Goal: Information Seeking & Learning: Learn about a topic

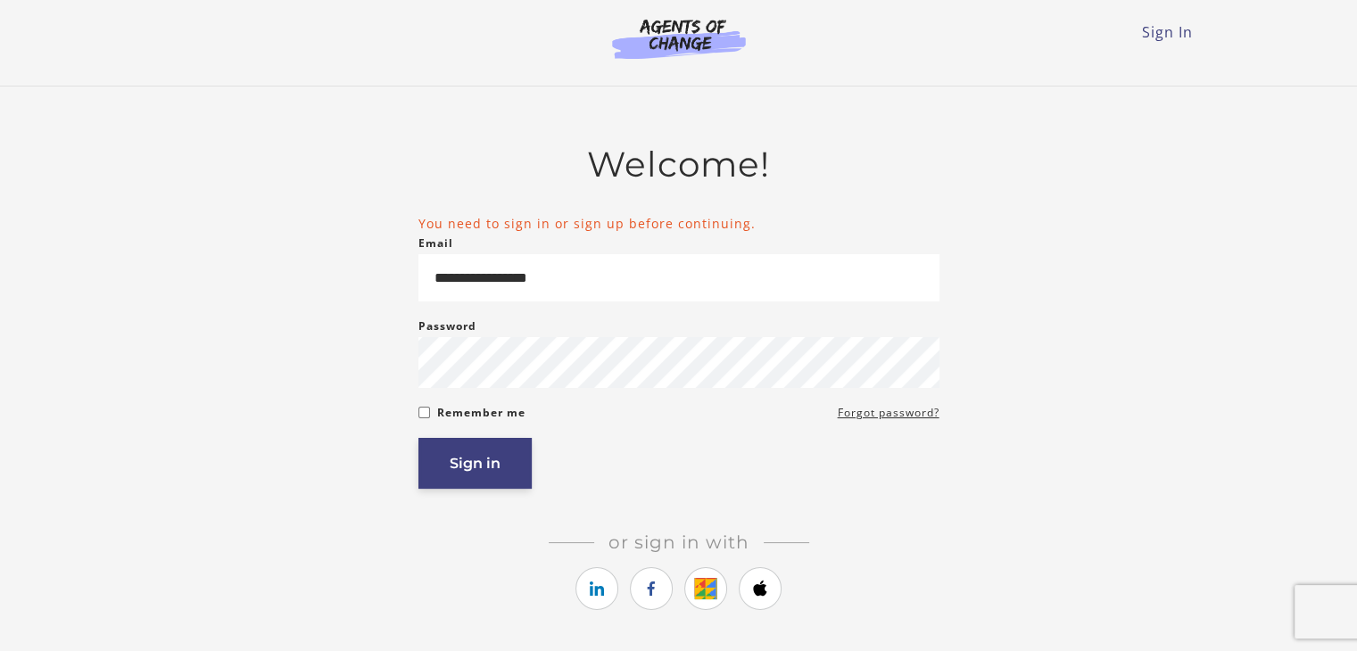
click at [471, 480] on button "Sign in" at bounding box center [474, 463] width 113 height 51
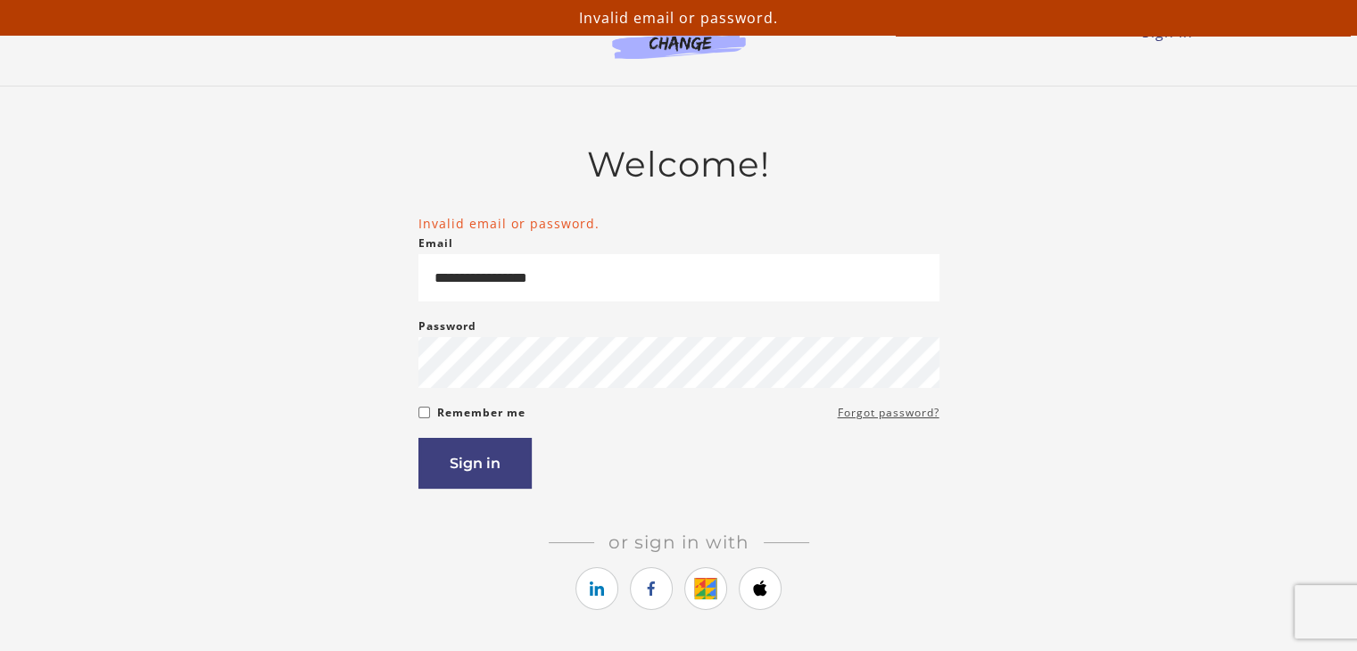
click at [875, 412] on link "Forgot password?" at bounding box center [889, 412] width 102 height 21
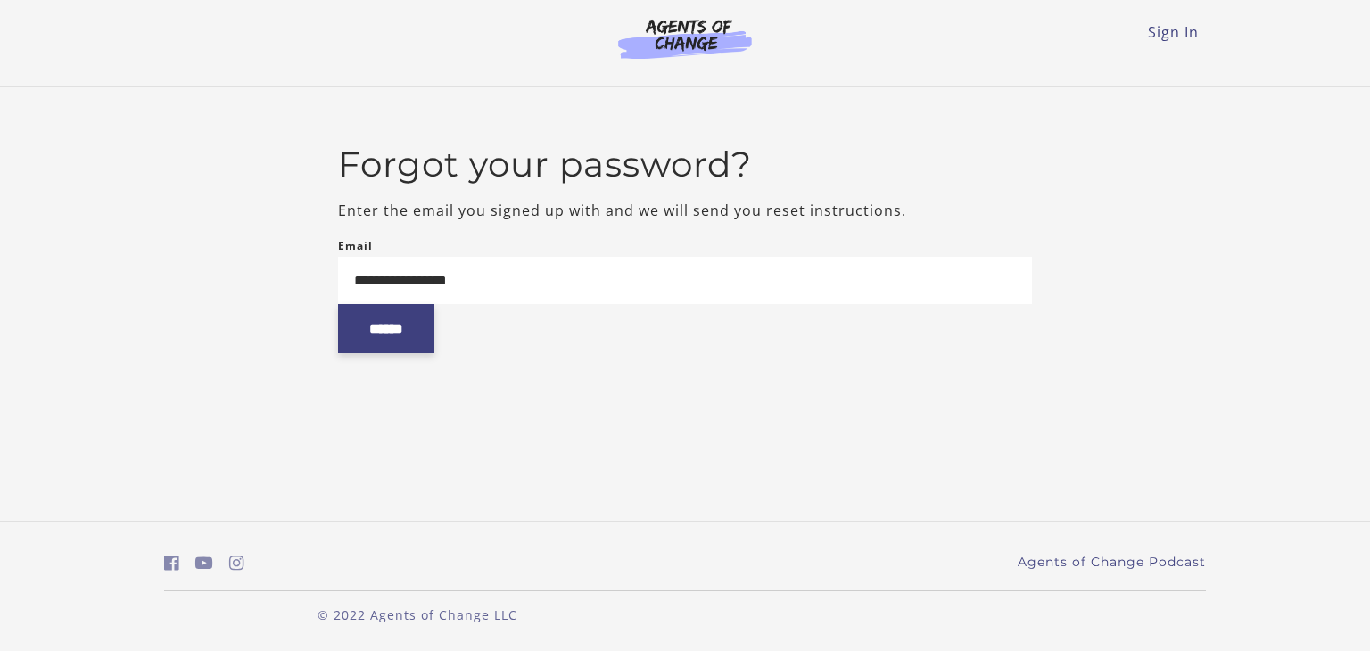
type input "**********"
click at [421, 341] on input "******" at bounding box center [386, 328] width 96 height 49
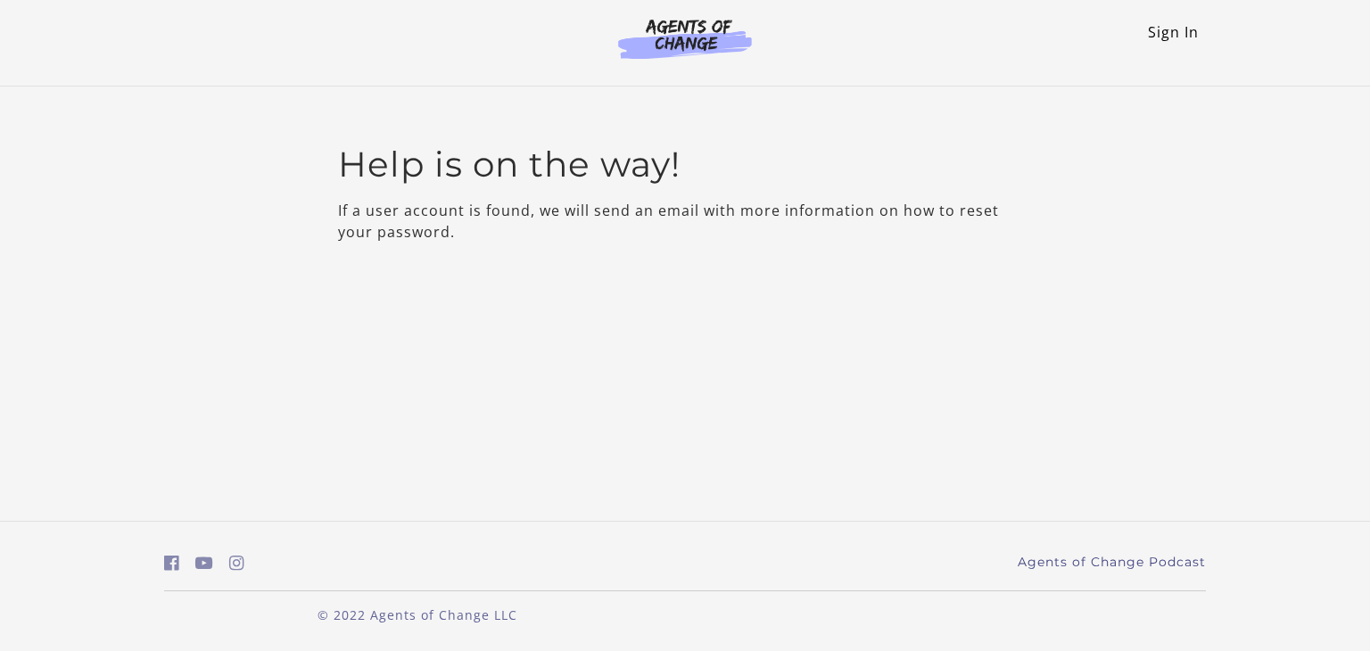
click at [1165, 31] on link "Sign In" at bounding box center [1173, 32] width 51 height 20
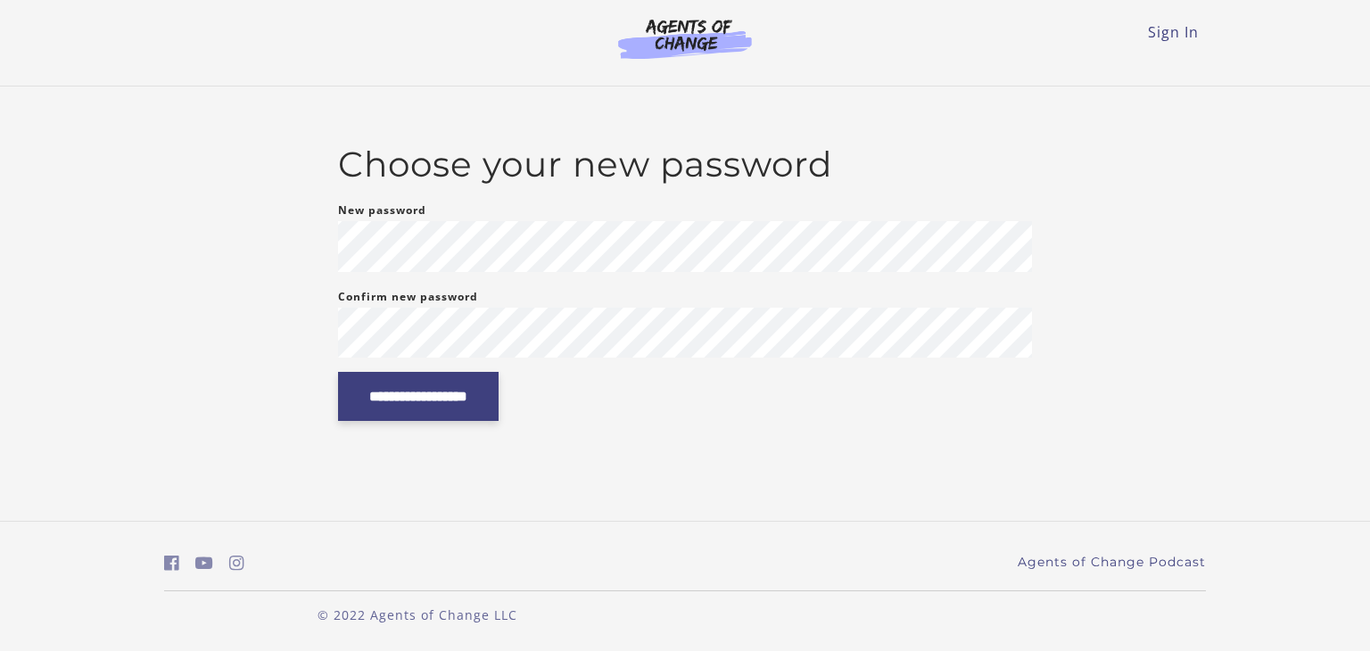
click at [433, 395] on input "**********" at bounding box center [418, 396] width 161 height 49
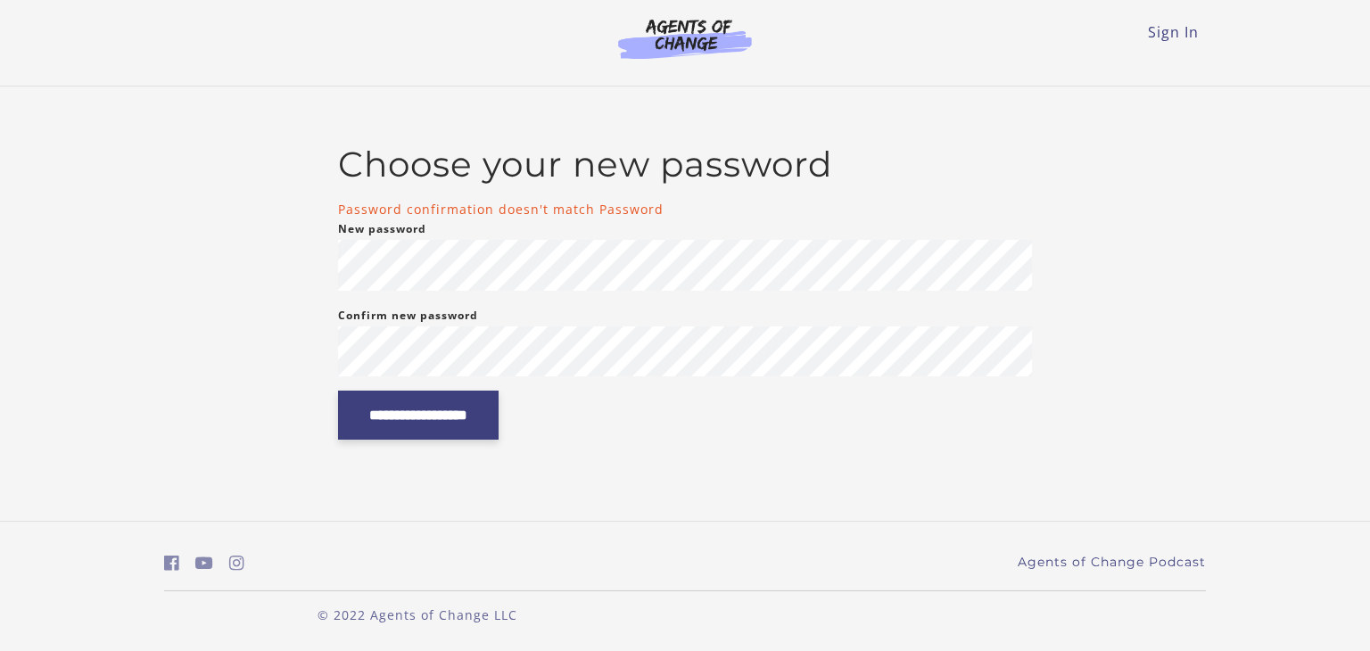
click at [417, 416] on input "**********" at bounding box center [418, 415] width 161 height 49
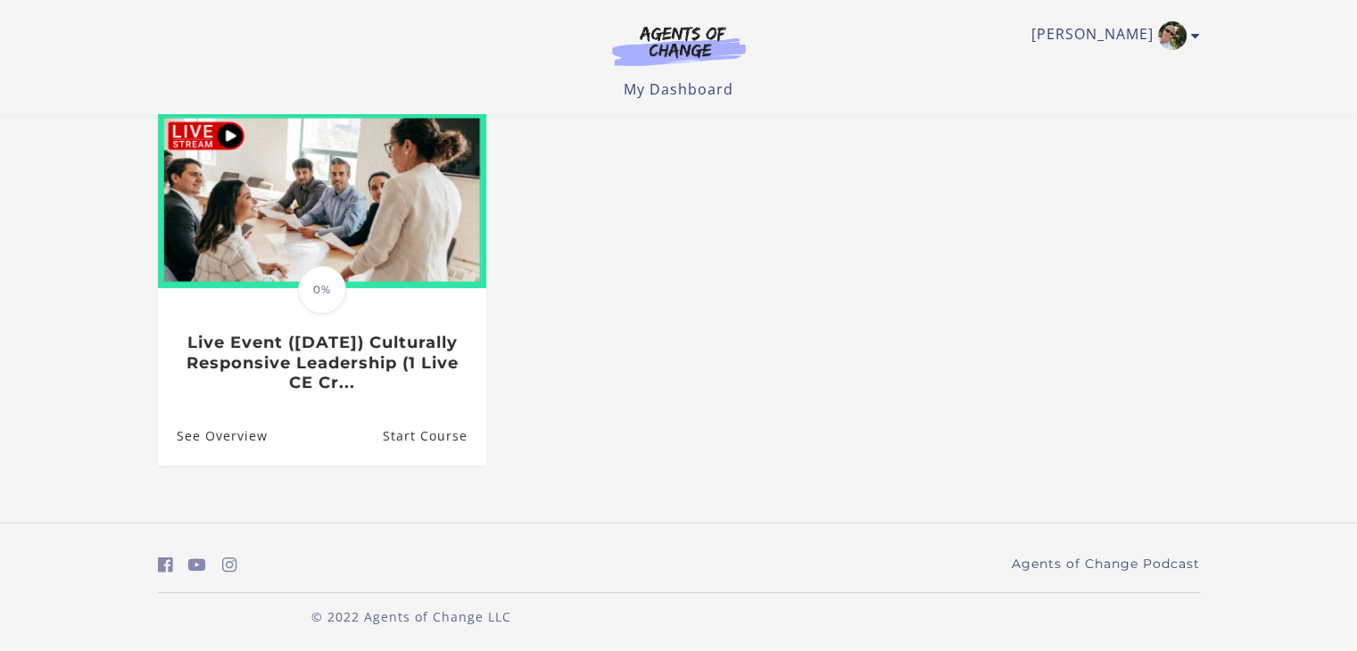
scroll to position [206, 0]
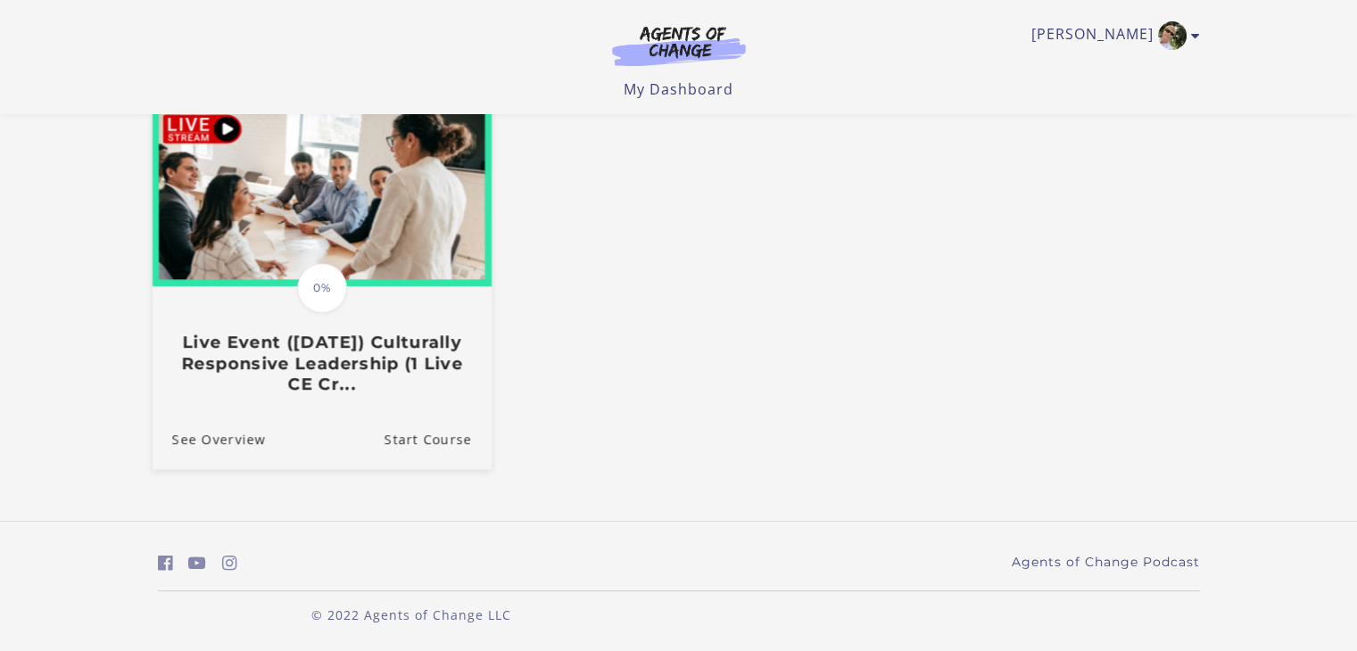
click at [333, 343] on h3 "Live Event (8/29/25) Culturally Responsive Leadership (1 Live CE Cr..." at bounding box center [321, 364] width 300 height 62
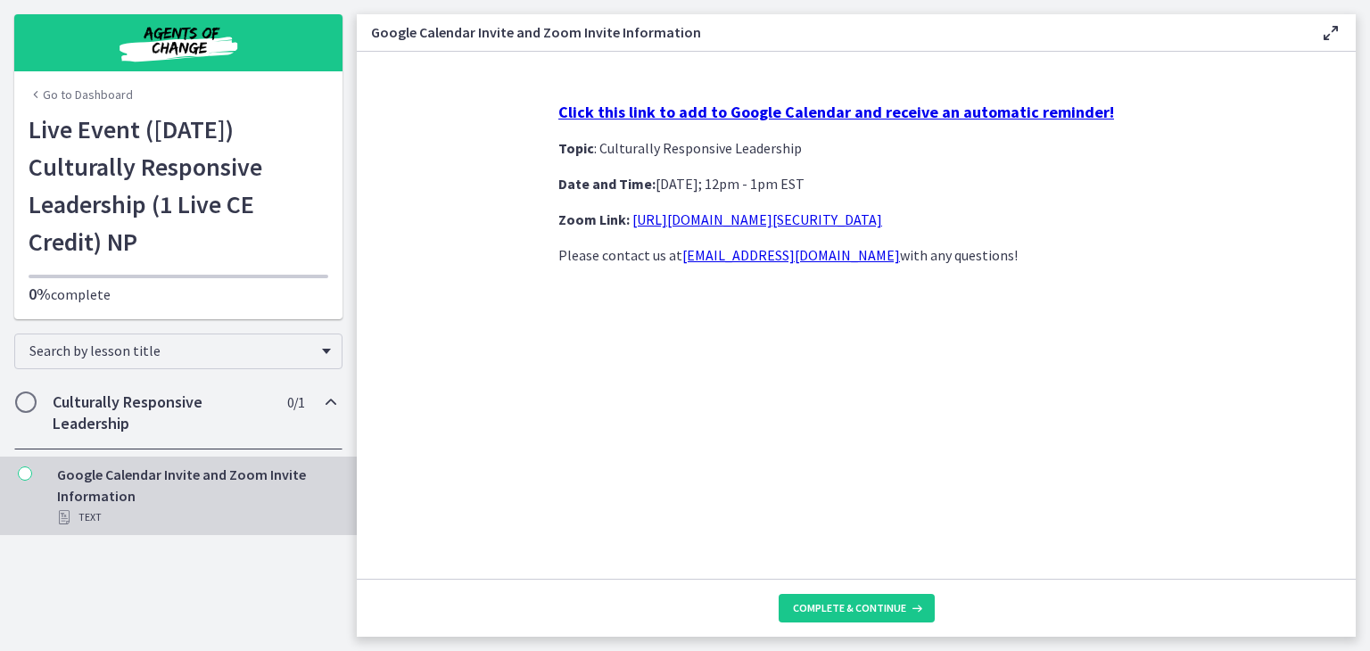
click at [796, 112] on strong "Click this link to add to Google Calendar and receive an automatic reminder!" at bounding box center [836, 112] width 556 height 21
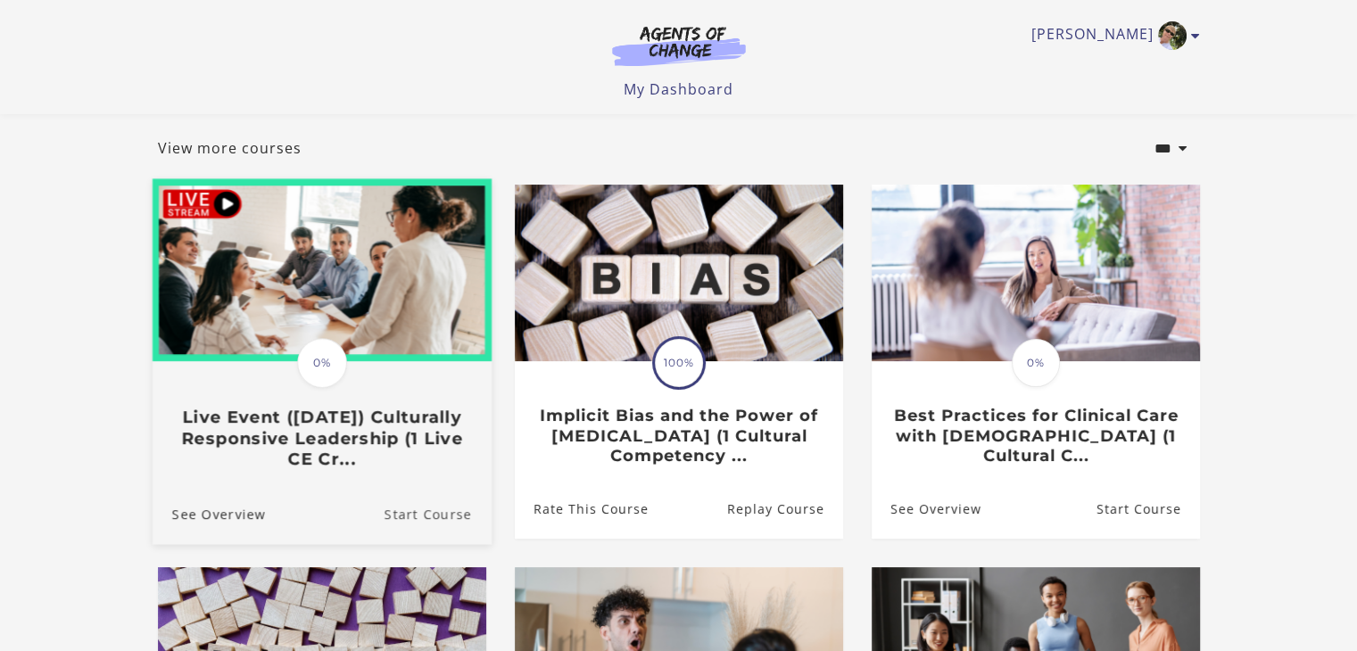
scroll to position [89, 0]
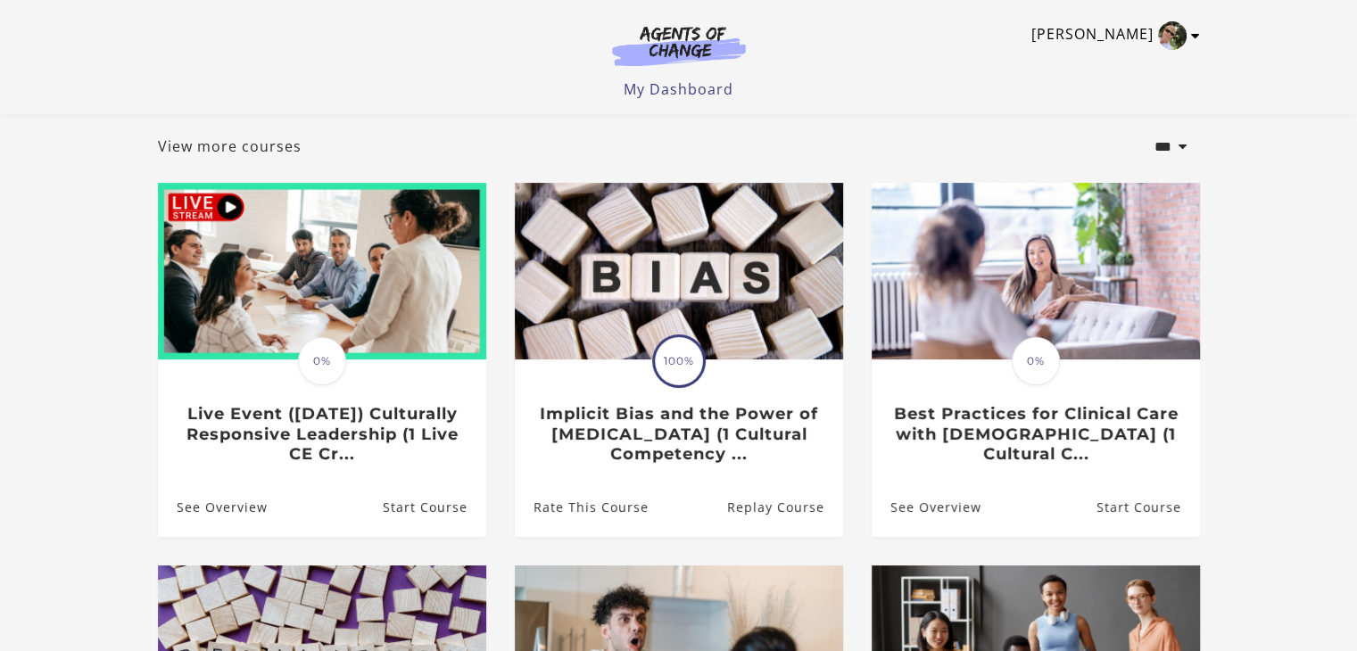
click at [1191, 39] on icon "Toggle menu" at bounding box center [1195, 36] width 9 height 14
click at [1181, 150] on select "**********" at bounding box center [1141, 147] width 118 height 45
select select "*********"
click at [1082, 128] on select "**********" at bounding box center [1141, 147] width 118 height 45
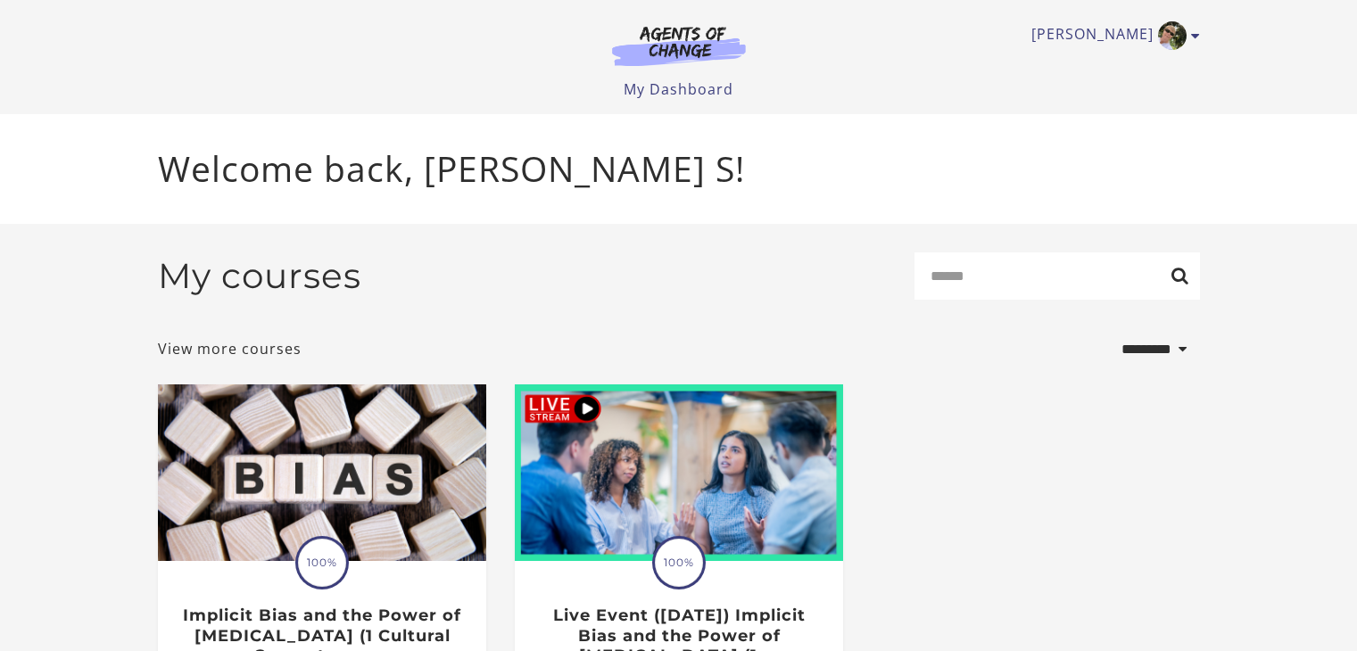
select select "*********"
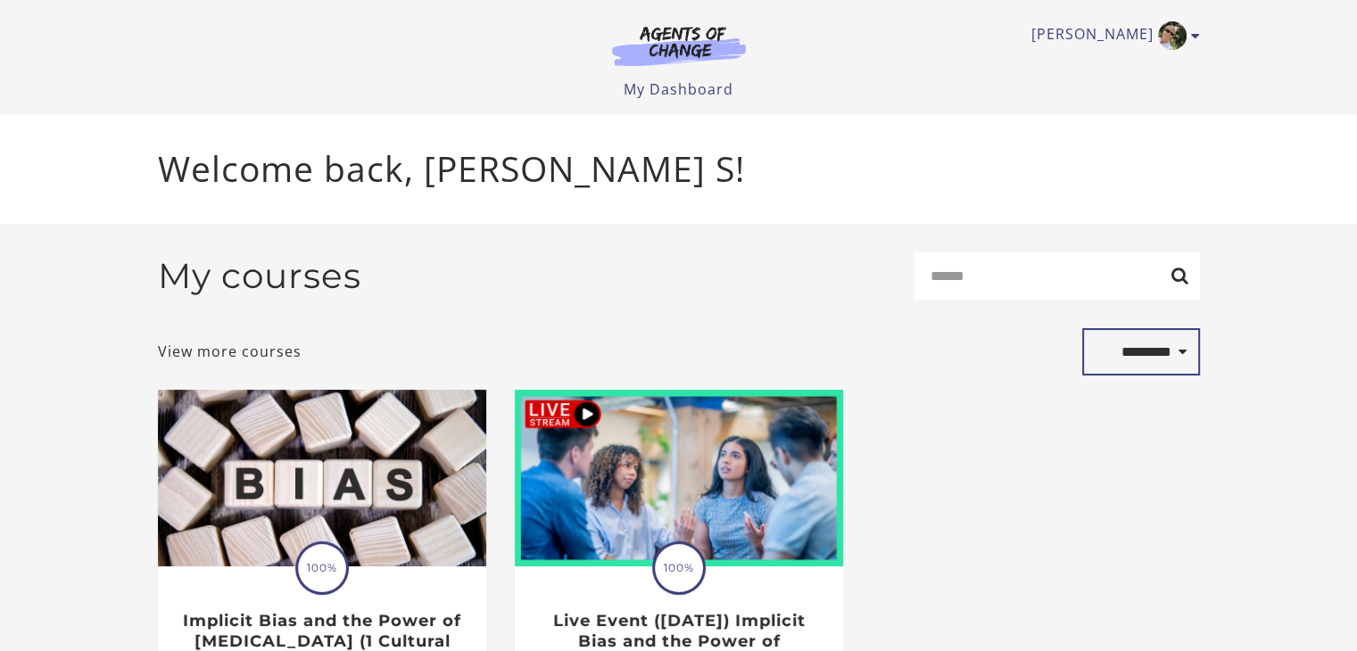
click at [1177, 354] on select "**********" at bounding box center [1141, 352] width 118 height 48
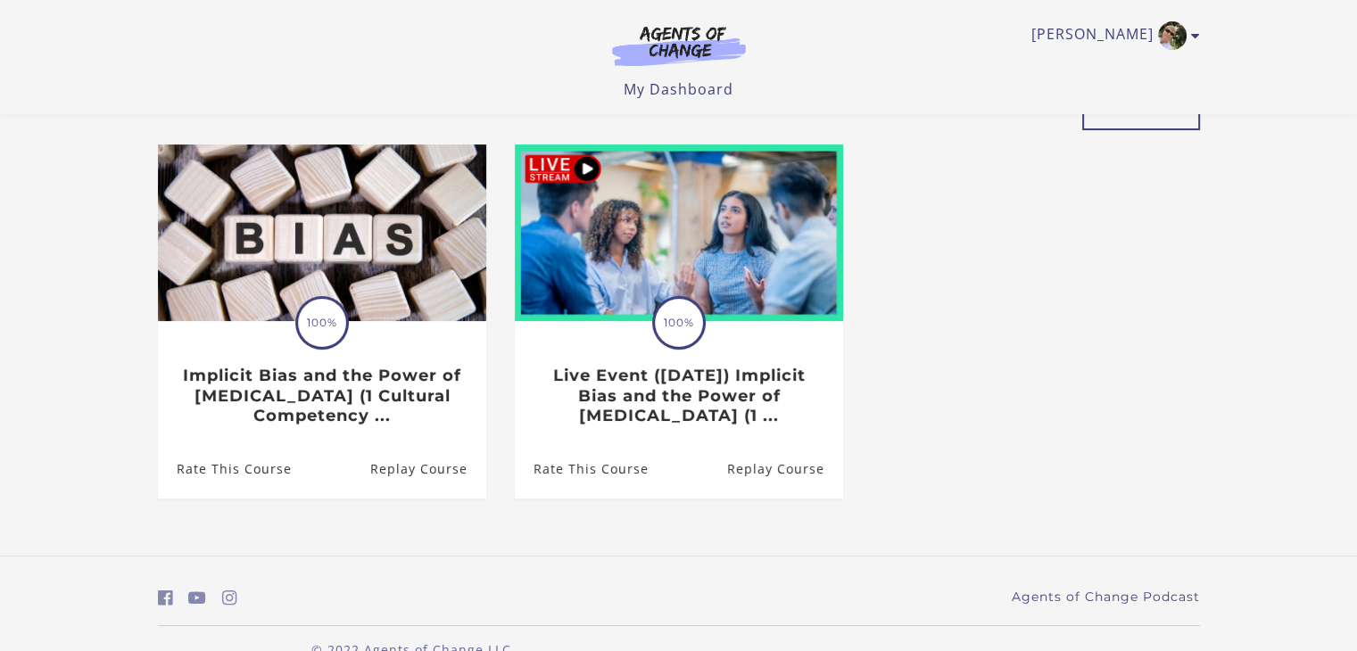
scroll to position [169, 0]
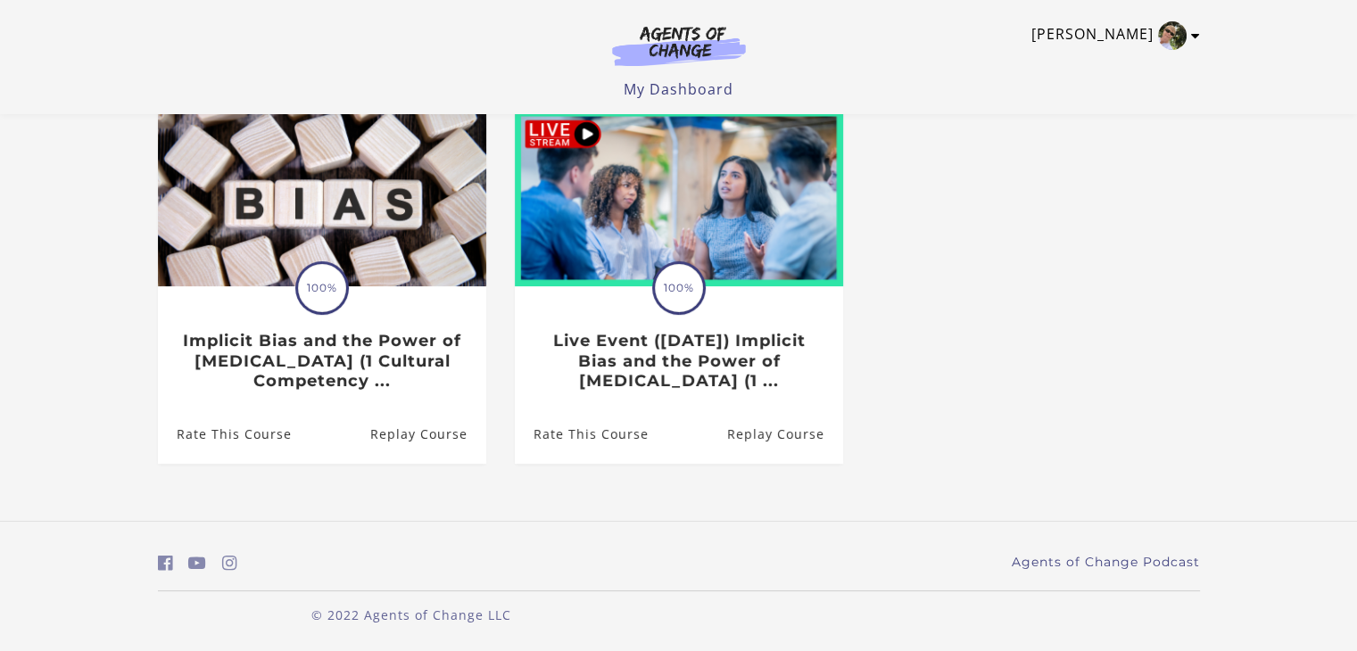
click at [1197, 37] on icon "Toggle menu" at bounding box center [1195, 36] width 9 height 14
click at [1087, 94] on link "Support" at bounding box center [1125, 95] width 157 height 30
click at [385, 517] on div "**********" at bounding box center [679, 232] width 1070 height 577
click at [1020, 197] on ul "Translation missing: en.liquid.partials.dashboard_course_card.progress_descript…" at bounding box center [679, 301] width 1070 height 383
click at [997, 78] on div "Debbie S My Account Support Sign Out Toggle menu Menu My Dashboard My Account S…" at bounding box center [679, 50] width 1042 height 100
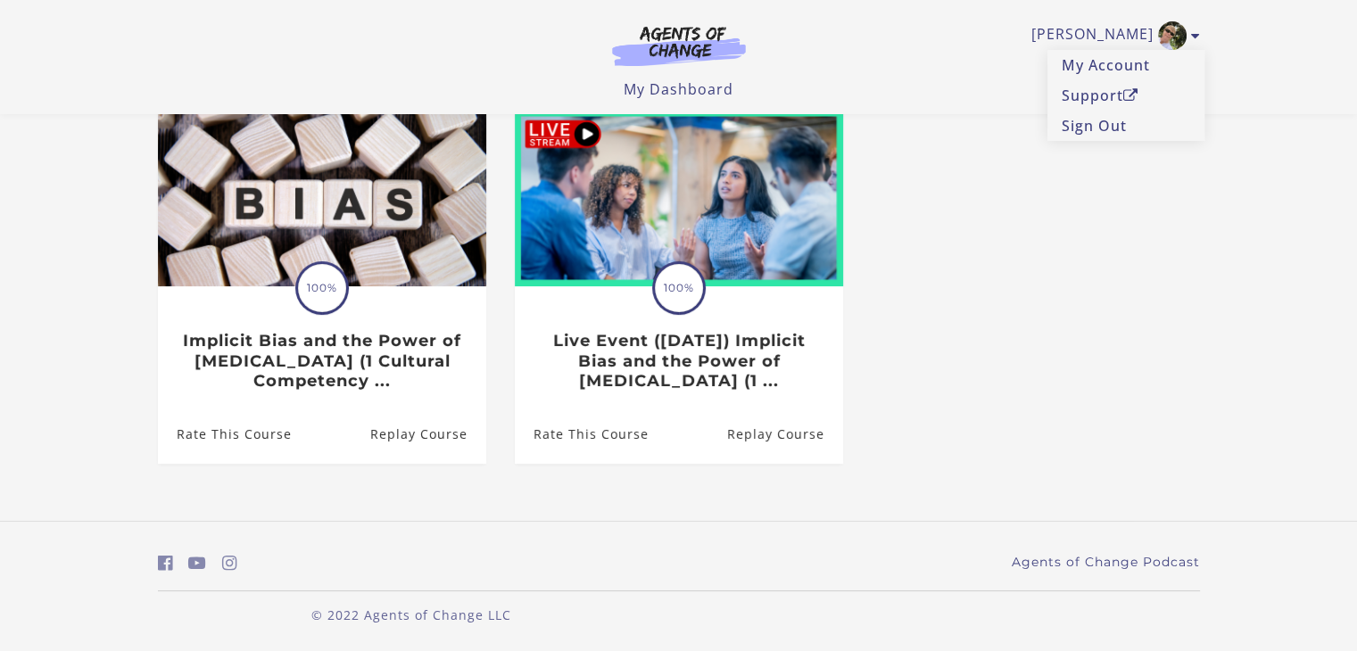
click at [992, 59] on div "Debbie S My Account Support Sign Out Toggle menu Menu My Dashboard My Account S…" at bounding box center [679, 50] width 1042 height 100
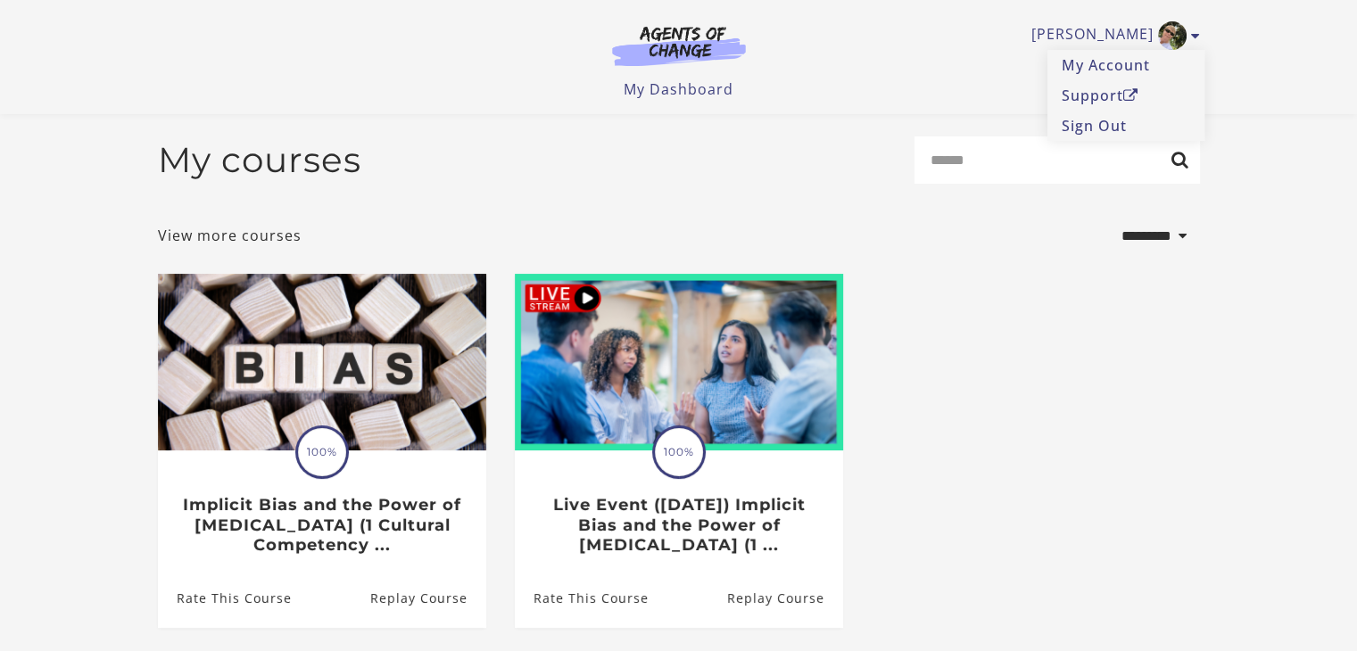
scroll to position [0, 0]
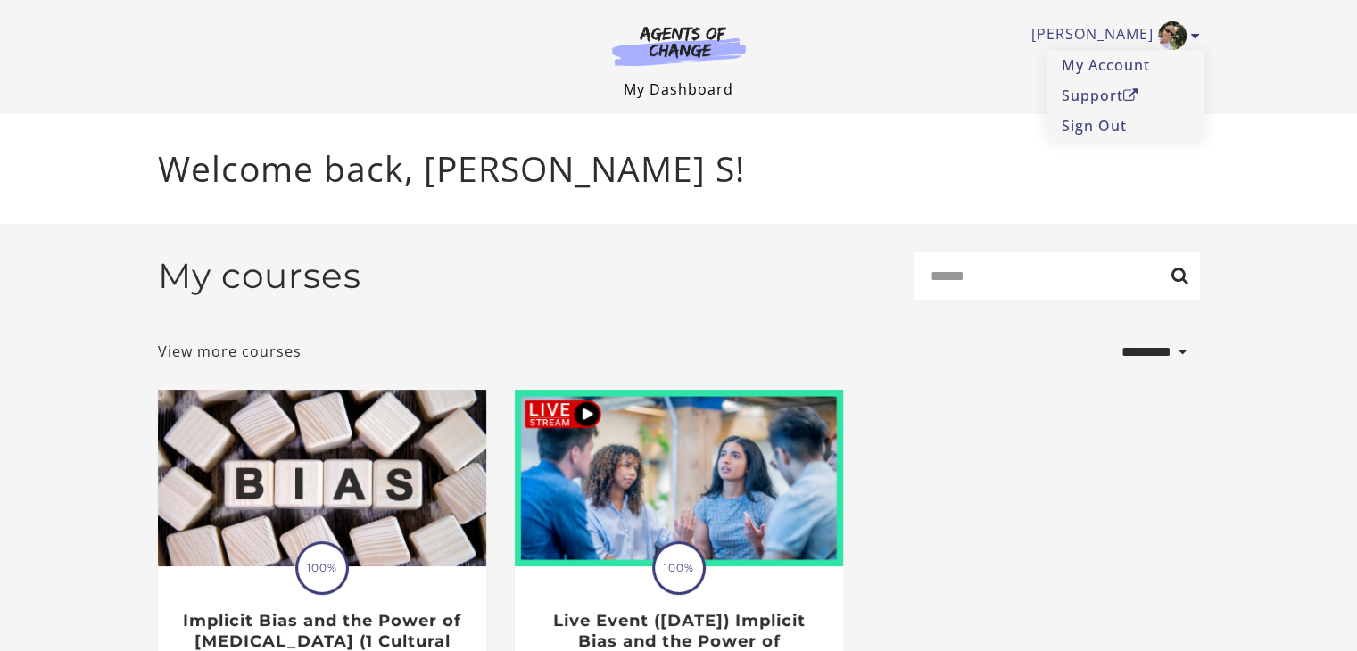
click at [674, 89] on link "My Dashboard" at bounding box center [679, 89] width 110 height 20
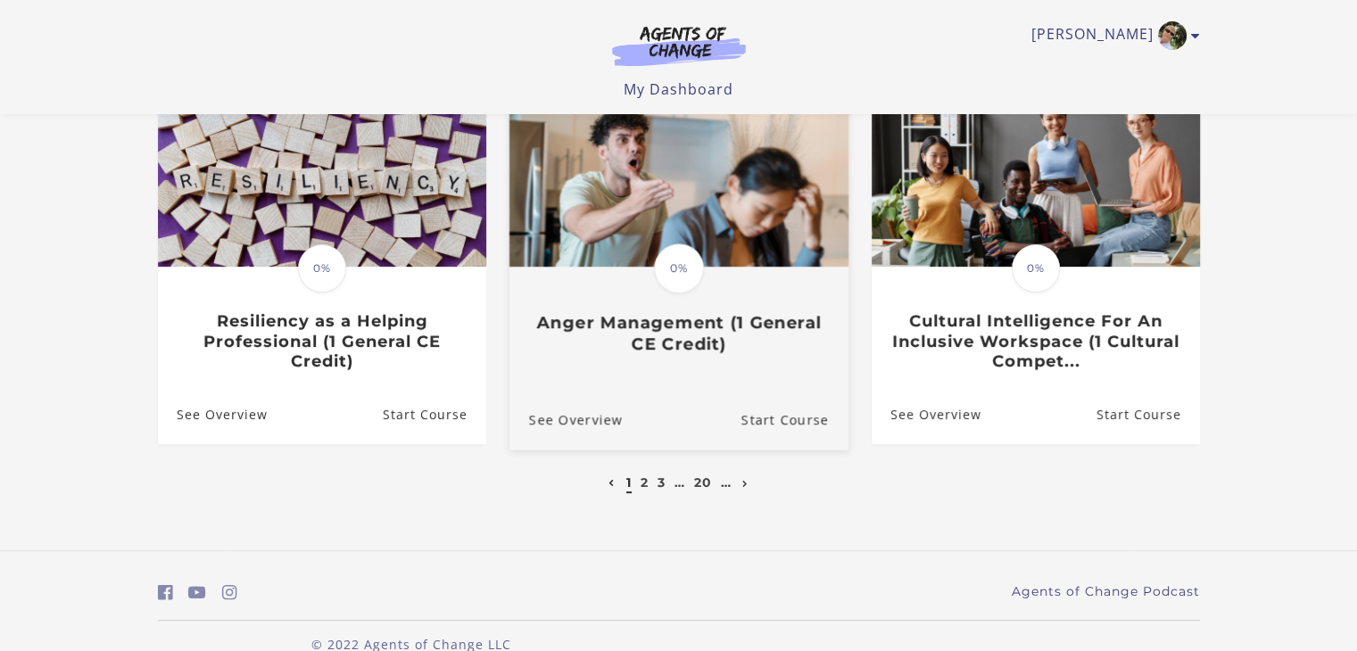
scroll to position [601, 0]
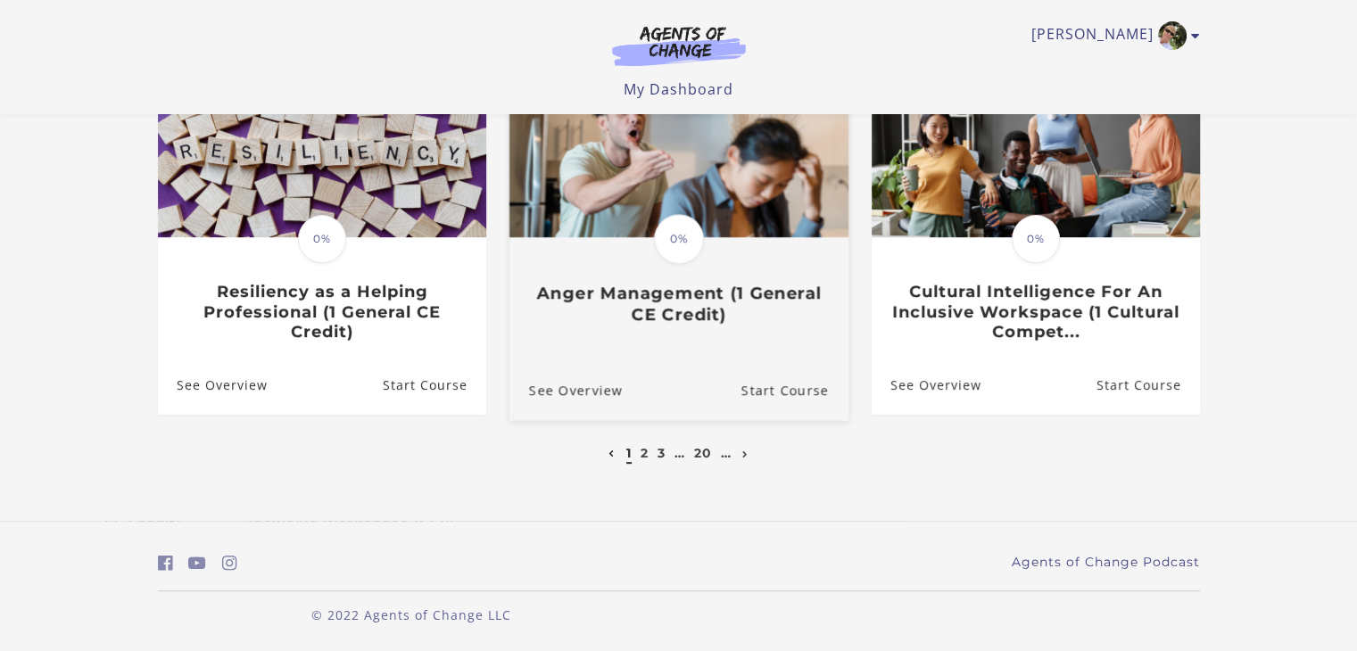
click at [634, 299] on h3 "Anger Management (1 General CE Credit)" at bounding box center [678, 303] width 300 height 41
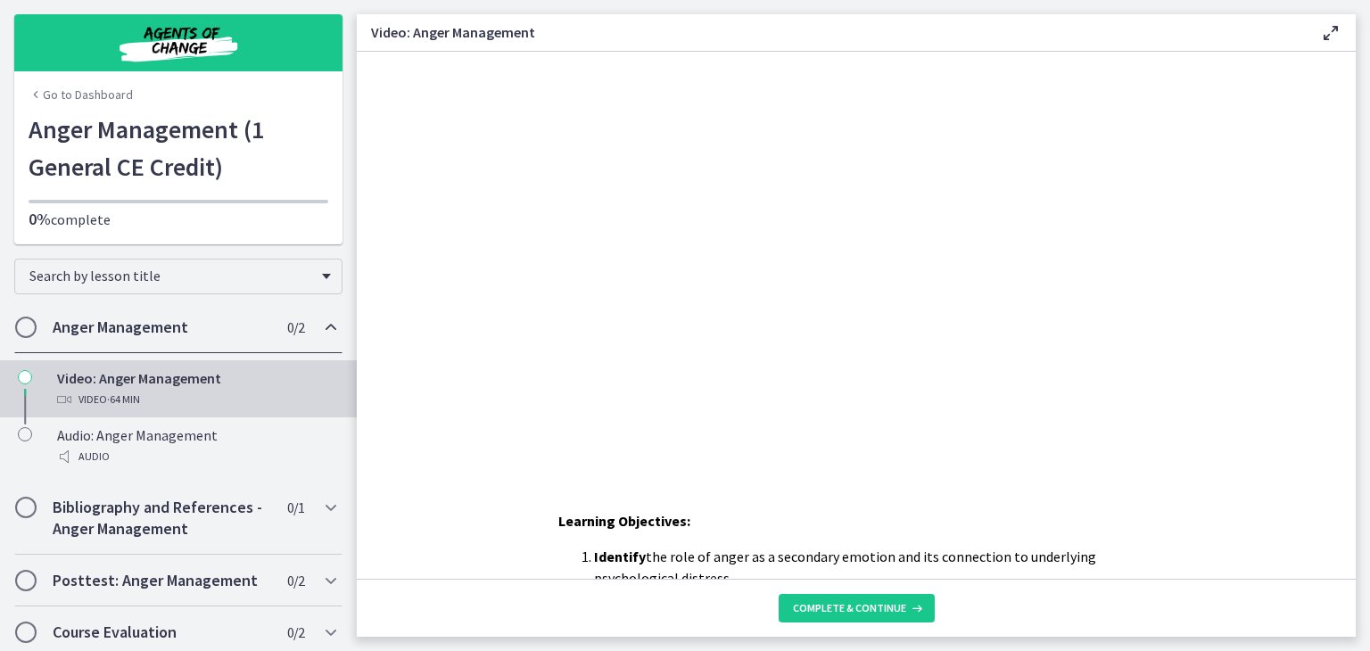
click at [141, 385] on div "Video: [MEDICAL_DATA] Video · 64 min" at bounding box center [196, 389] width 278 height 43
click at [94, 326] on h2 "Anger Management" at bounding box center [162, 327] width 218 height 21
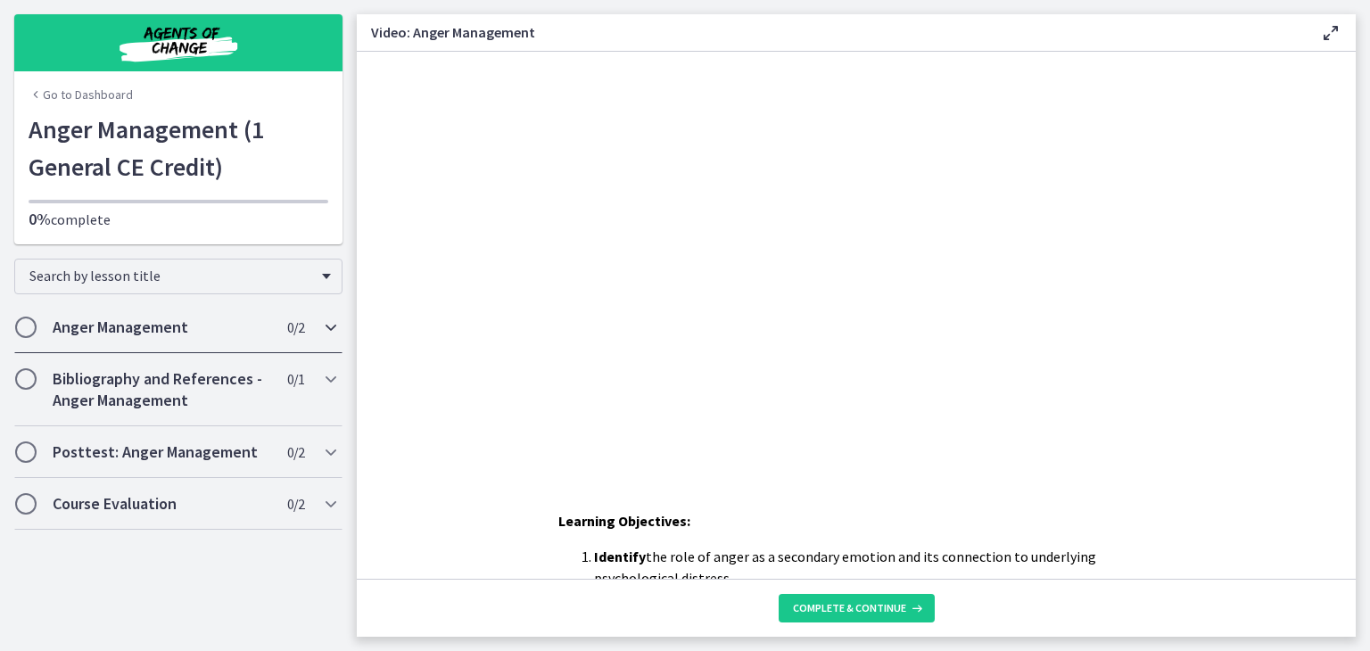
click at [96, 323] on h2 "Anger Management" at bounding box center [162, 327] width 218 height 21
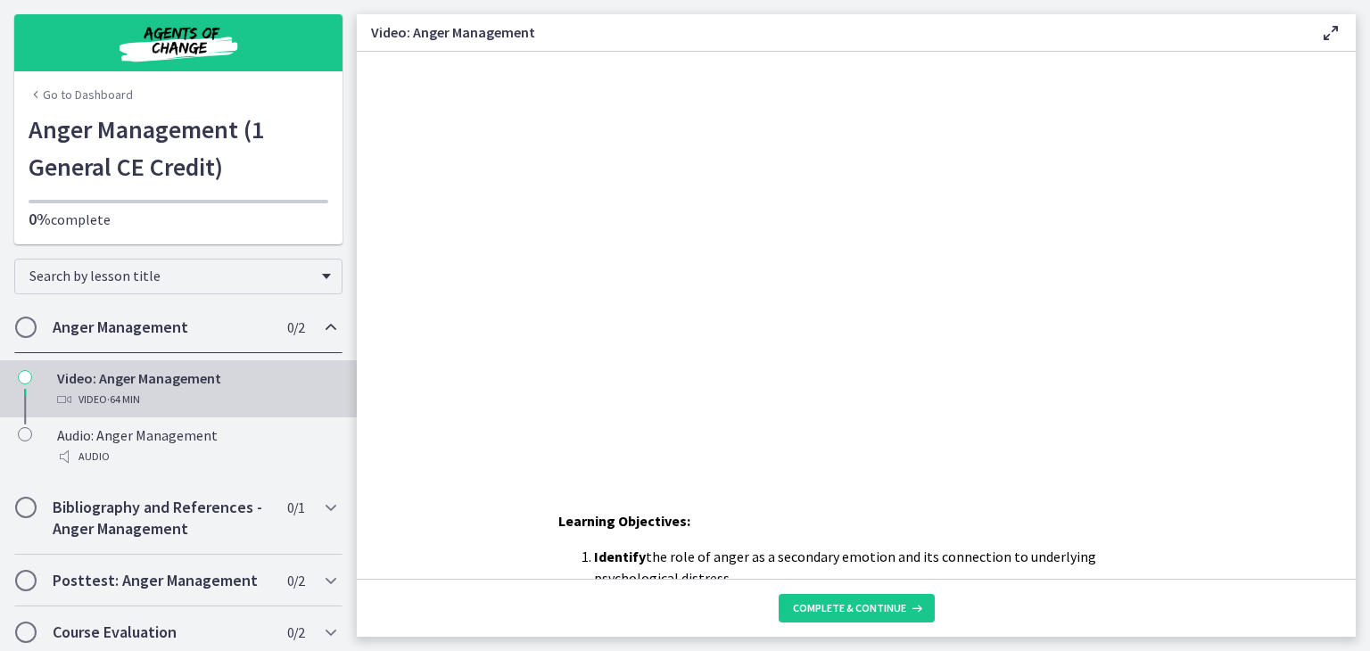
click at [26, 378] on icon "Chapters" at bounding box center [25, 377] width 14 height 14
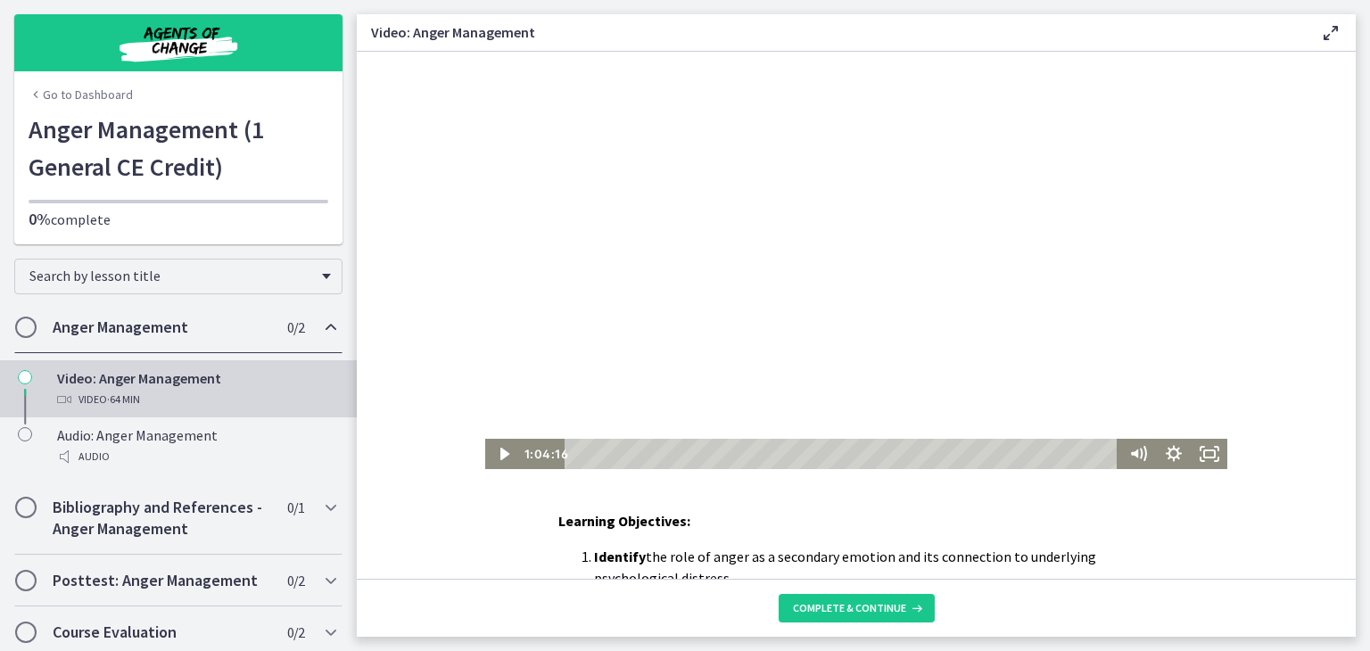
click at [138, 376] on div "Video: [MEDICAL_DATA] Video · 64 min" at bounding box center [196, 389] width 278 height 43
click at [500, 457] on icon "Play Video" at bounding box center [504, 454] width 9 height 12
click at [500, 450] on icon "Play Video" at bounding box center [504, 454] width 9 height 12
click at [941, 500] on div "Learning Objectives: Identify the role of anger as a secondary emotion and its …" at bounding box center [856, 315] width 999 height 527
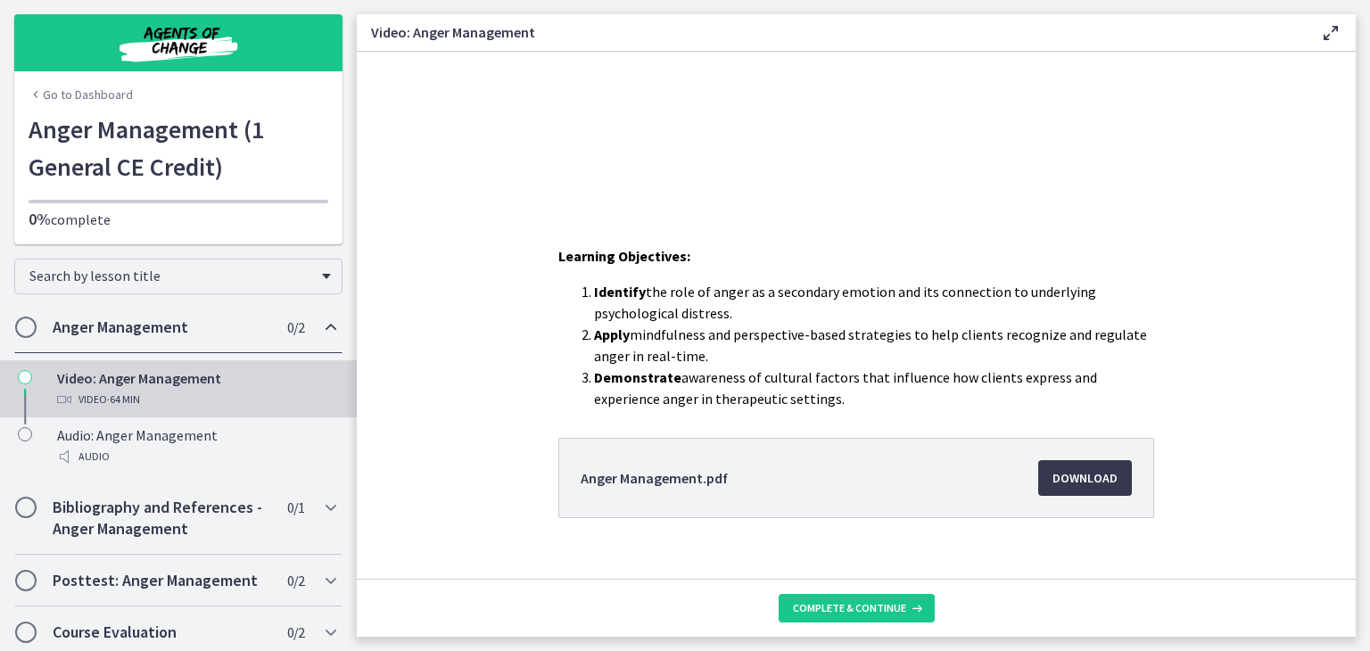
scroll to position [268, 0]
click at [1087, 477] on span "Download Opens in a new window" at bounding box center [1085, 475] width 65 height 21
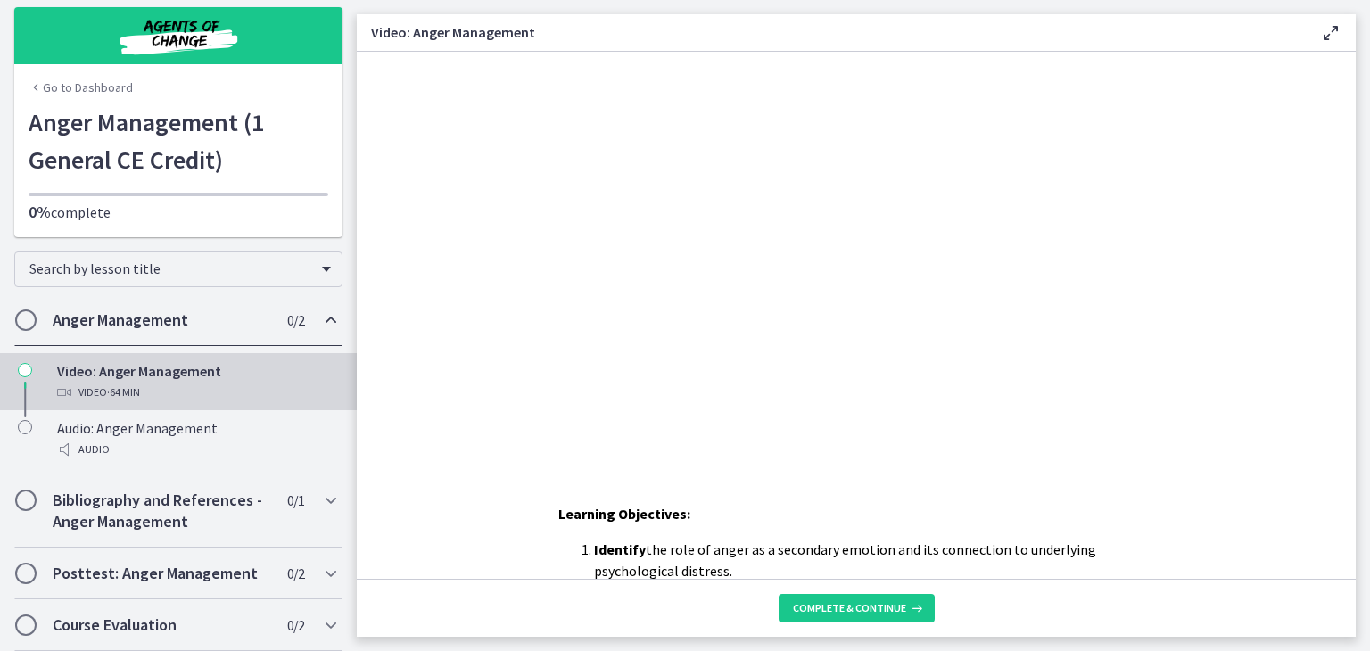
scroll to position [0, 0]
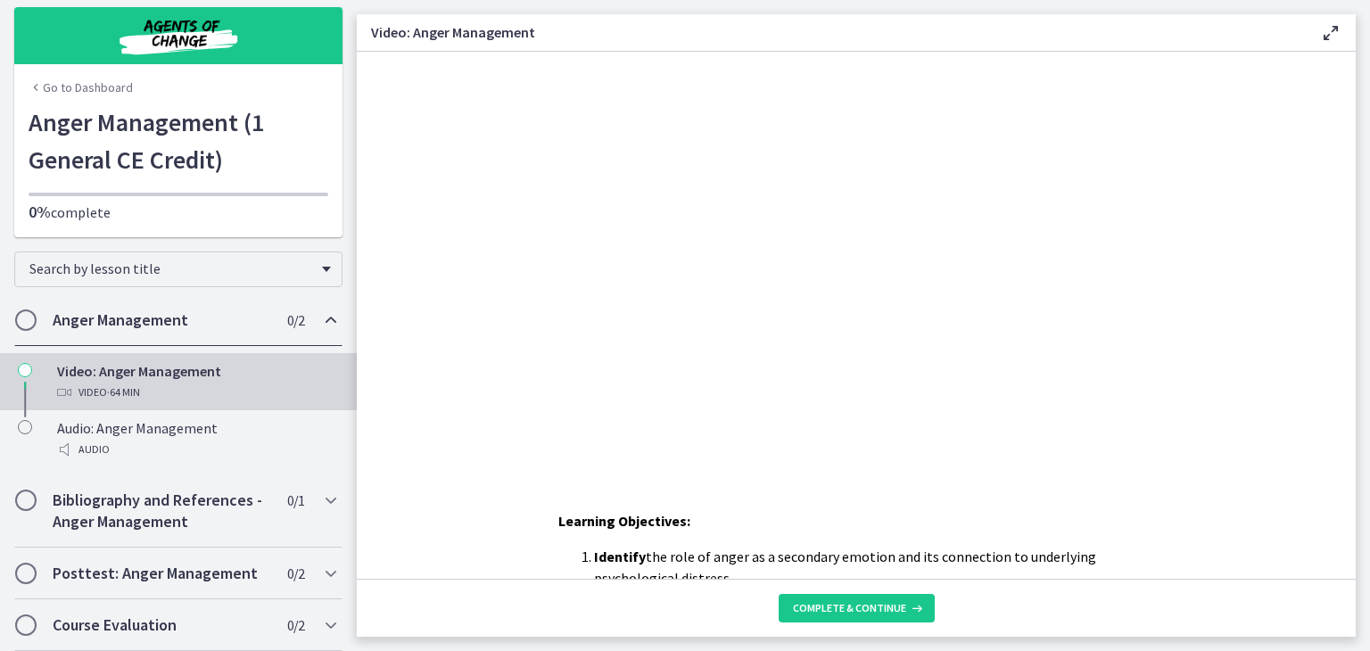
click at [913, 499] on div "Learning Objectives: Identify the role of anger as a secondary emotion and its …" at bounding box center [856, 315] width 999 height 527
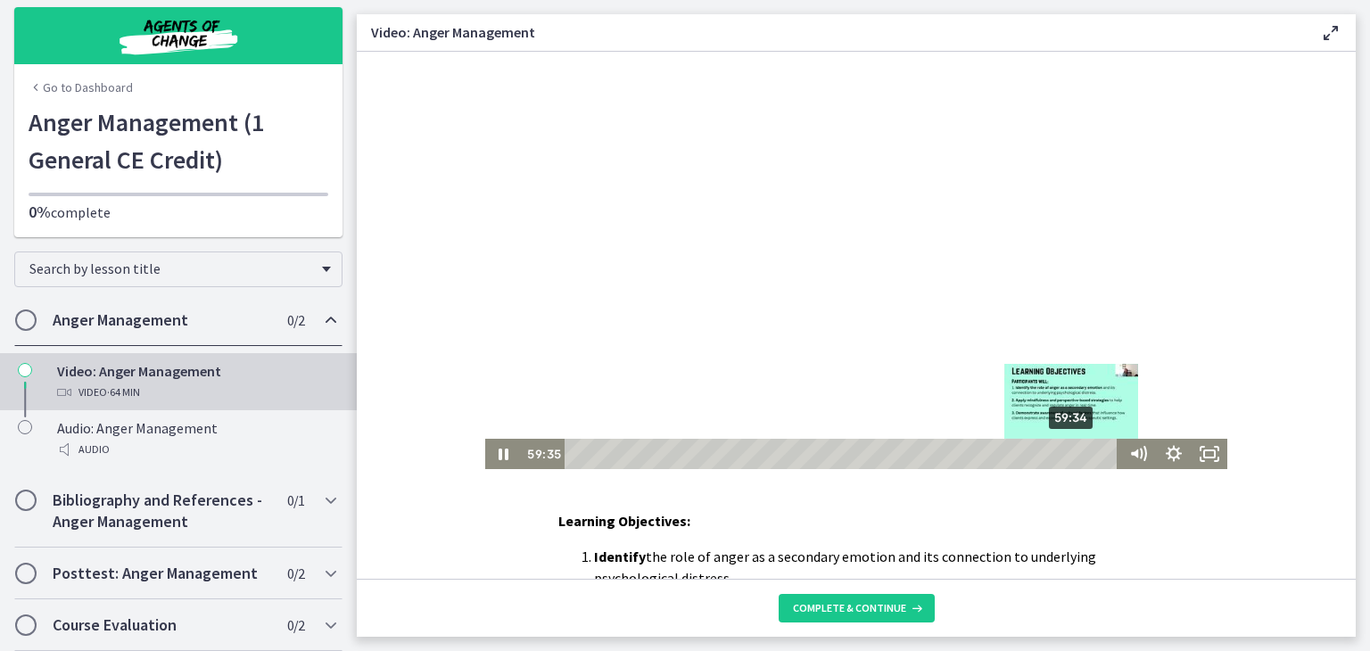
click at [1068, 457] on div "Playbar" at bounding box center [1072, 454] width 10 height 10
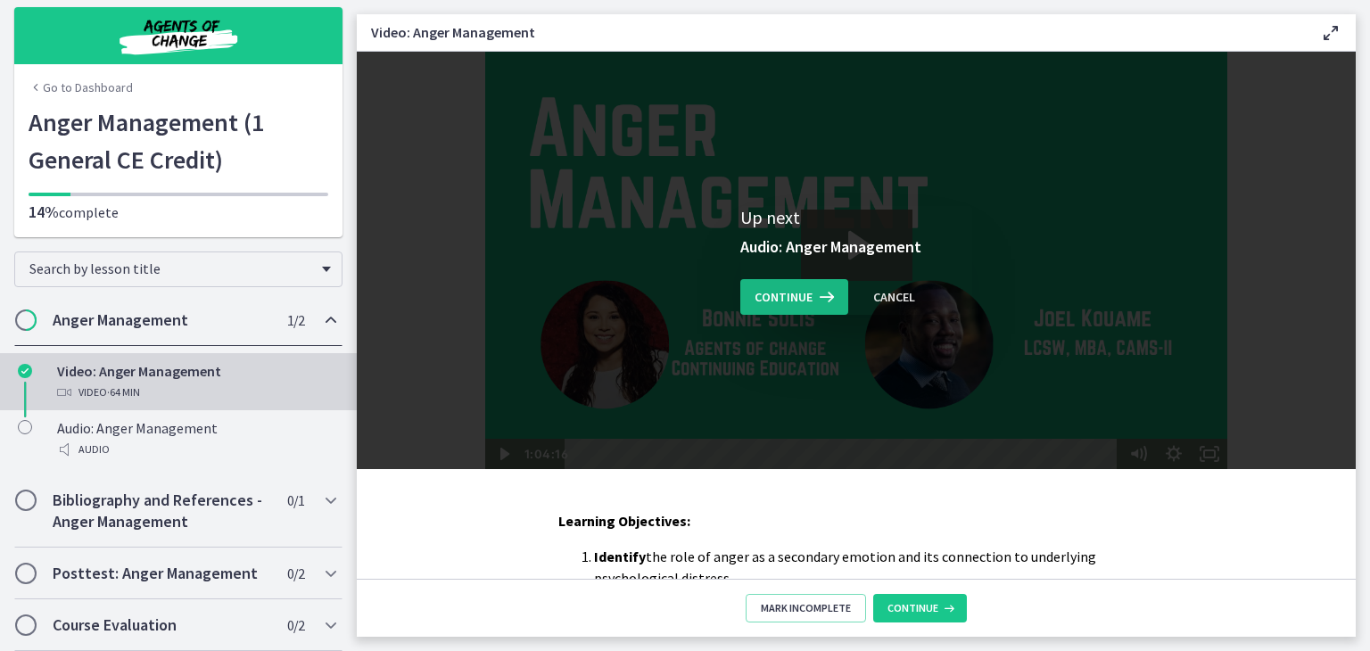
click at [801, 297] on span "Continue" at bounding box center [784, 296] width 58 height 21
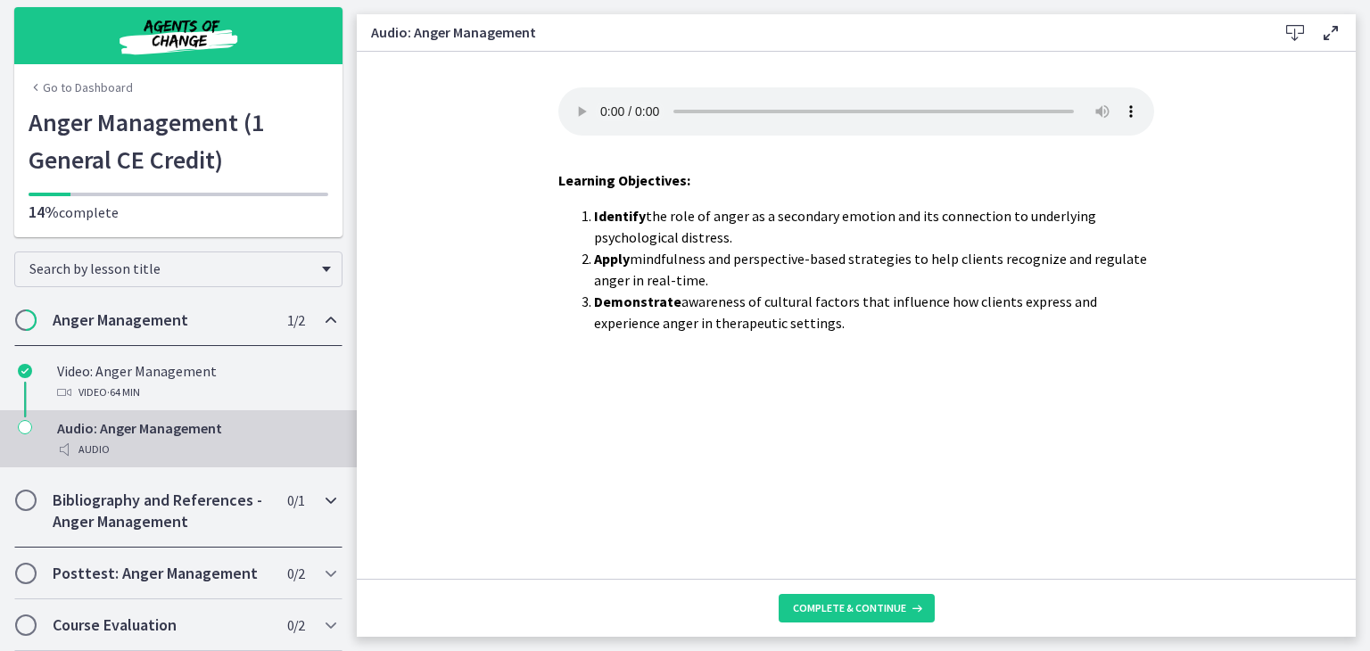
click at [124, 502] on h2 "Bibliography and References - Anger Management" at bounding box center [162, 511] width 218 height 43
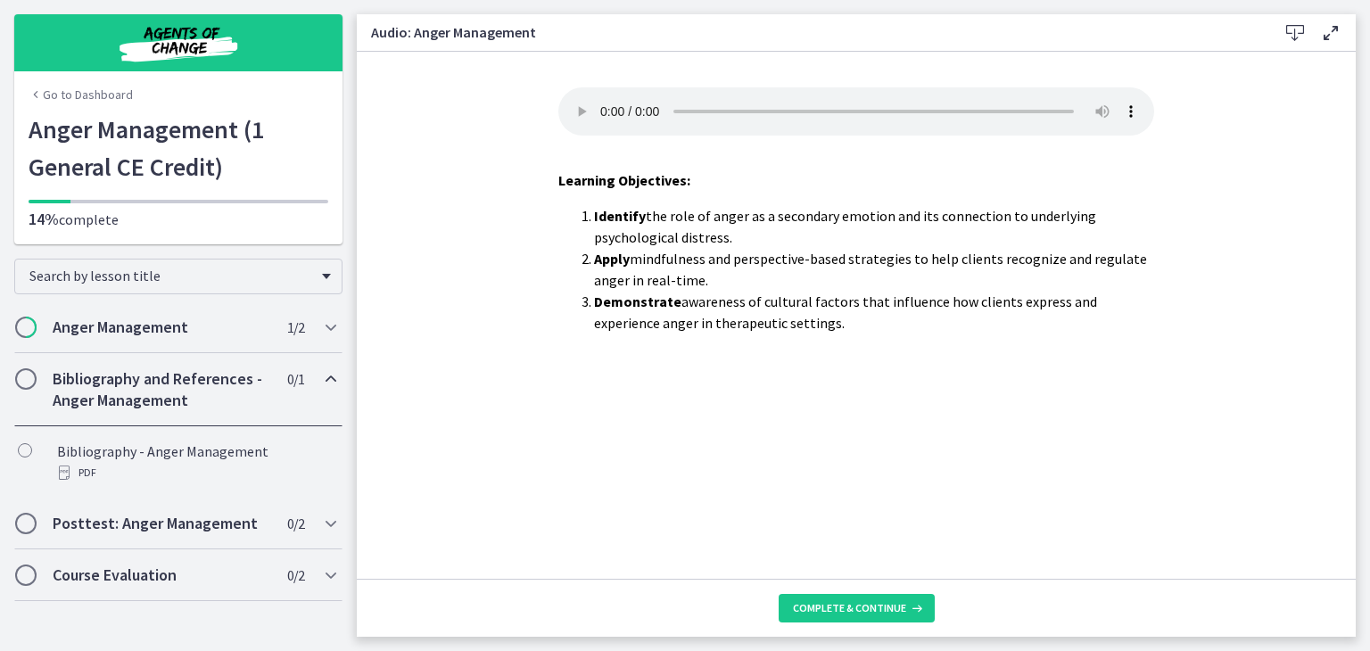
click at [145, 384] on h2 "Bibliography and References - Anger Management" at bounding box center [162, 389] width 218 height 43
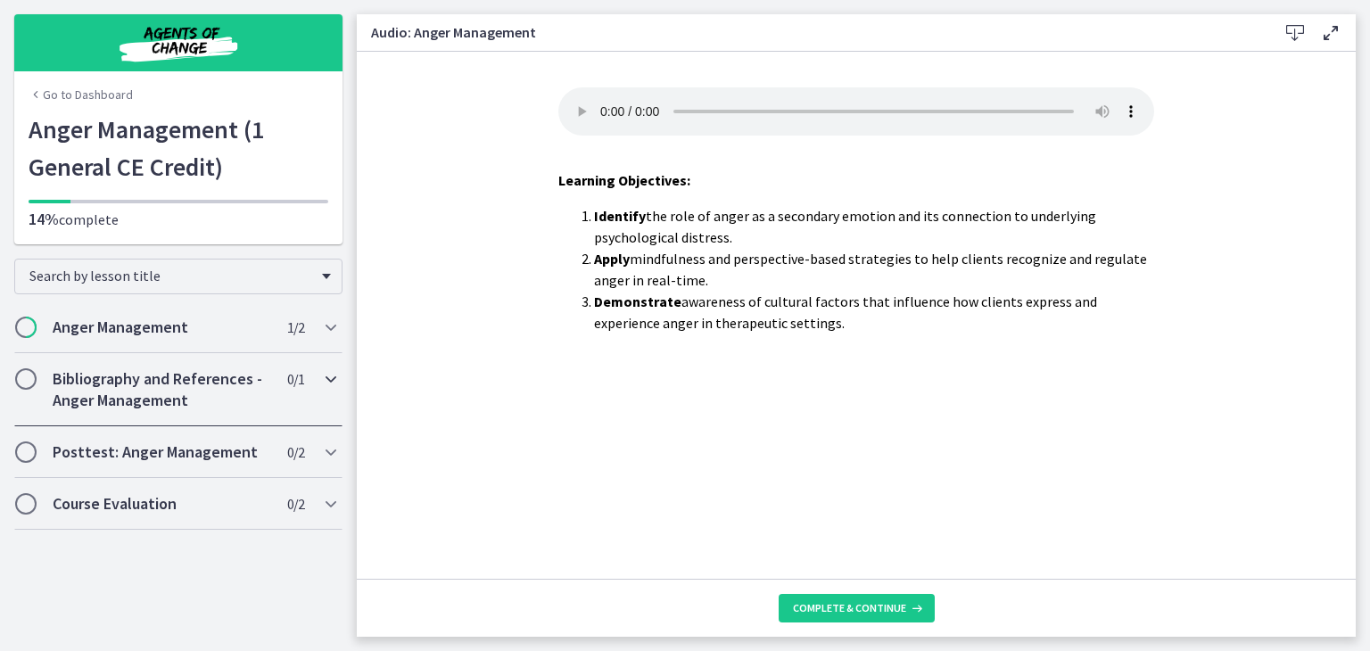
click at [146, 381] on h2 "Bibliography and References - Anger Management" at bounding box center [162, 389] width 218 height 43
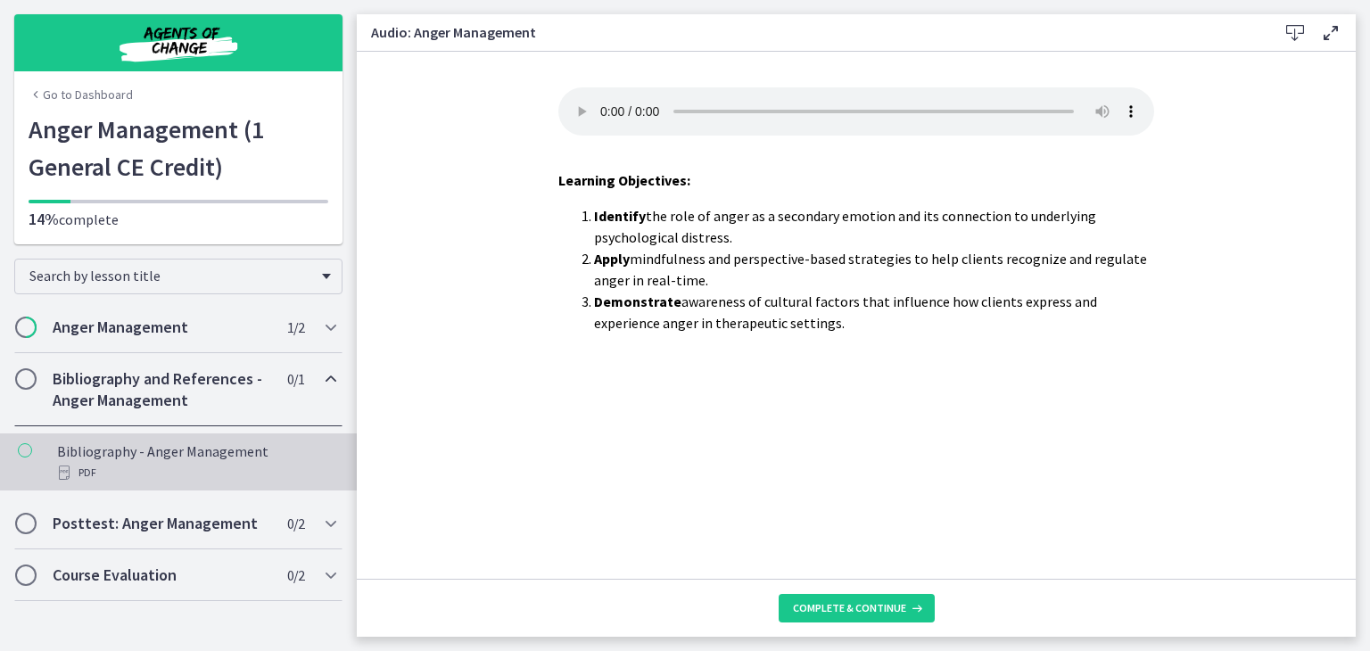
click at [99, 470] on div "PDF" at bounding box center [196, 472] width 278 height 21
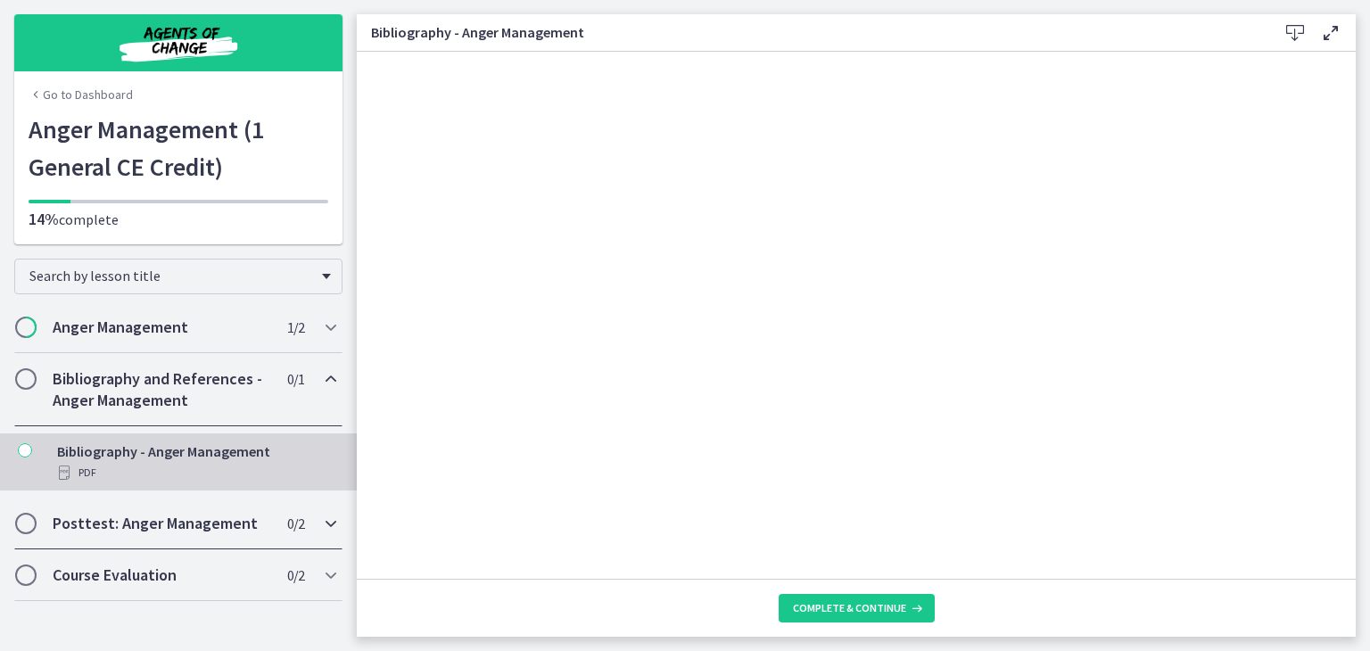
click at [108, 529] on h2 "Posttest: Anger Management" at bounding box center [162, 523] width 218 height 21
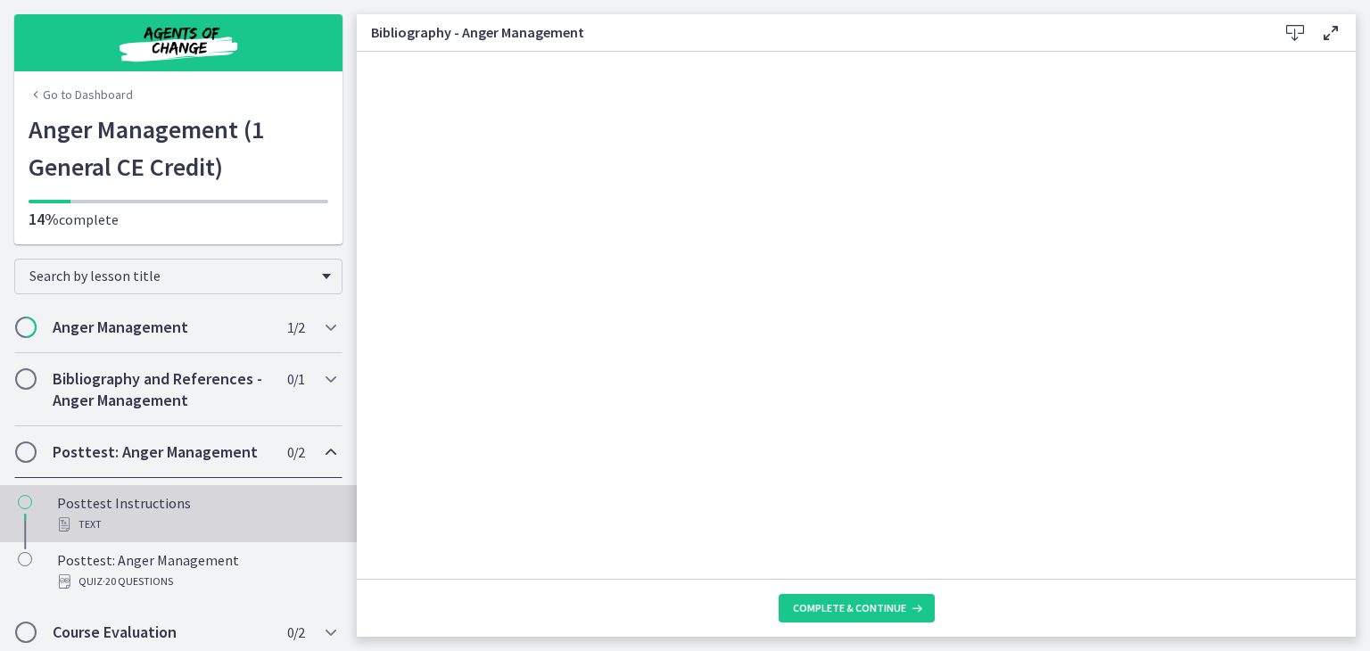
click at [135, 503] on div "Posttest Instructions Text" at bounding box center [196, 513] width 278 height 43
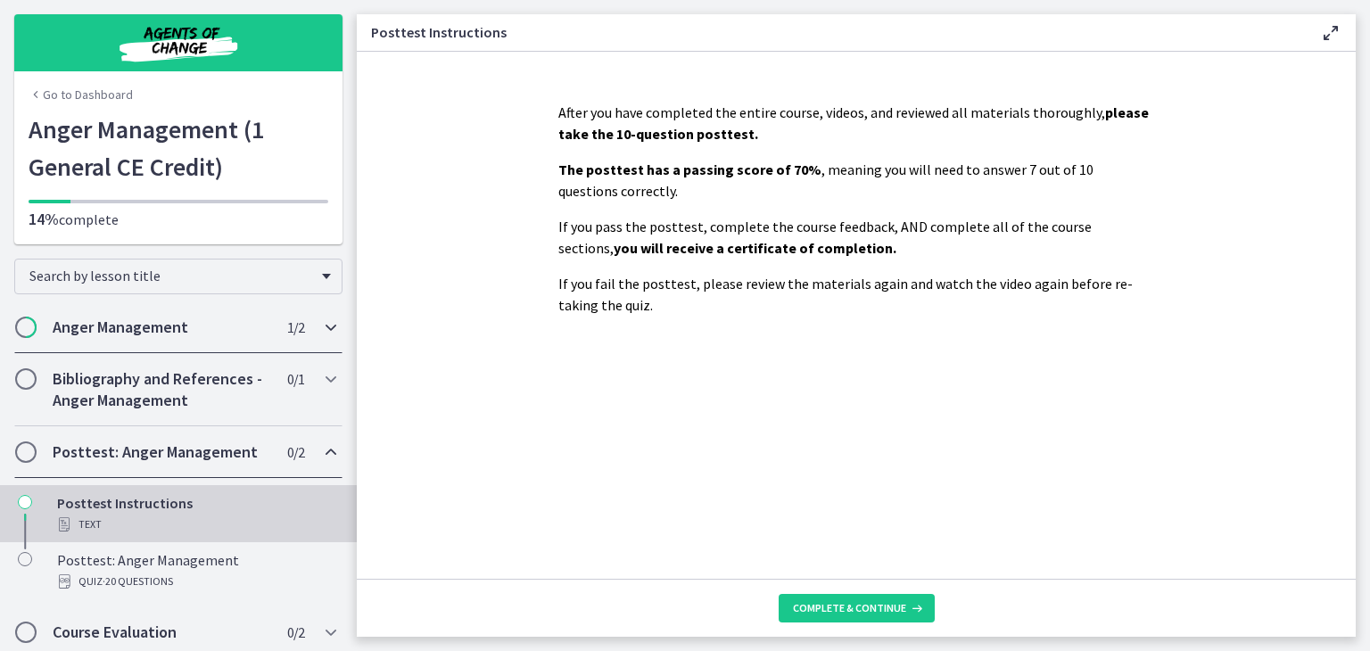
click at [320, 326] on icon "Chapters" at bounding box center [330, 327] width 21 height 21
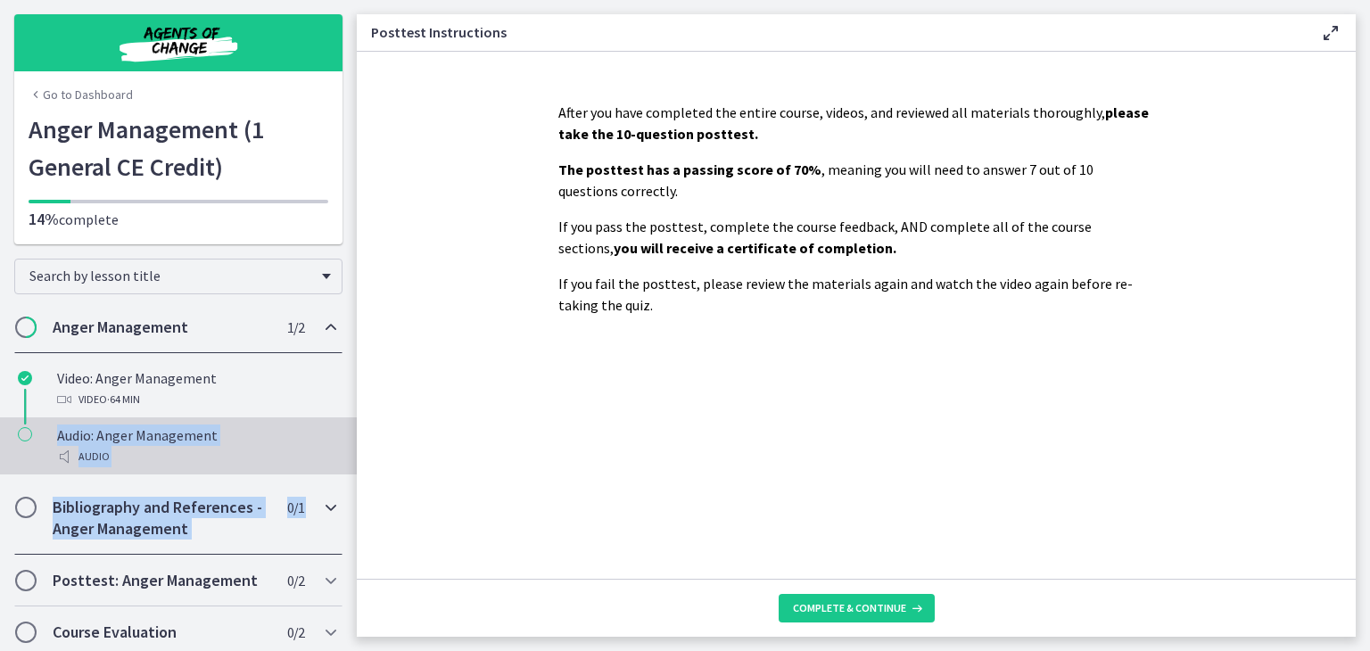
drag, startPoint x: 325, startPoint y: 503, endPoint x: 26, endPoint y: 436, distance: 306.2
click at [26, 436] on div "[MEDICAL_DATA] 1 / 2 Completed Video: [MEDICAL_DATA] Video · 64 min Audio: [MED…" at bounding box center [178, 480] width 357 height 357
click at [23, 432] on icon "Chapters" at bounding box center [25, 434] width 14 height 14
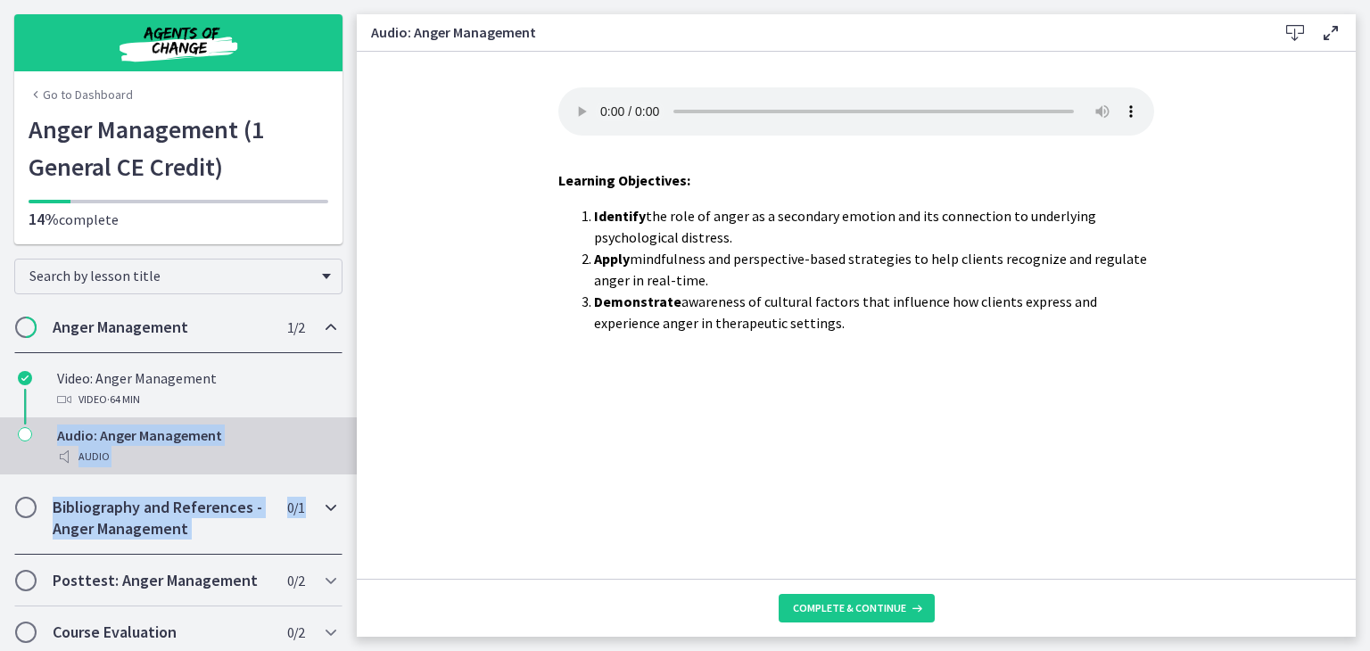
click at [304, 502] on div "Bibliography and References - [MEDICAL_DATA] 0 / 1 Completed" at bounding box center [178, 518] width 328 height 73
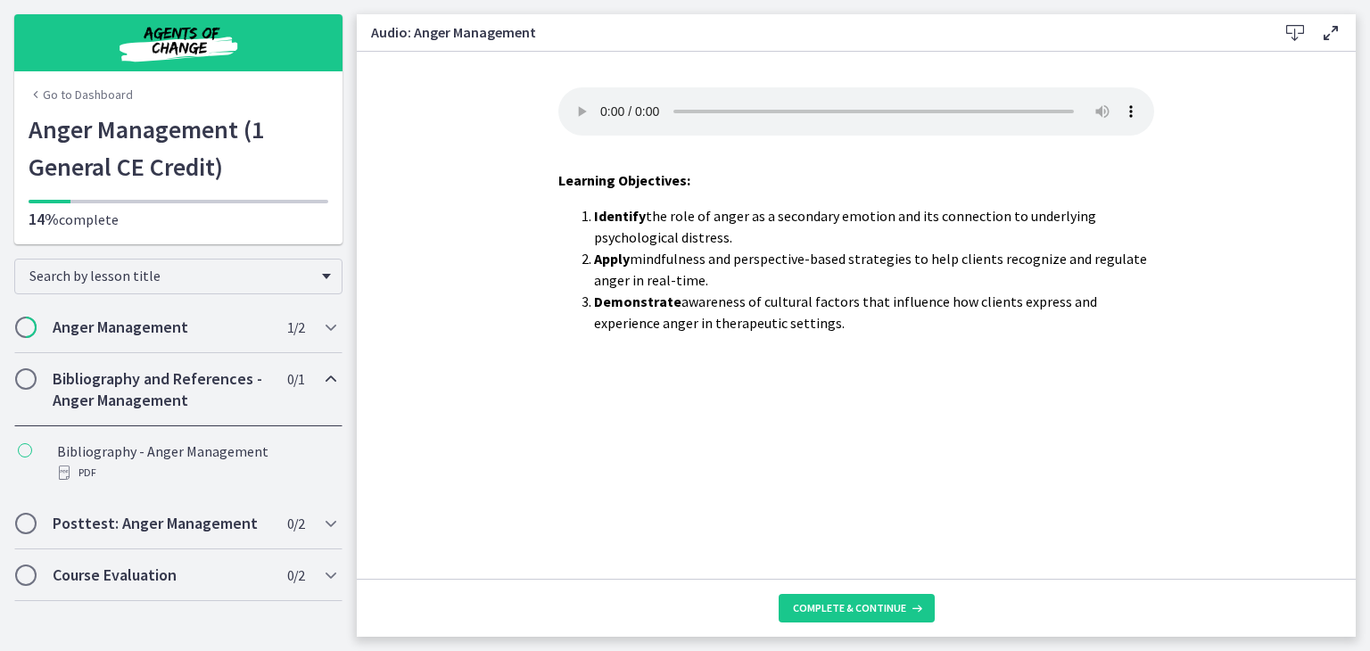
click at [21, 377] on span "Chapters" at bounding box center [26, 379] width 18 height 18
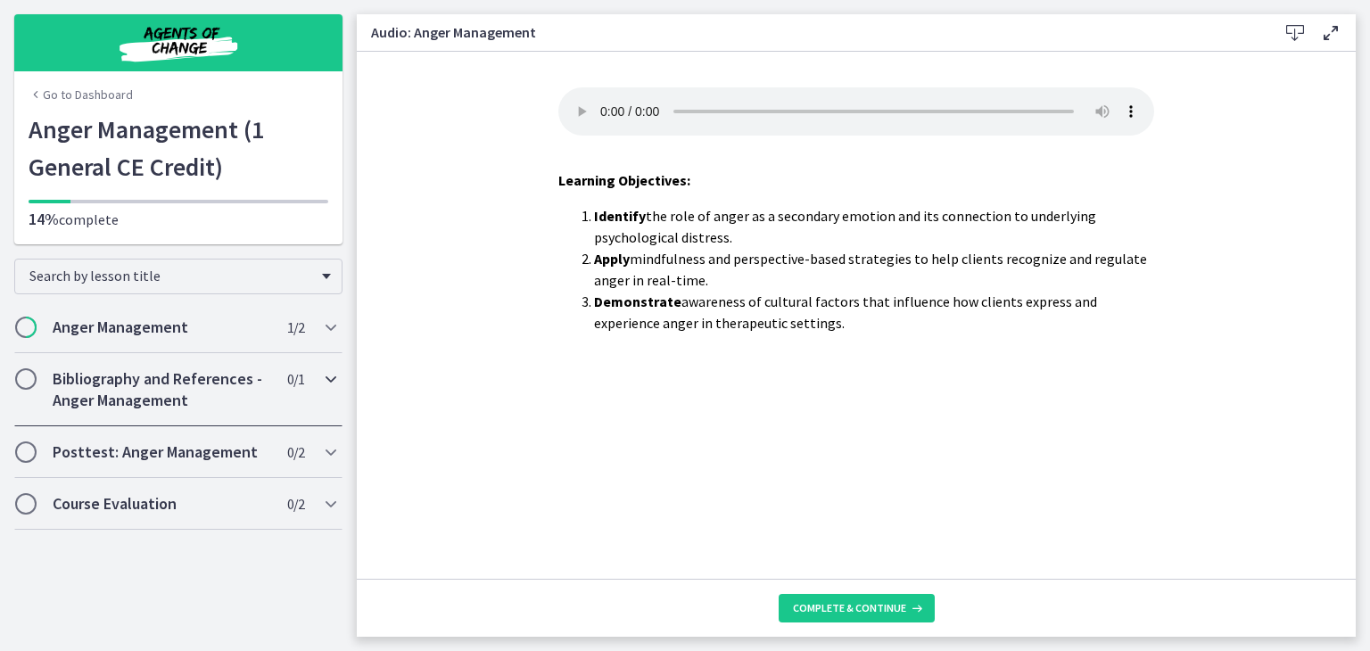
click at [21, 377] on span "Chapters" at bounding box center [26, 379] width 18 height 18
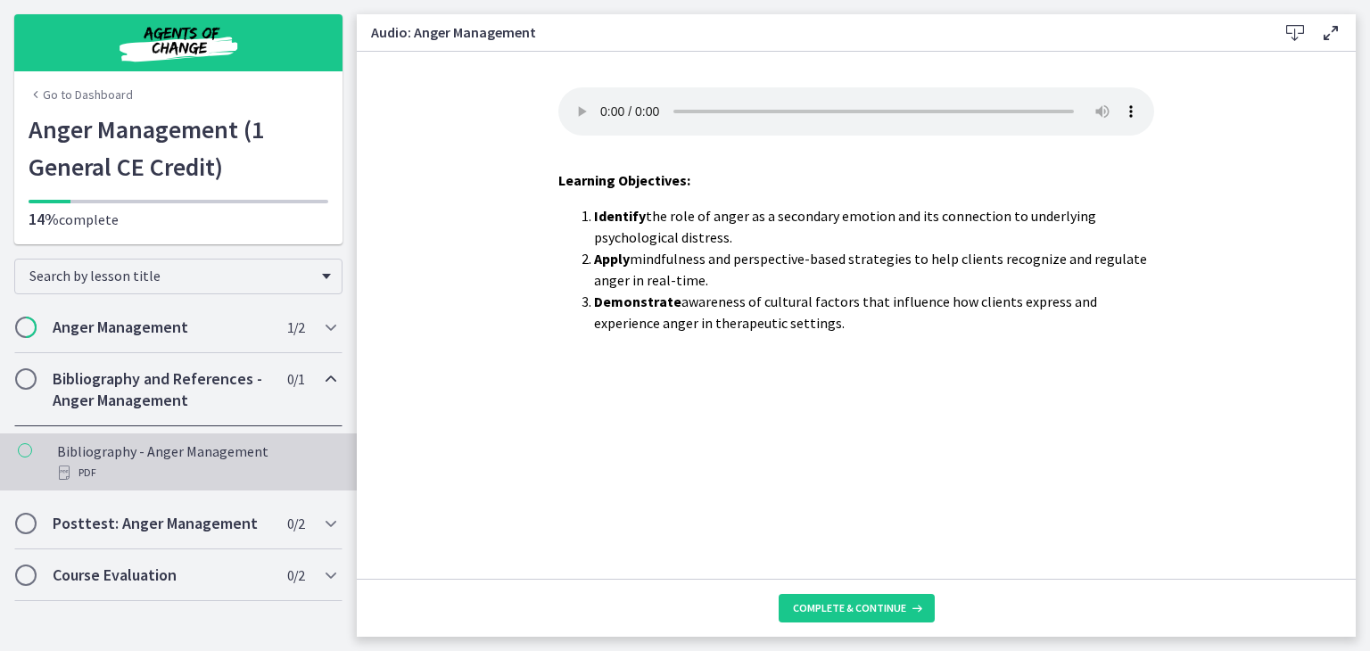
click at [26, 449] on icon "Chapters" at bounding box center [25, 450] width 14 height 14
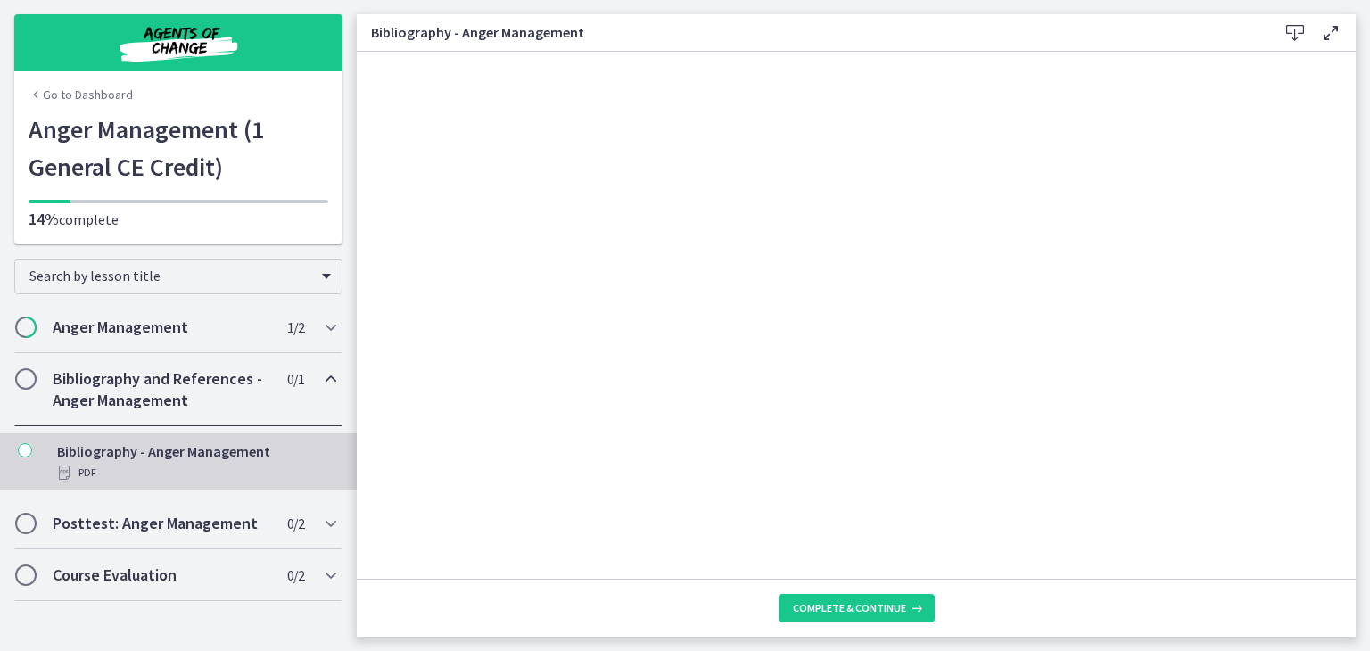
click at [61, 470] on icon "Chapters" at bounding box center [64, 473] width 14 height 14
click at [870, 604] on span "Complete & continue" at bounding box center [849, 608] width 113 height 14
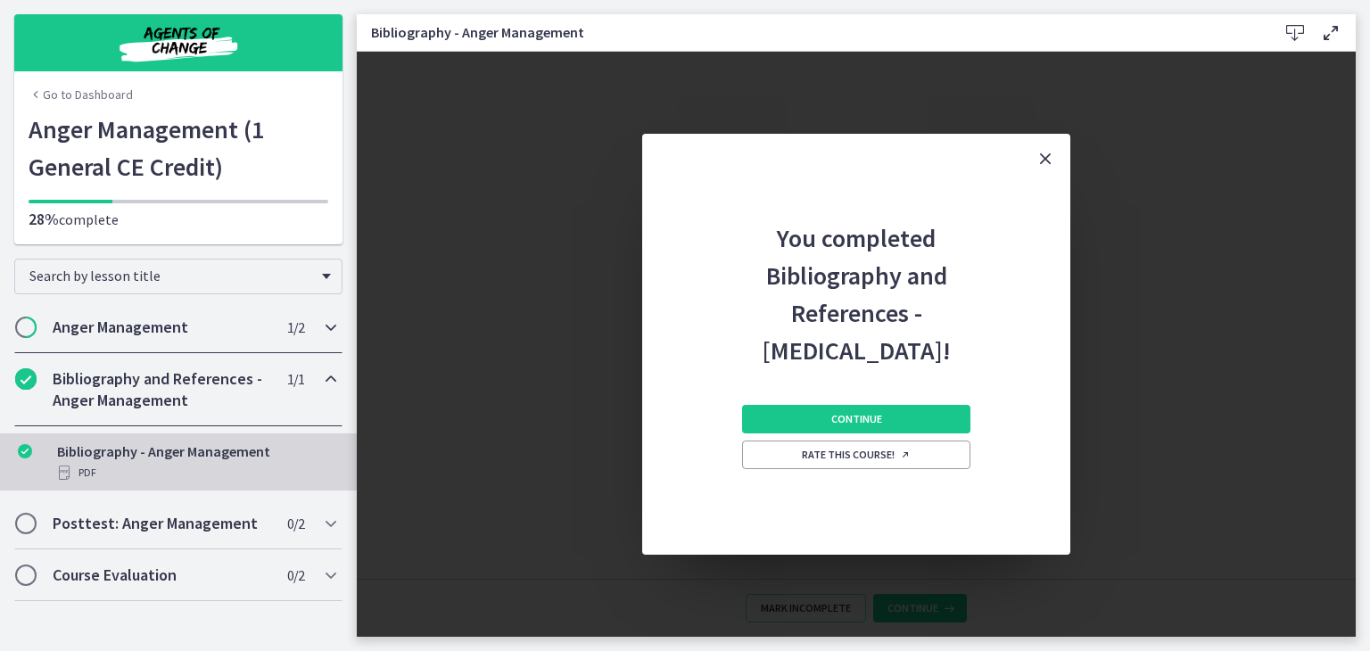
click at [67, 327] on h2 "Anger Management" at bounding box center [162, 327] width 218 height 21
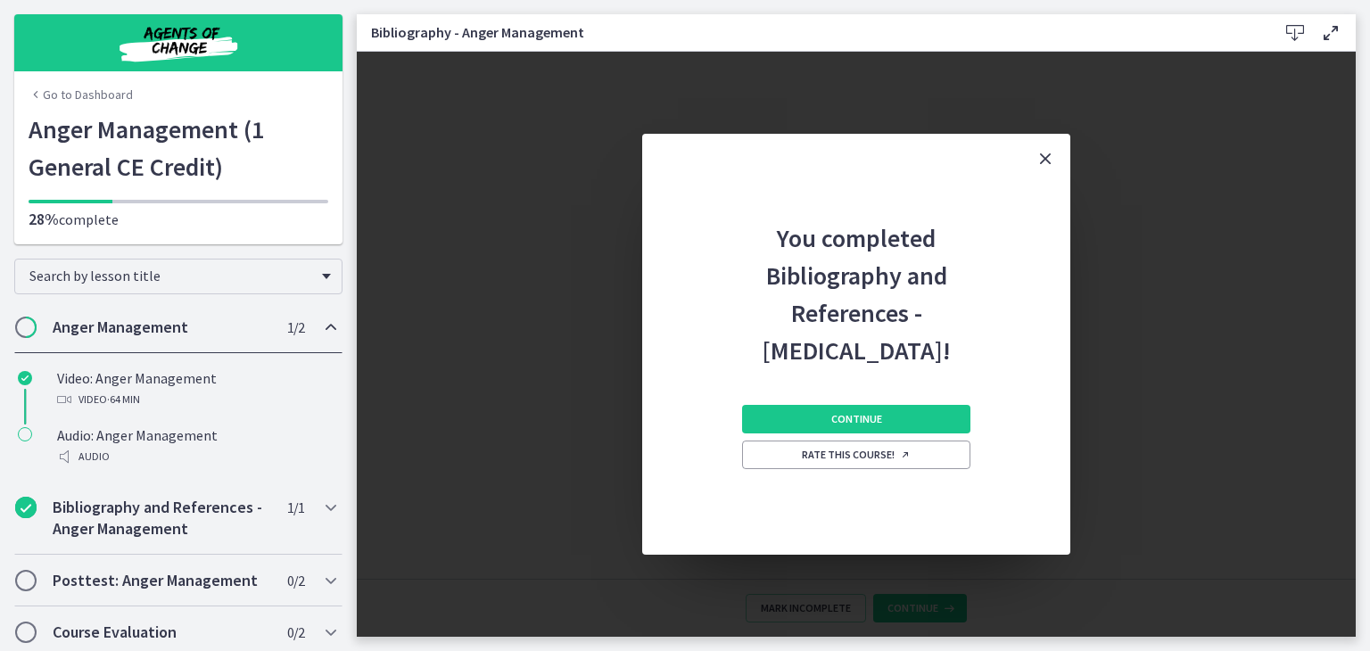
click at [116, 323] on h2 "Anger Management" at bounding box center [162, 327] width 218 height 21
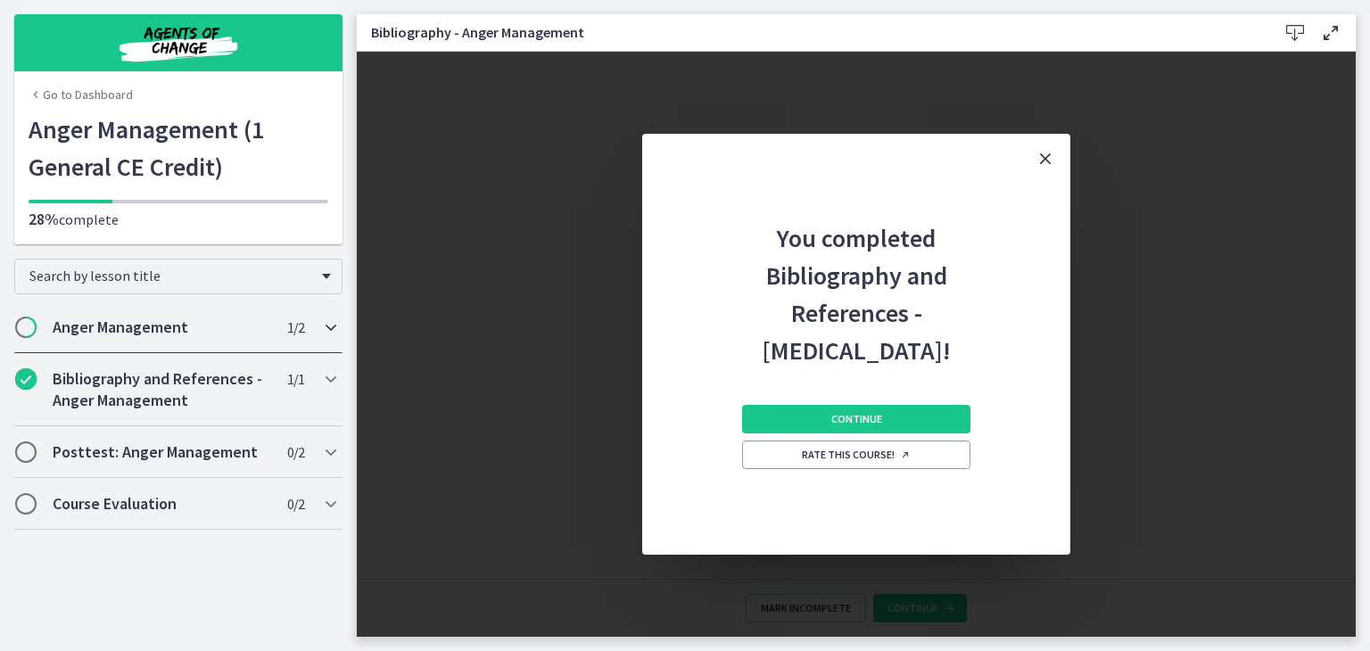
click at [118, 322] on h2 "Anger Management" at bounding box center [162, 327] width 218 height 21
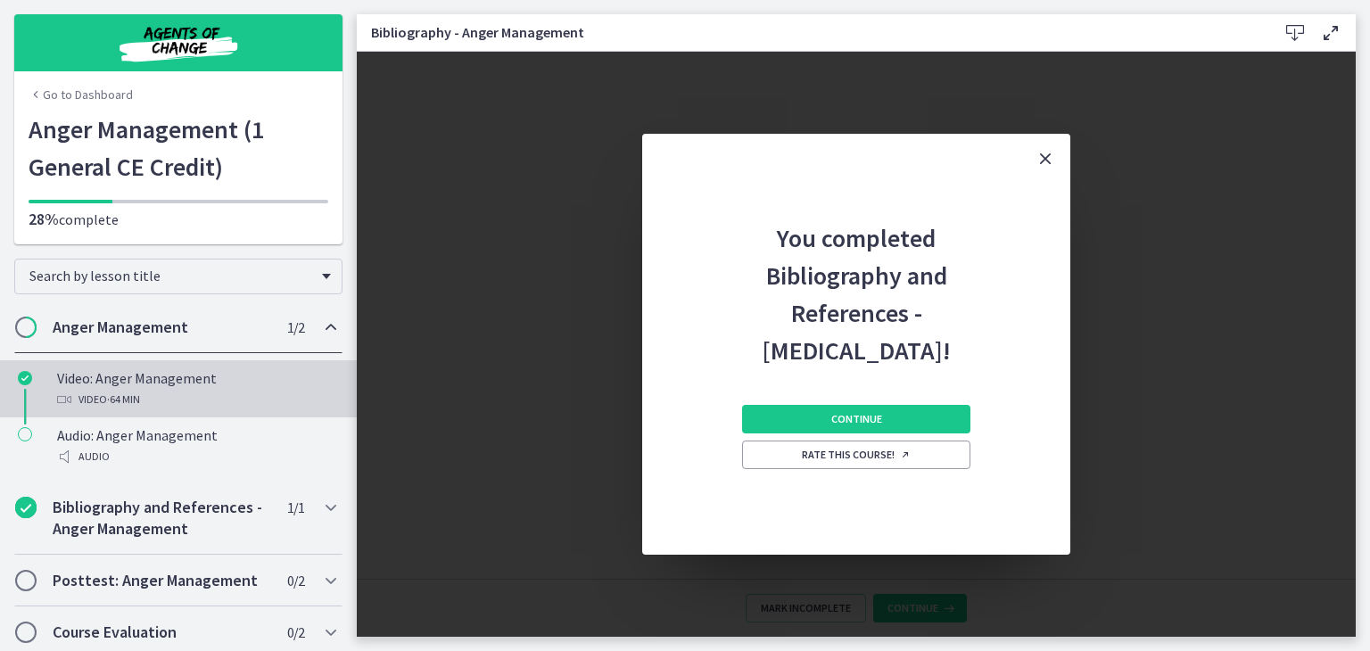
click at [103, 385] on div "Video: [MEDICAL_DATA] Video · 64 min" at bounding box center [196, 389] width 278 height 43
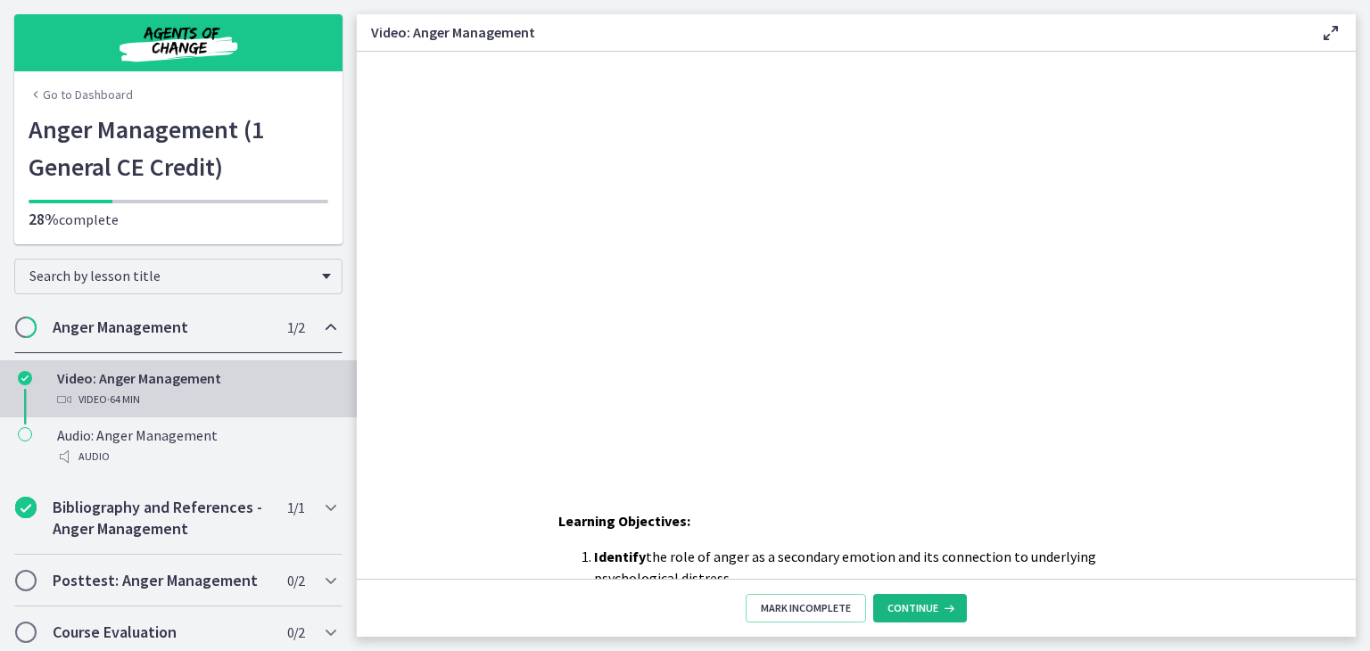
click at [916, 602] on span "Continue" at bounding box center [913, 608] width 51 height 14
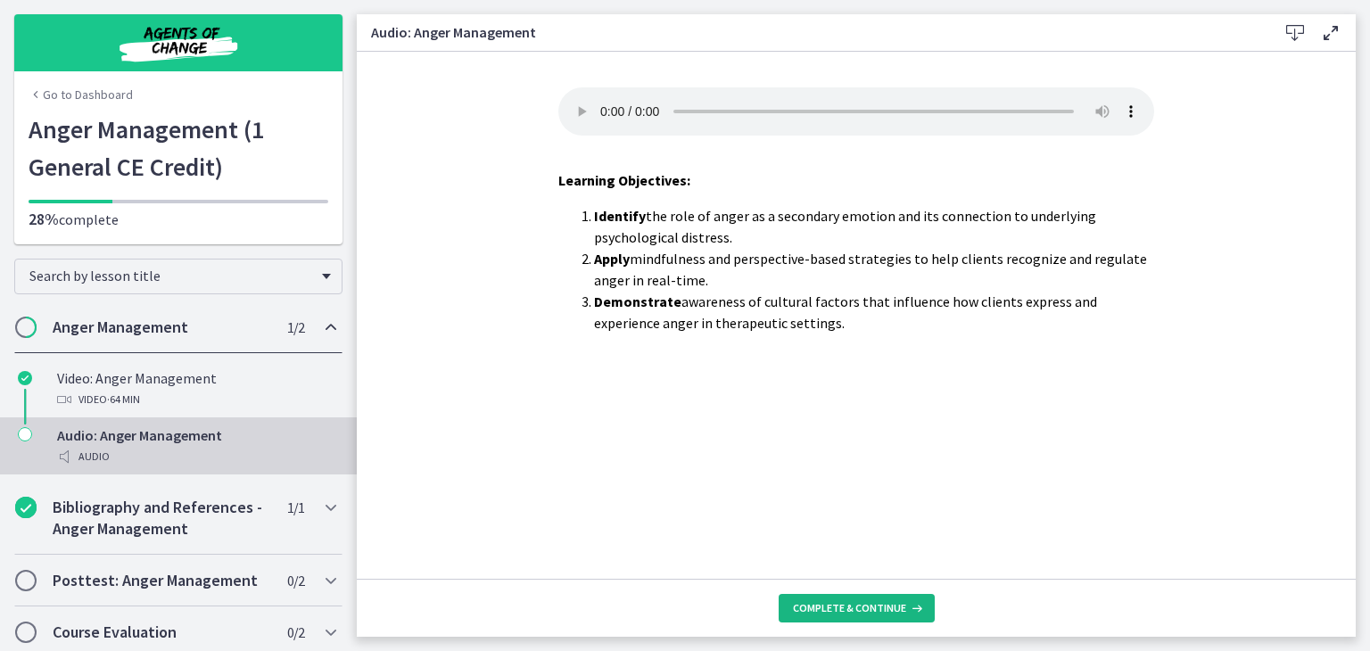
click at [835, 599] on button "Complete & continue" at bounding box center [857, 608] width 156 height 29
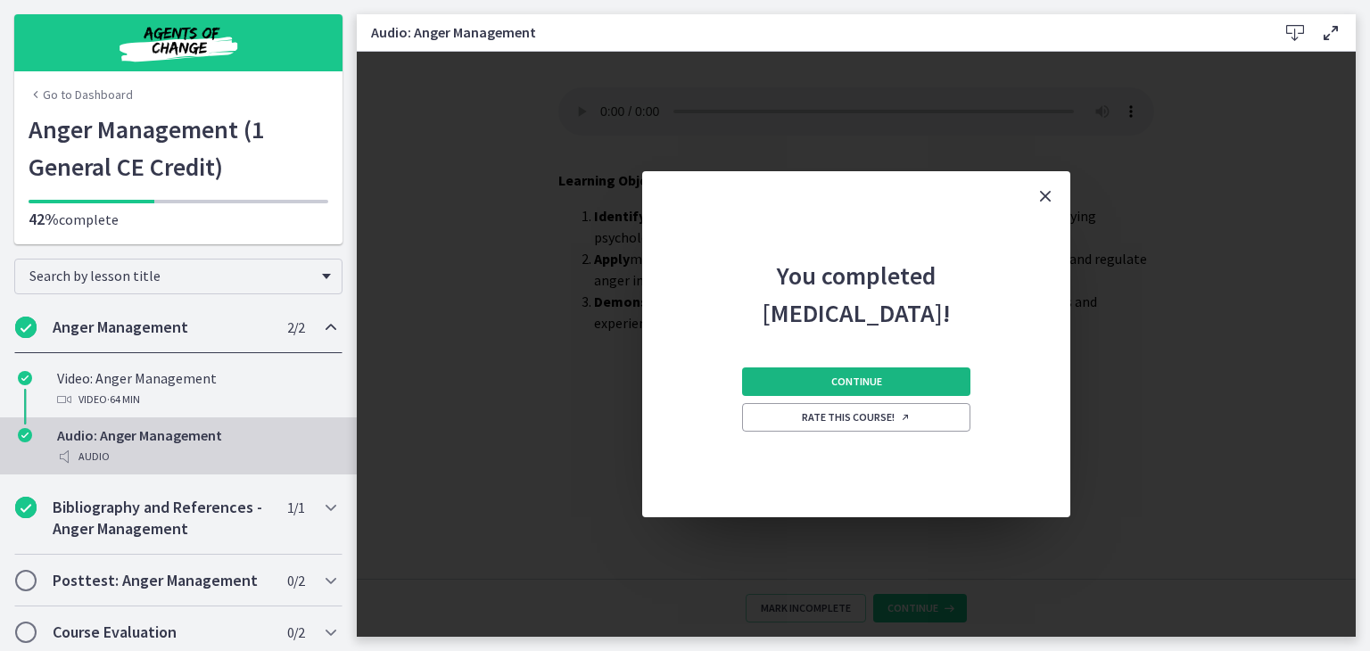
click at [881, 379] on button "Continue" at bounding box center [856, 382] width 228 height 29
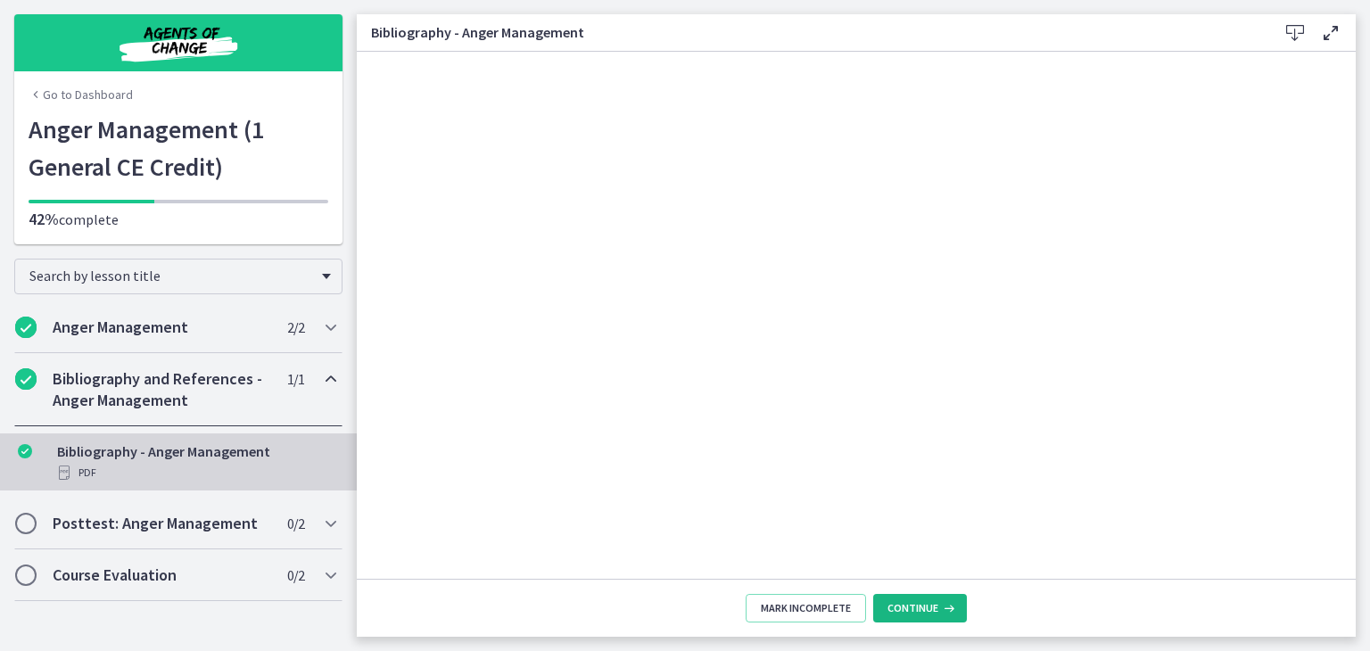
click at [906, 601] on span "Continue" at bounding box center [913, 608] width 51 height 14
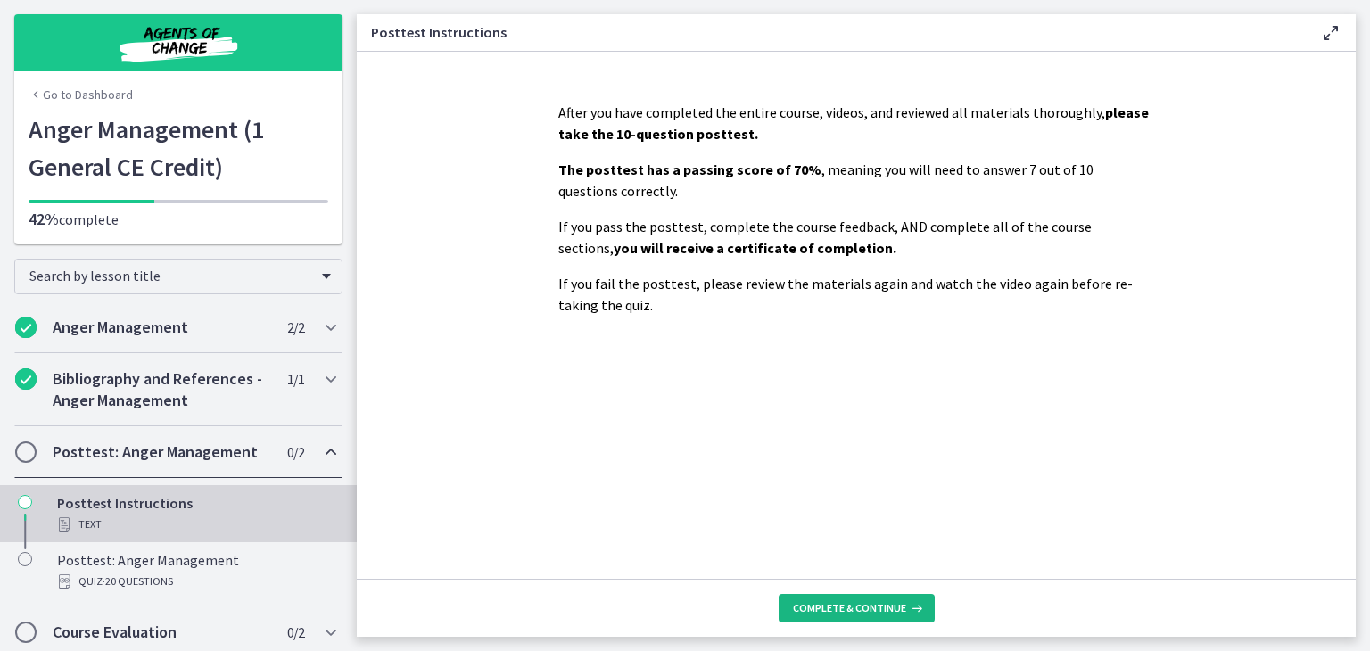
click at [855, 607] on span "Complete & continue" at bounding box center [849, 608] width 113 height 14
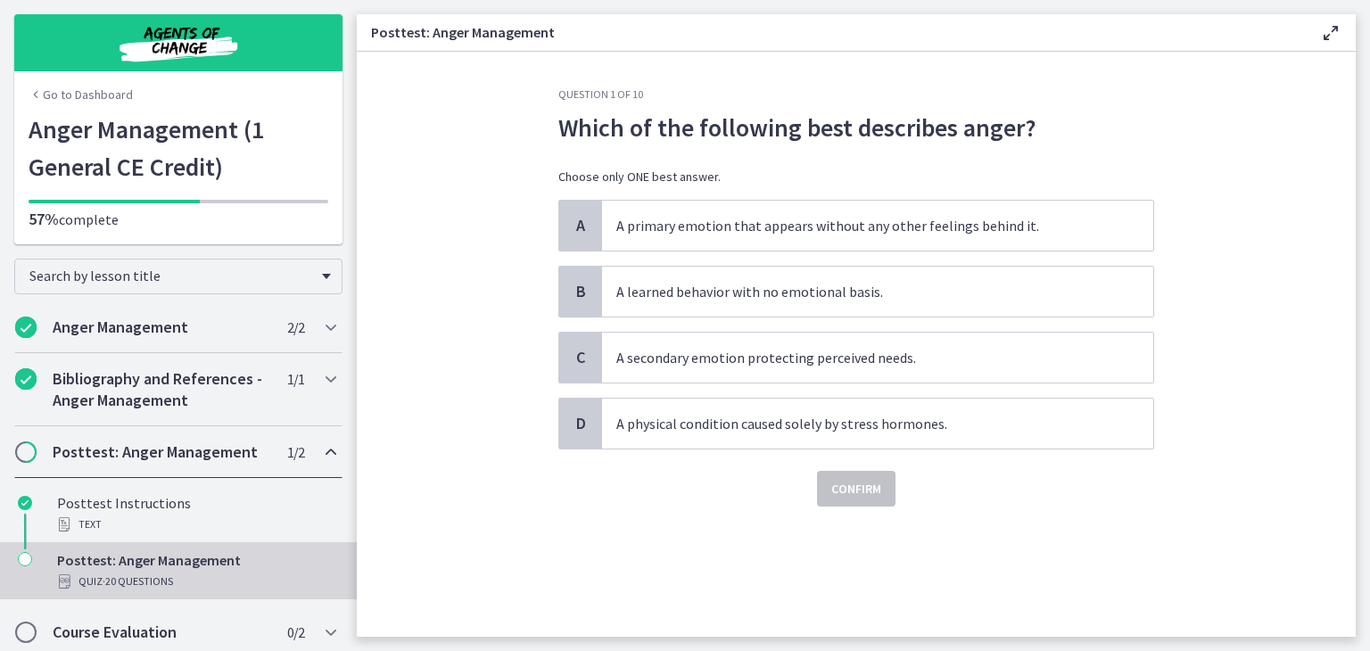
click at [68, 447] on h2 "Posttest: Anger Management" at bounding box center [162, 452] width 218 height 21
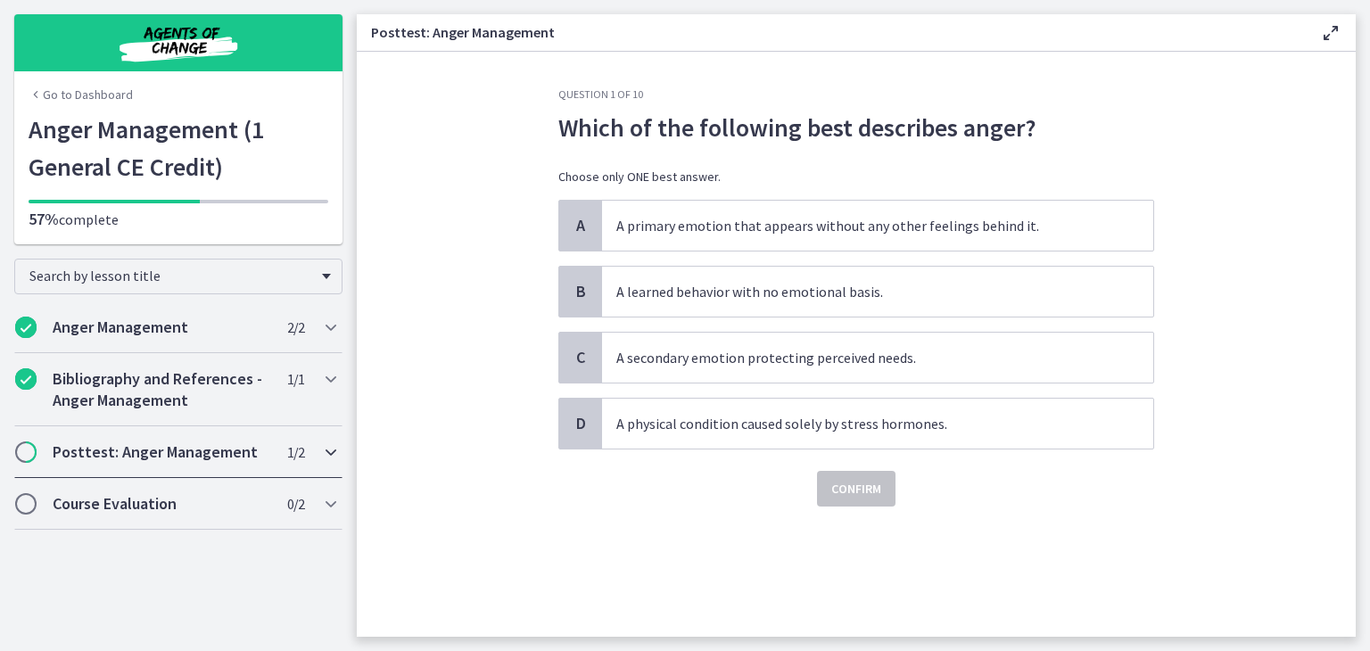
click at [125, 449] on h2 "Posttest: Anger Management" at bounding box center [162, 452] width 218 height 21
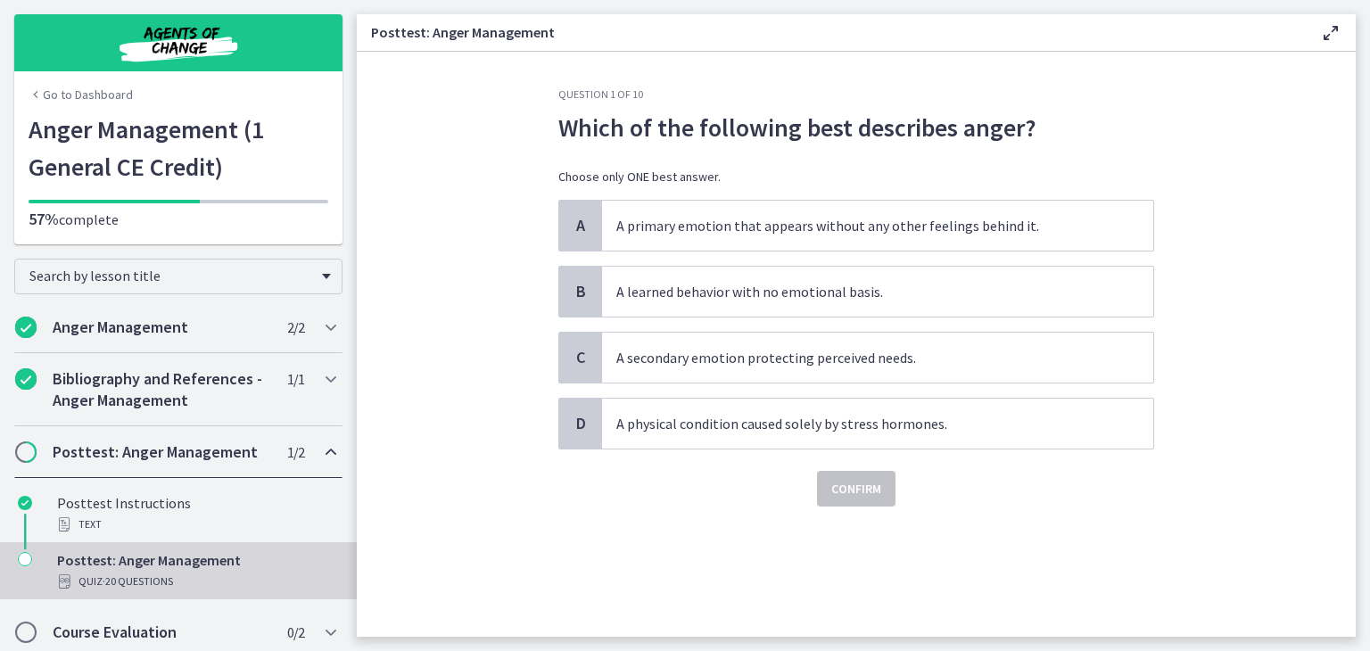
click at [29, 451] on span "Chapters" at bounding box center [26, 452] width 18 height 18
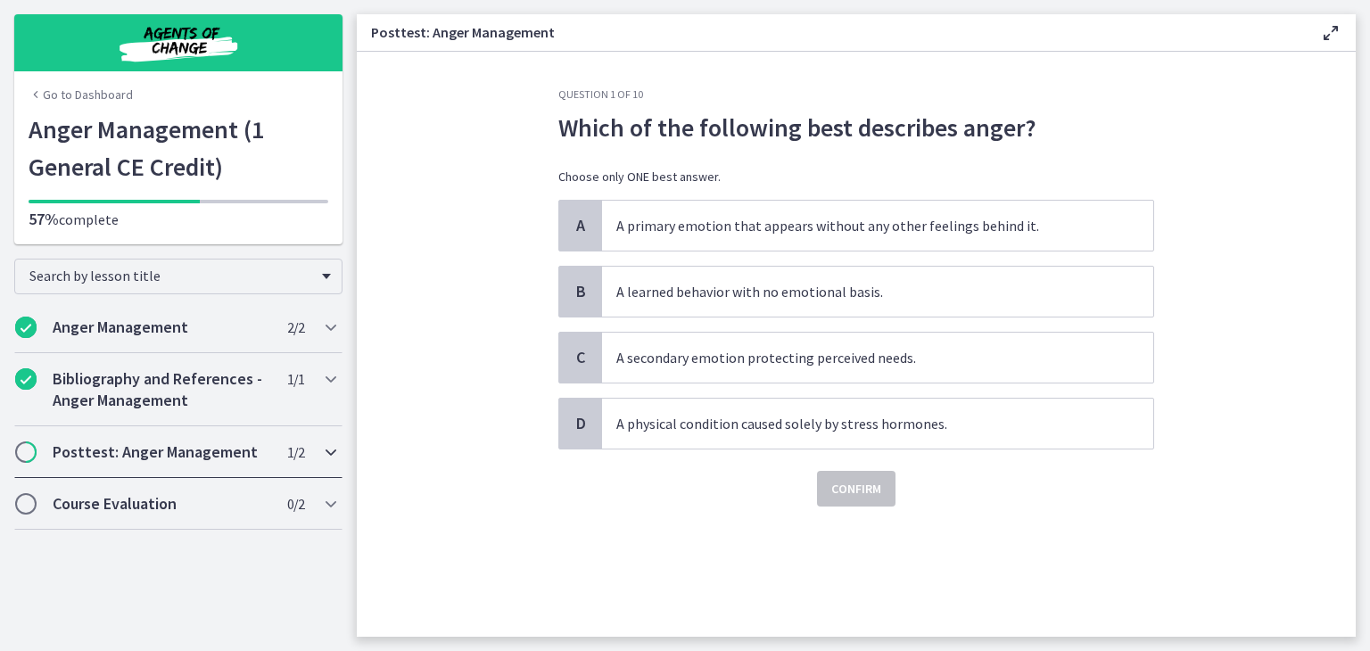
click at [46, 447] on div "Posttest: [MEDICAL_DATA] 1 / 2 Completed" at bounding box center [178, 452] width 328 height 52
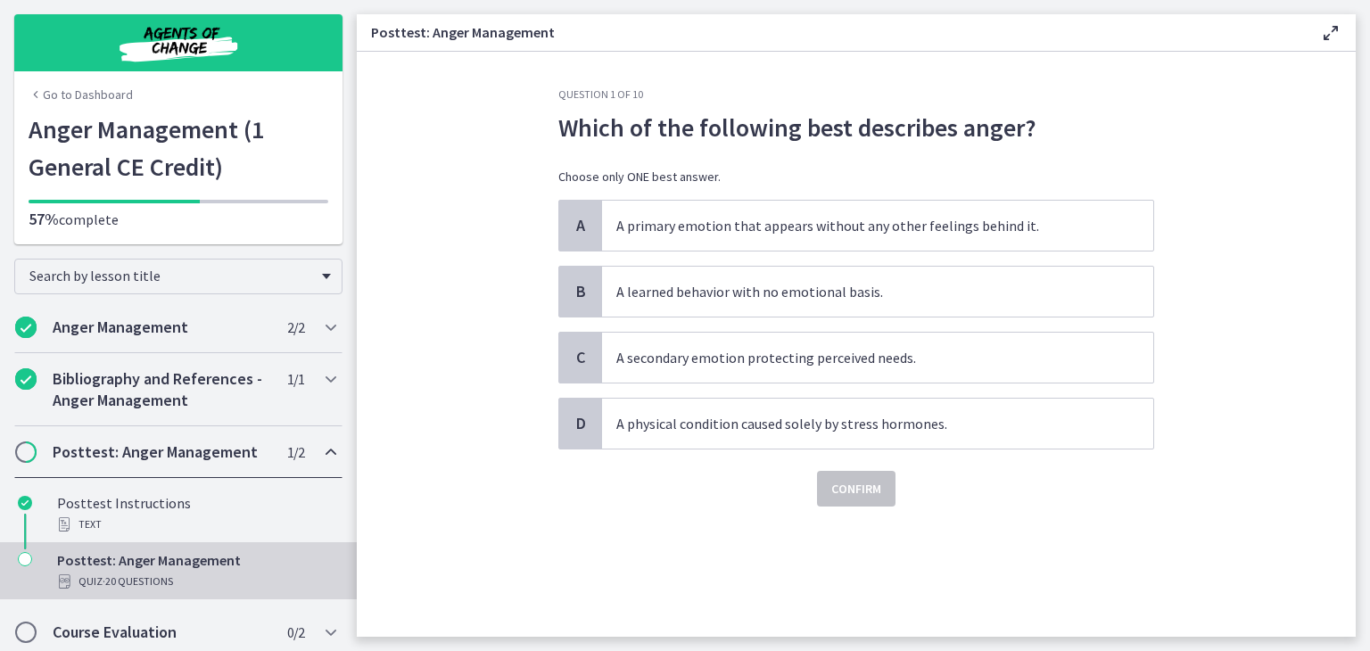
click at [95, 444] on h2 "Posttest: Anger Management" at bounding box center [162, 452] width 218 height 21
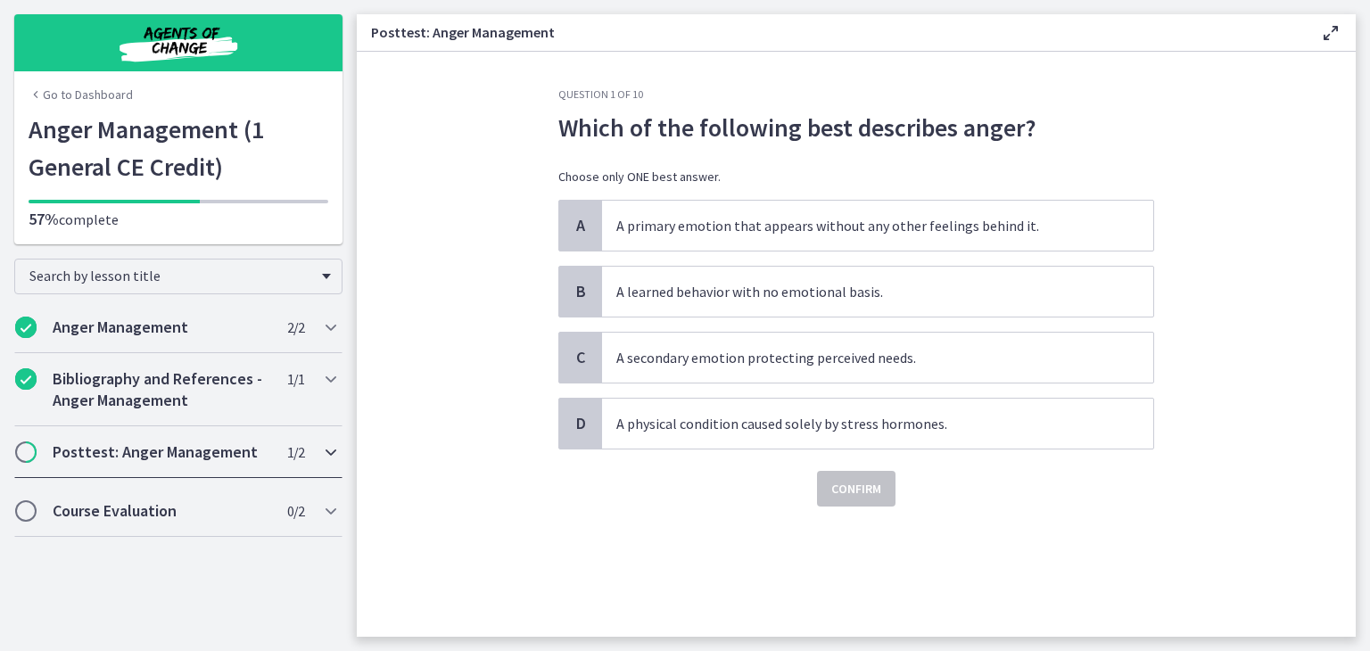
click at [97, 444] on h2 "Posttest: Anger Management" at bounding box center [162, 452] width 218 height 21
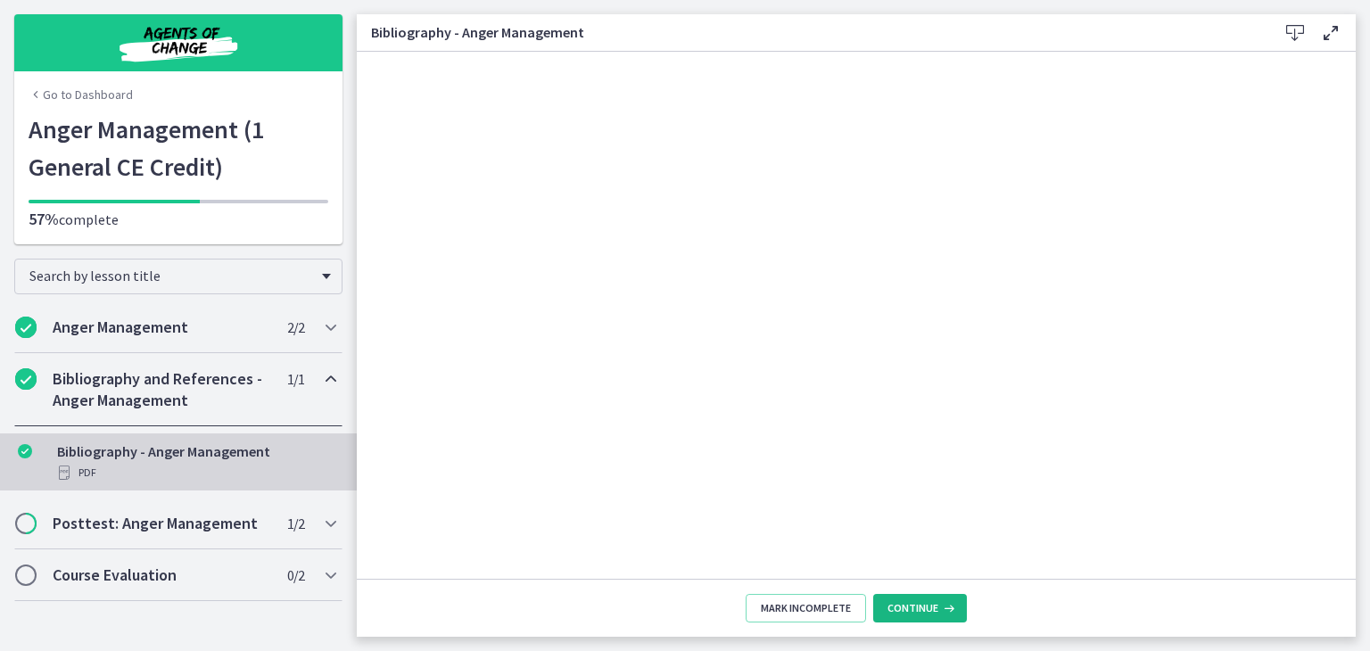
click at [908, 599] on button "Continue" at bounding box center [920, 608] width 94 height 29
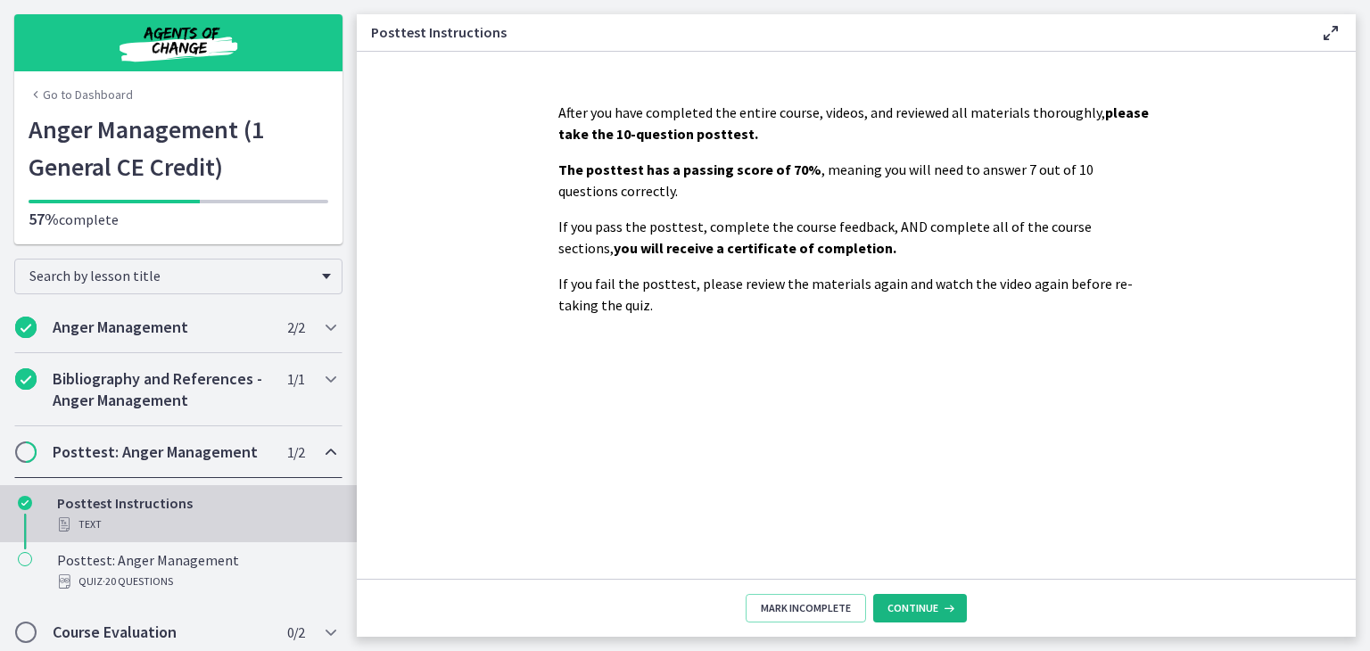
click at [931, 605] on span "Continue" at bounding box center [913, 608] width 51 height 14
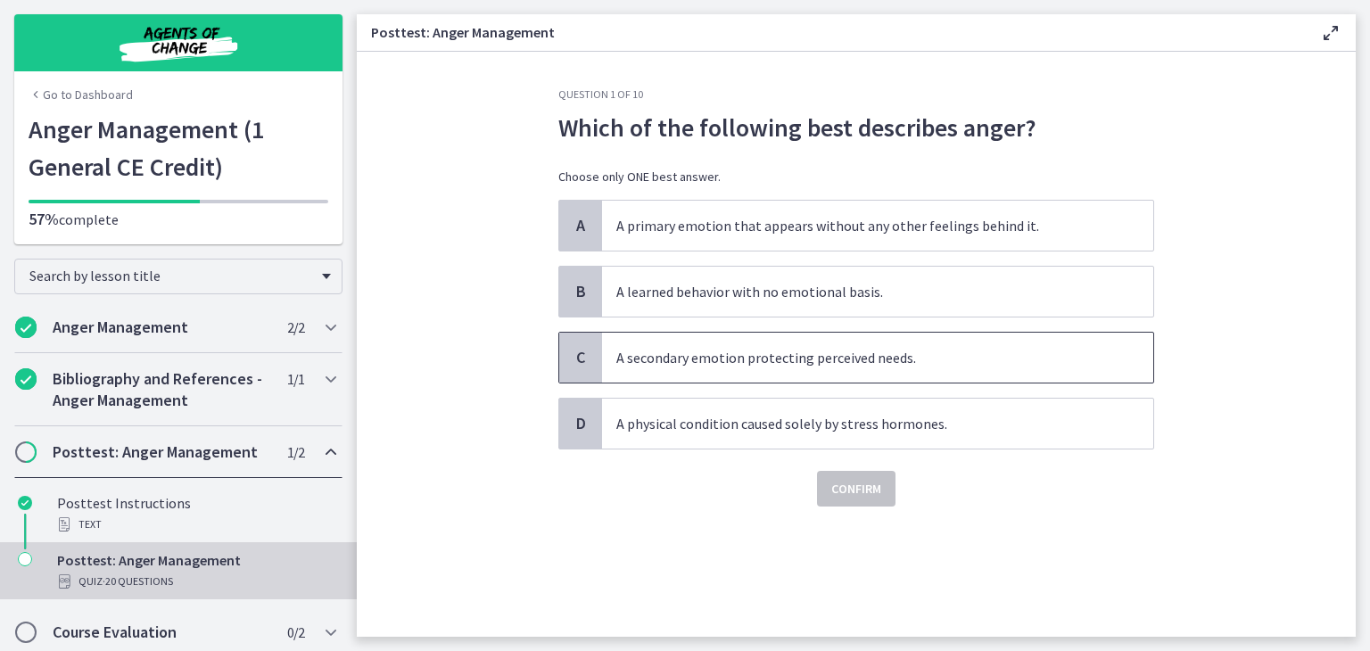
click at [582, 354] on span "C" at bounding box center [580, 357] width 21 height 21
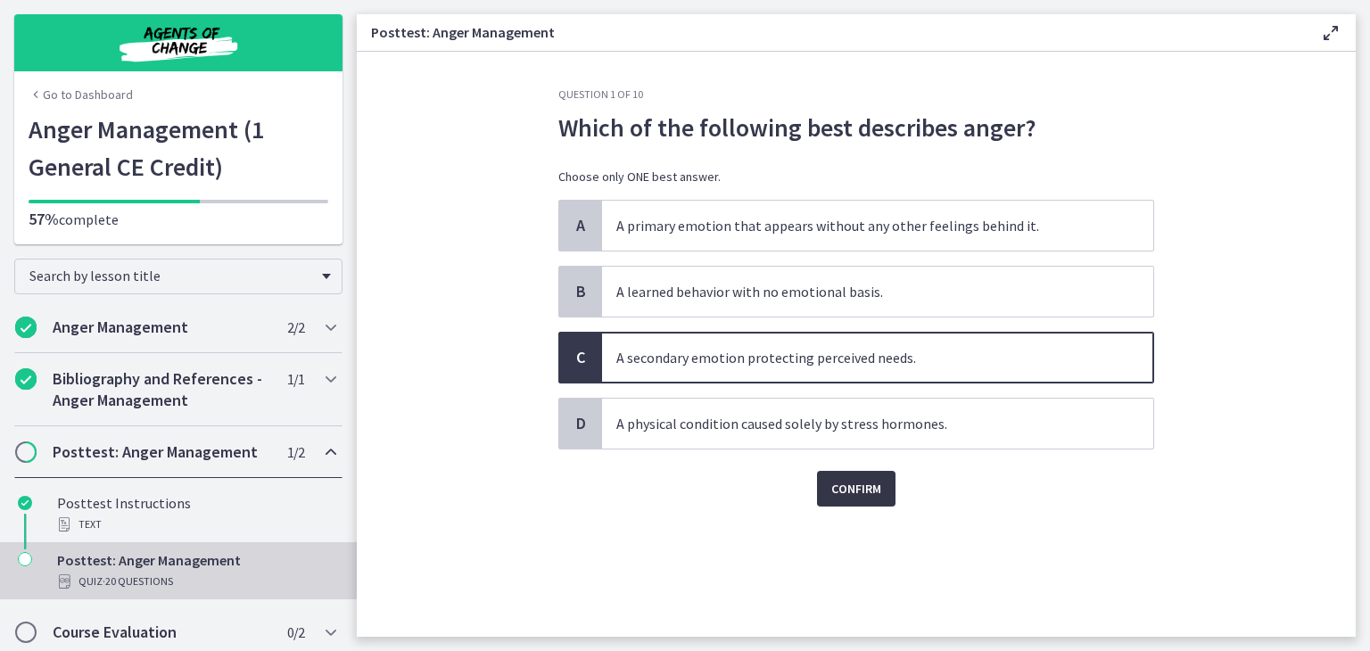
click at [864, 486] on span "Confirm" at bounding box center [856, 488] width 50 height 21
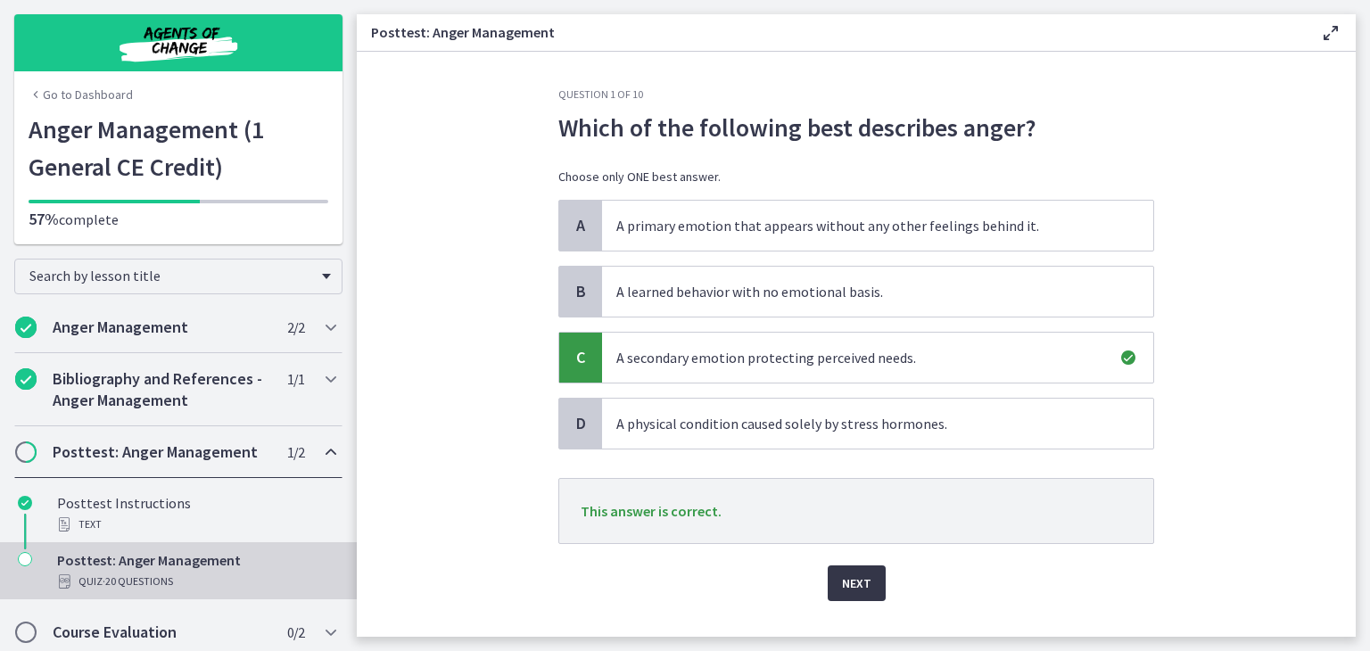
click at [851, 580] on span "Next" at bounding box center [856, 583] width 29 height 21
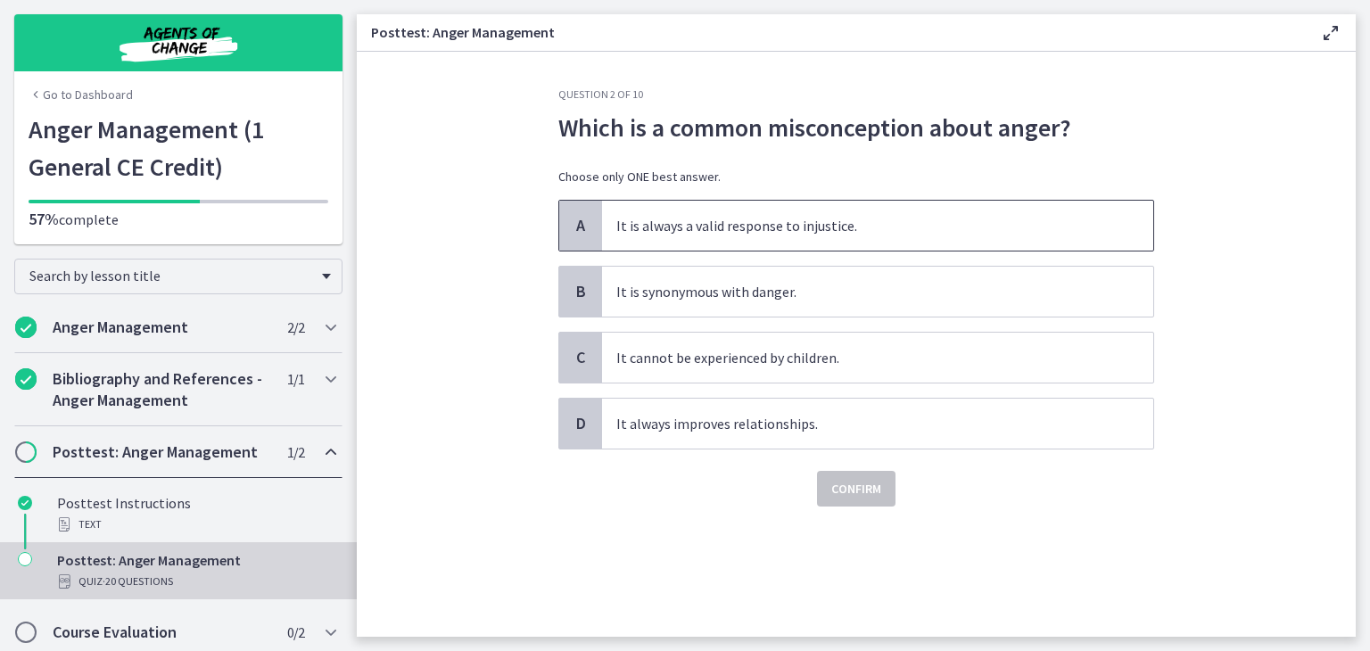
click at [591, 218] on span "A" at bounding box center [580, 225] width 21 height 21
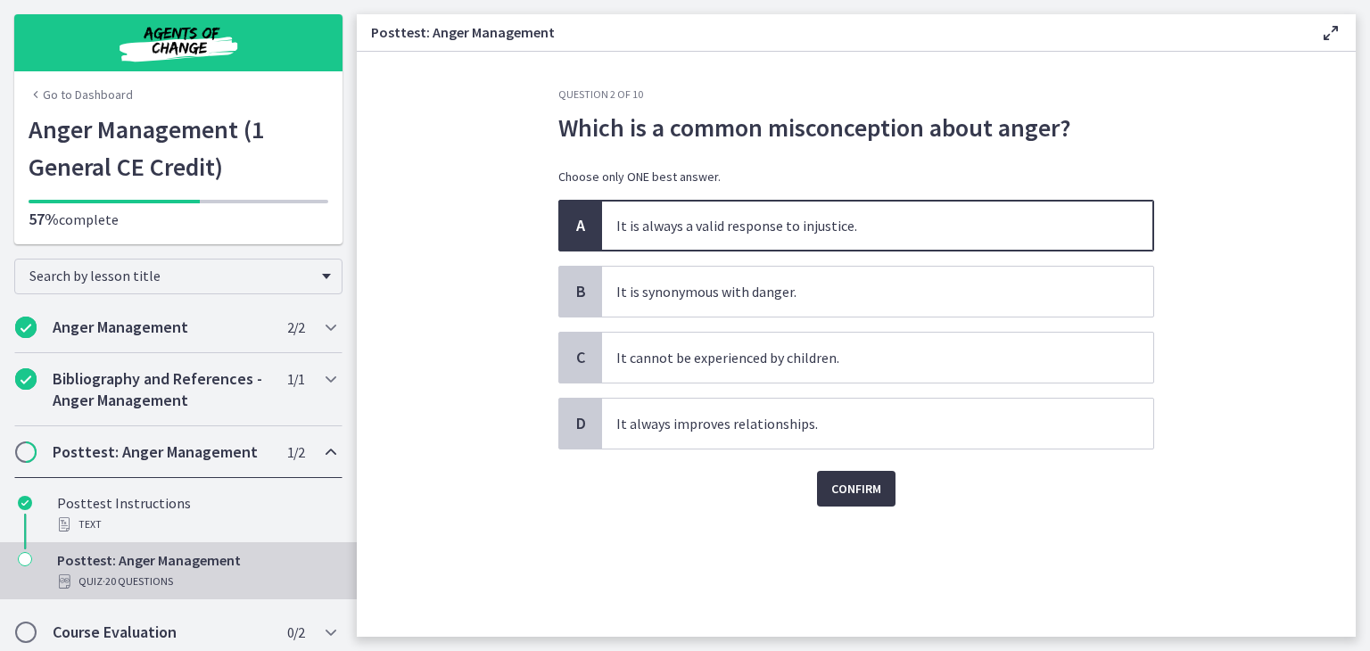
click at [856, 479] on span "Confirm" at bounding box center [856, 488] width 50 height 21
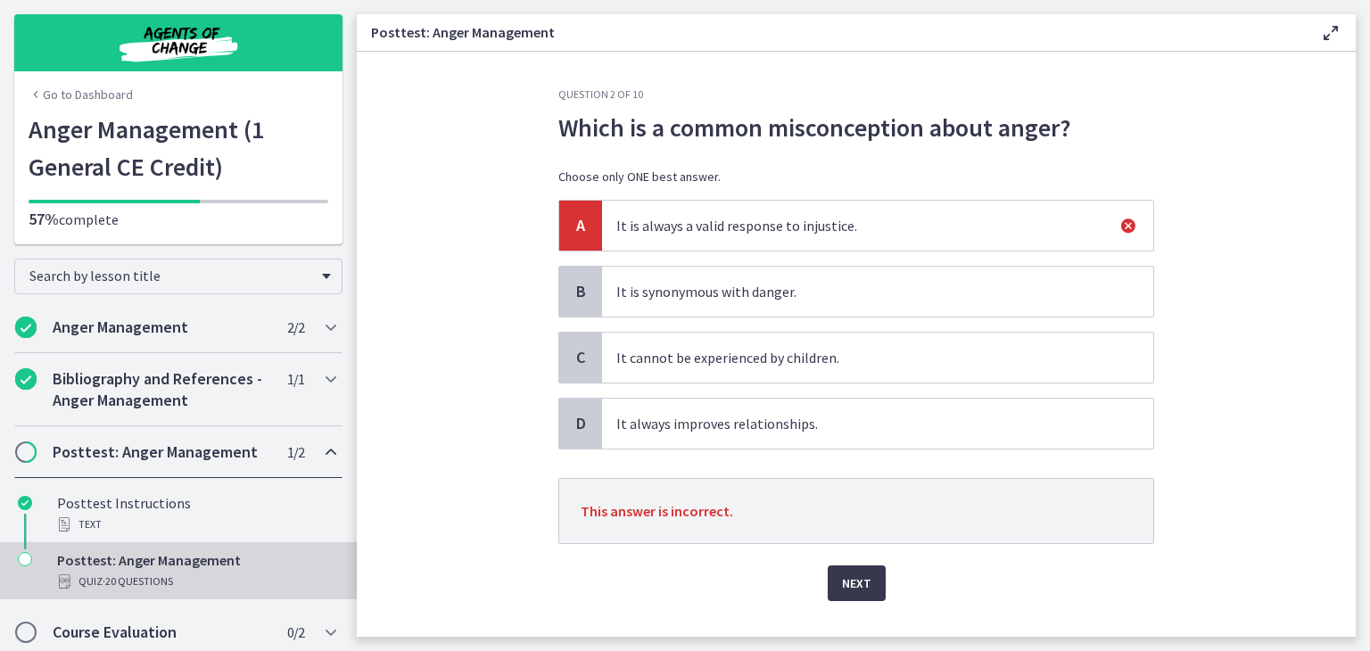
click at [815, 577] on div "Next" at bounding box center [856, 572] width 596 height 57
click at [834, 578] on button "Next" at bounding box center [857, 584] width 58 height 36
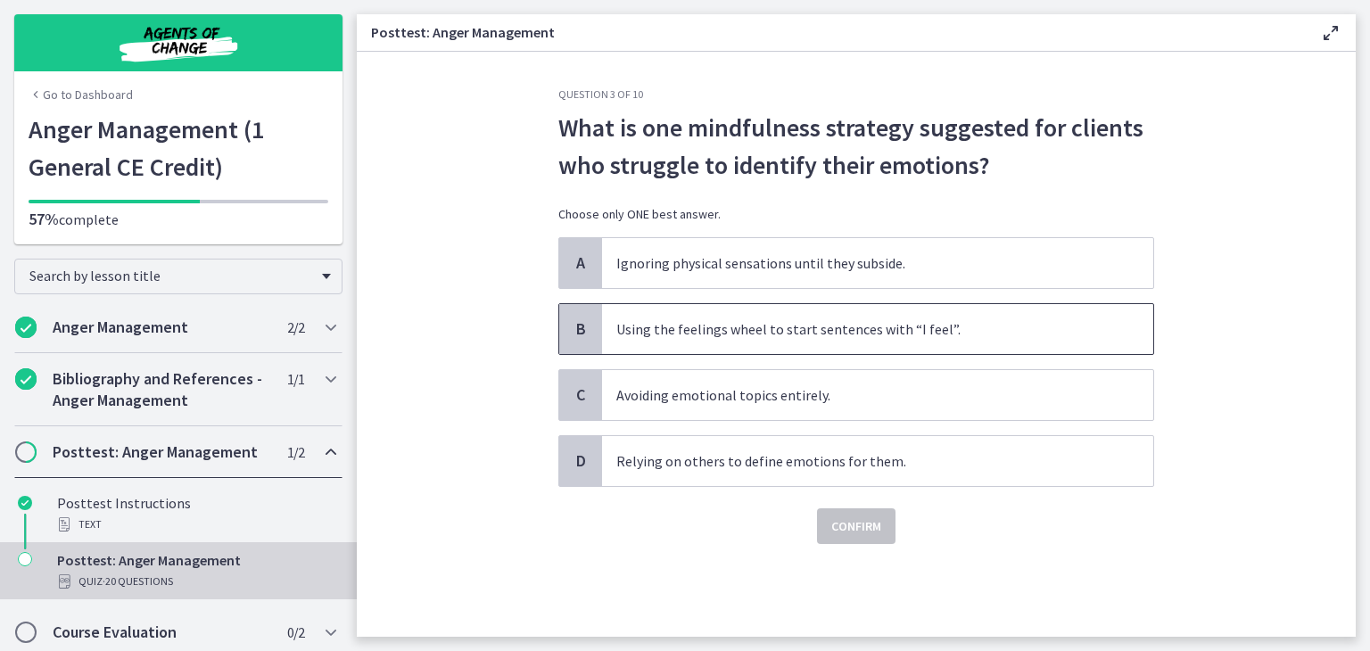
click at [586, 318] on span "B" at bounding box center [580, 328] width 21 height 21
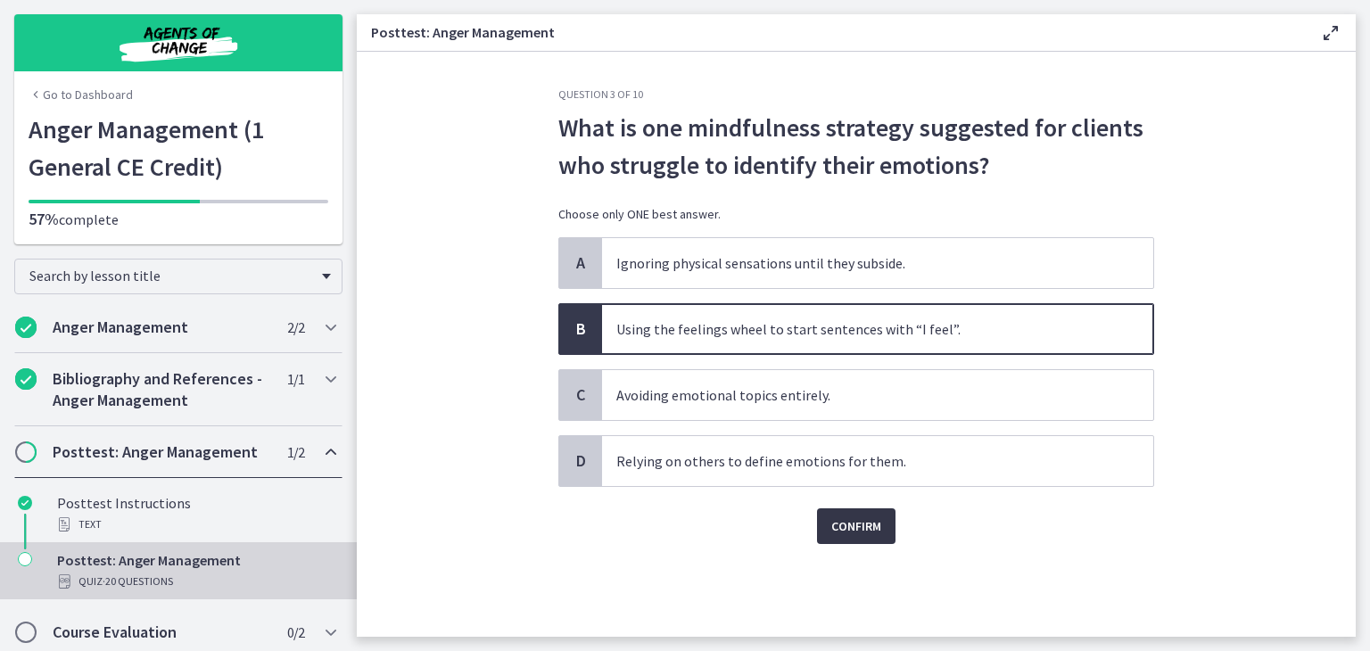
click at [856, 522] on span "Confirm" at bounding box center [856, 526] width 50 height 21
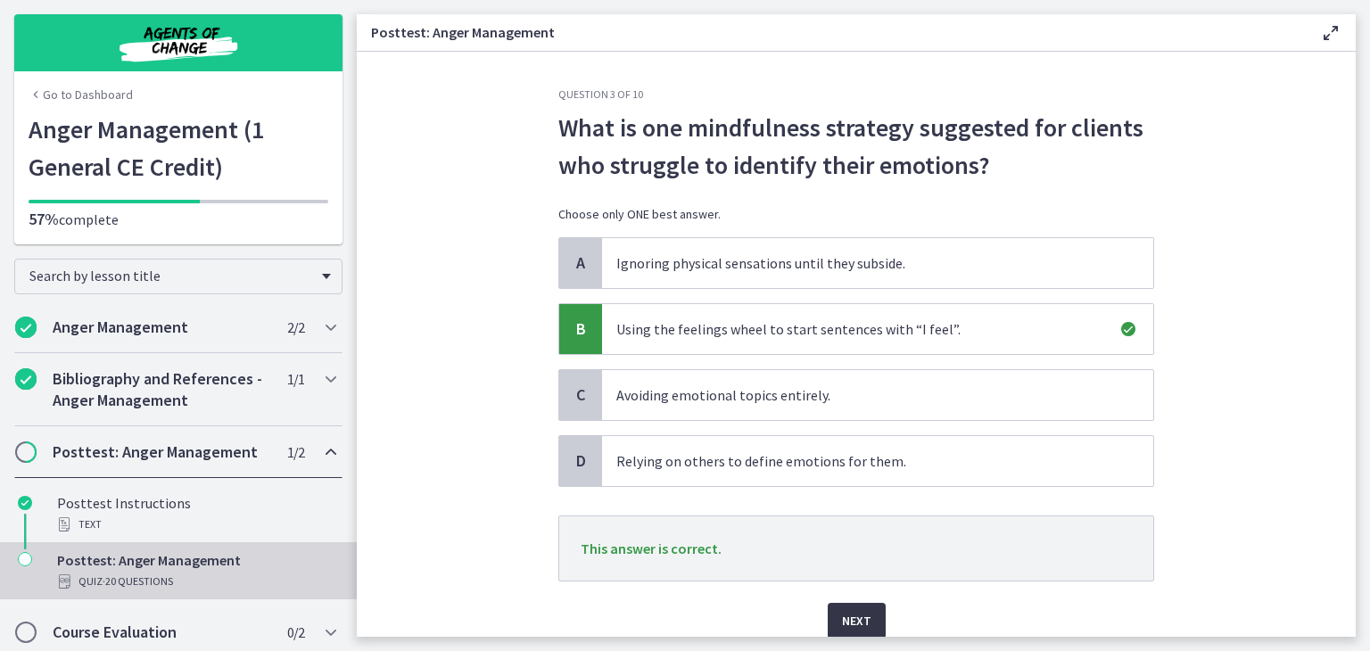
click at [847, 611] on span "Next" at bounding box center [856, 620] width 29 height 21
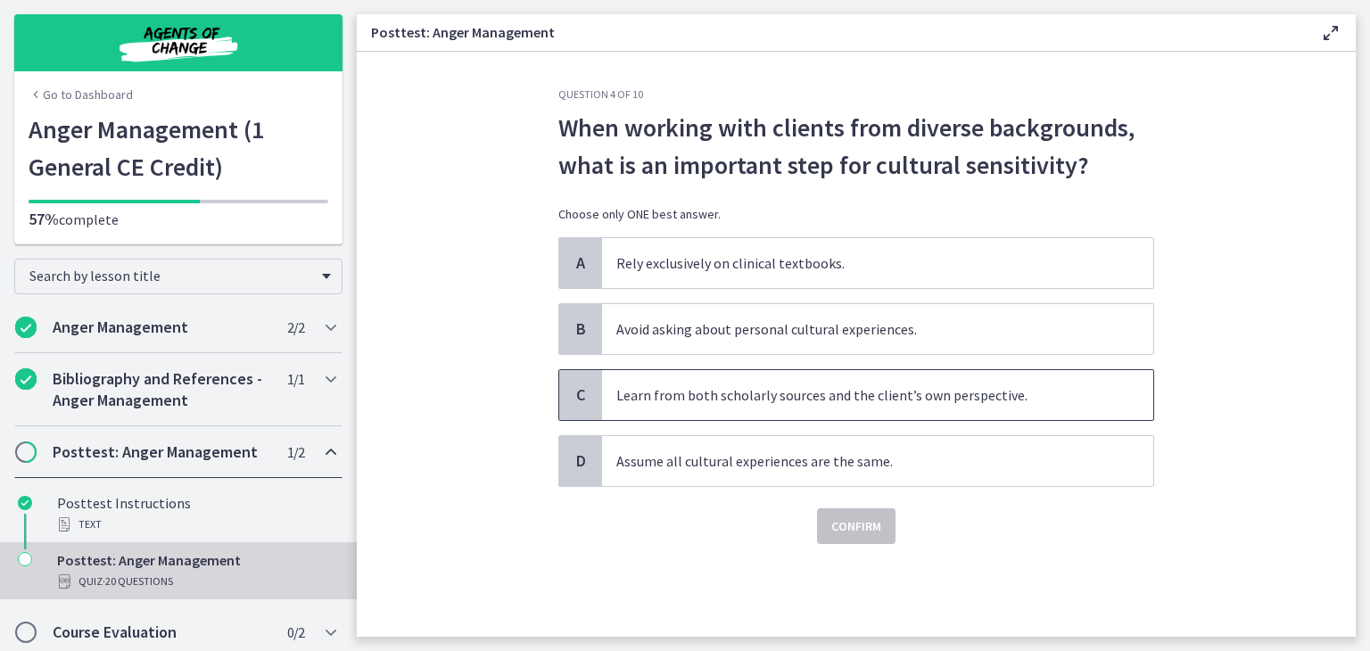
click at [579, 392] on span "C" at bounding box center [580, 394] width 21 height 21
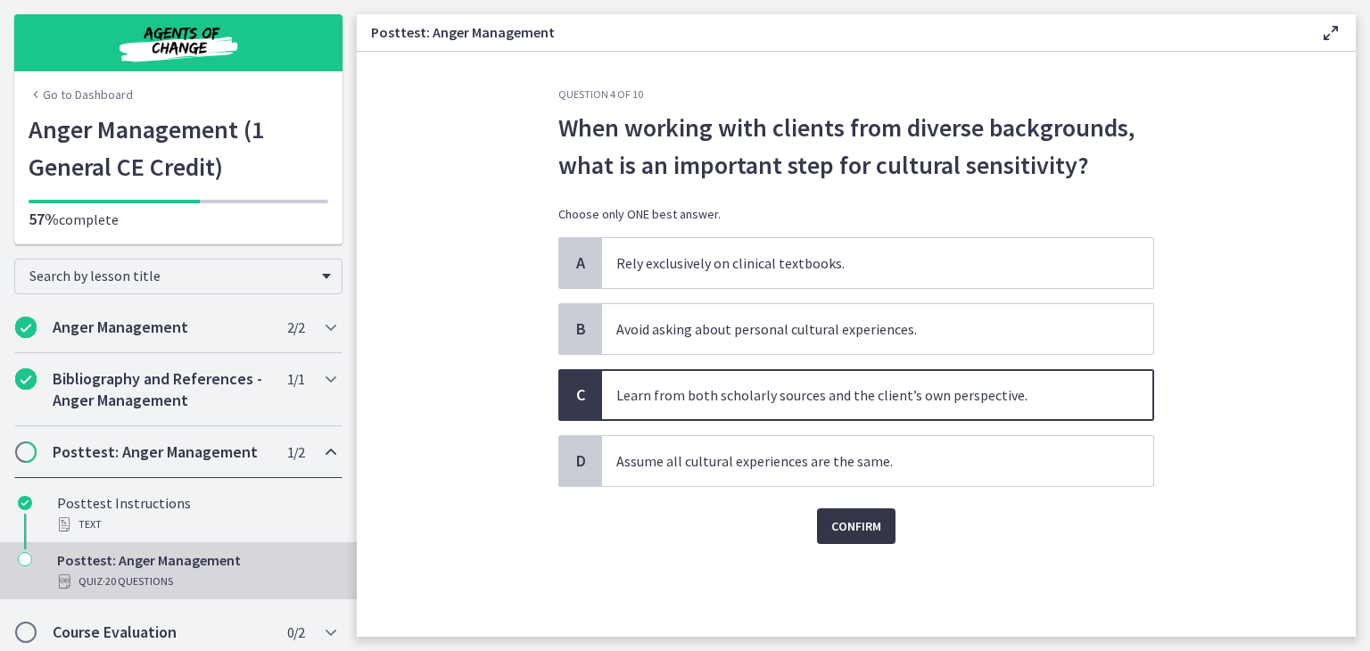
click at [859, 522] on span "Confirm" at bounding box center [856, 526] width 50 height 21
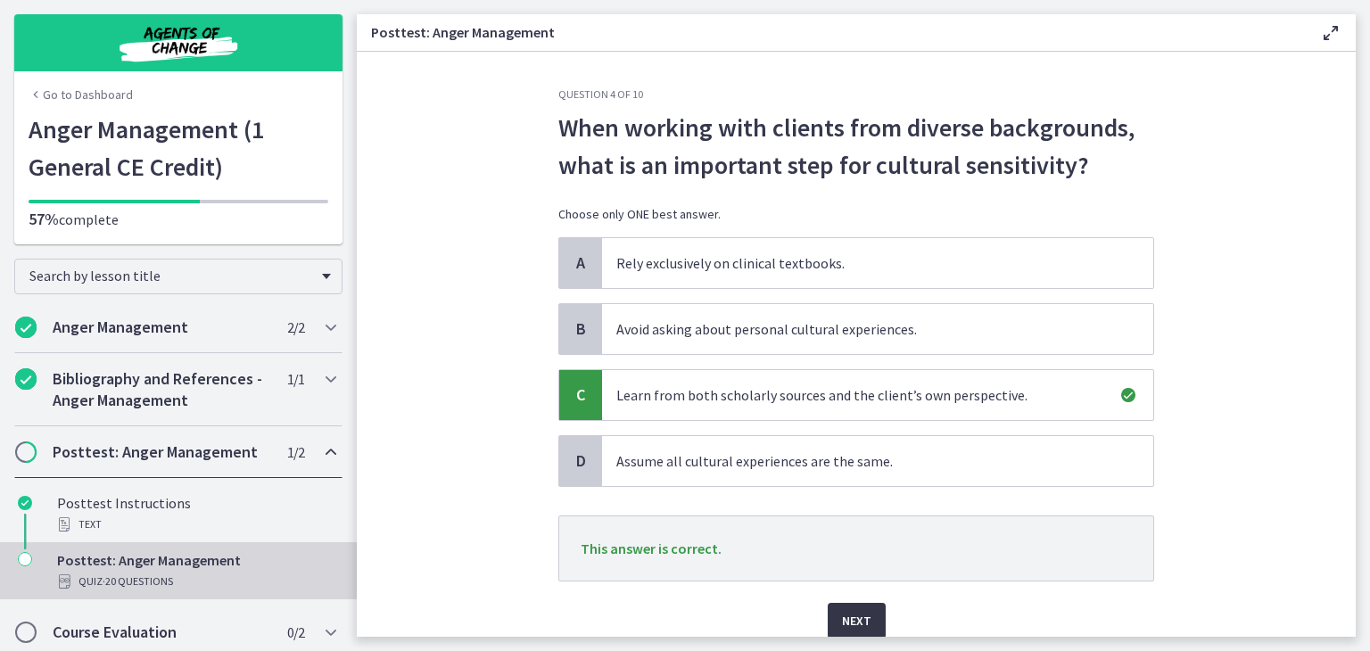
click at [847, 611] on span "Next" at bounding box center [856, 620] width 29 height 21
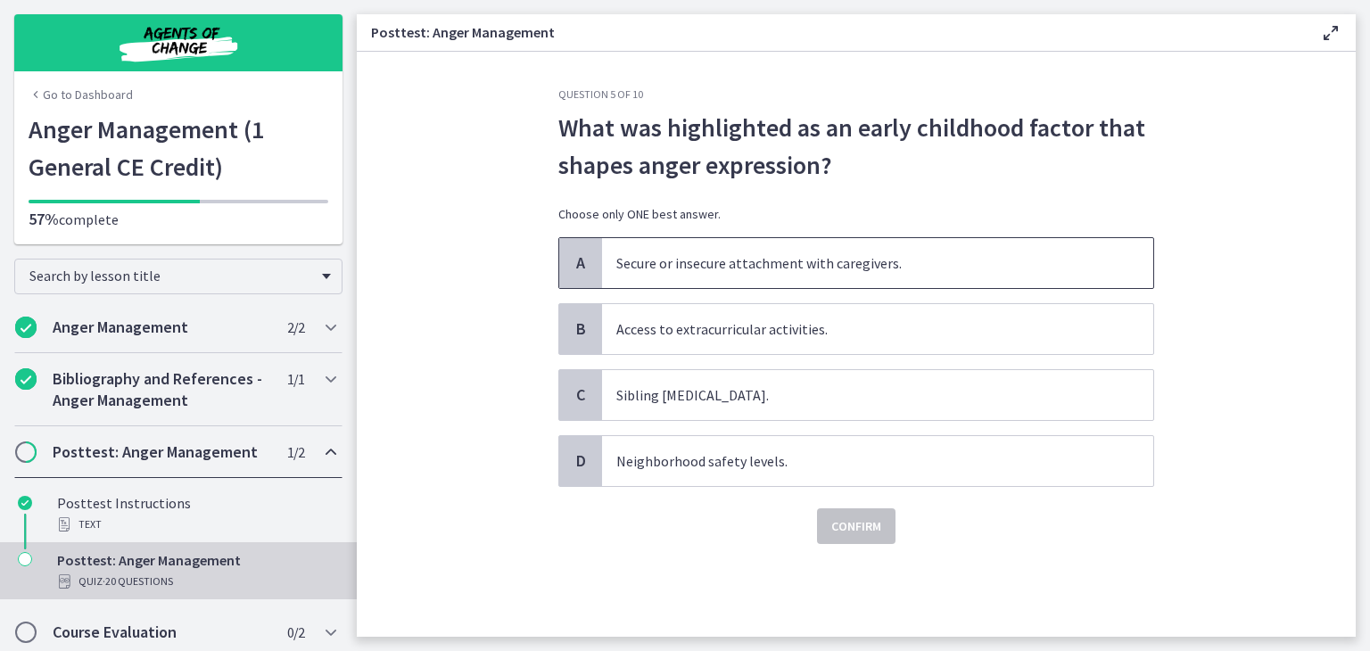
click at [585, 262] on span "A" at bounding box center [580, 262] width 21 height 21
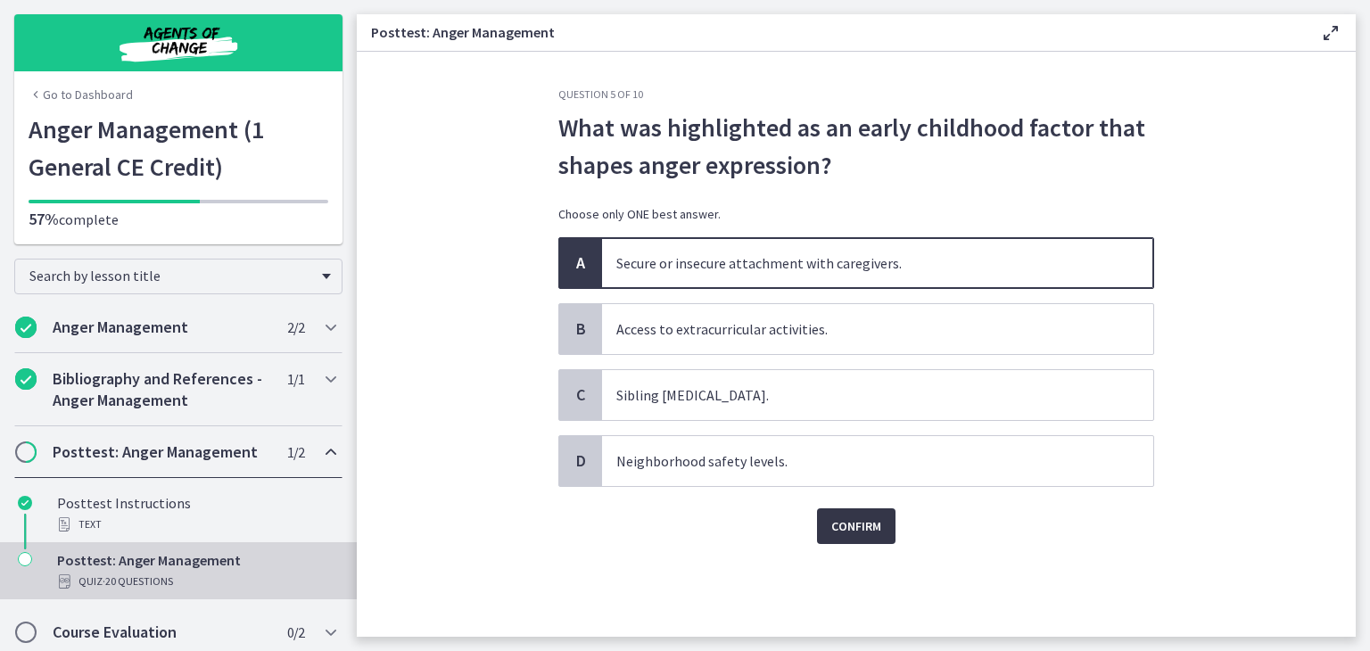
click at [868, 518] on span "Confirm" at bounding box center [856, 526] width 50 height 21
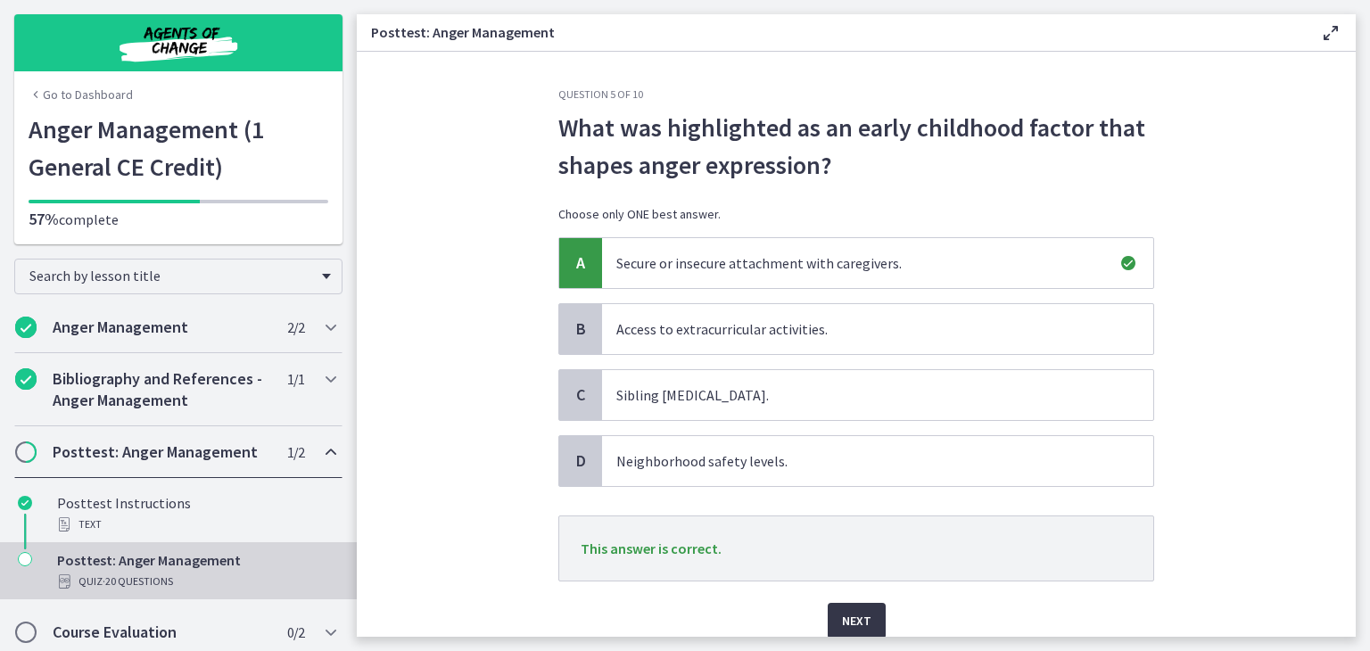
click at [846, 621] on span "Next" at bounding box center [856, 620] width 29 height 21
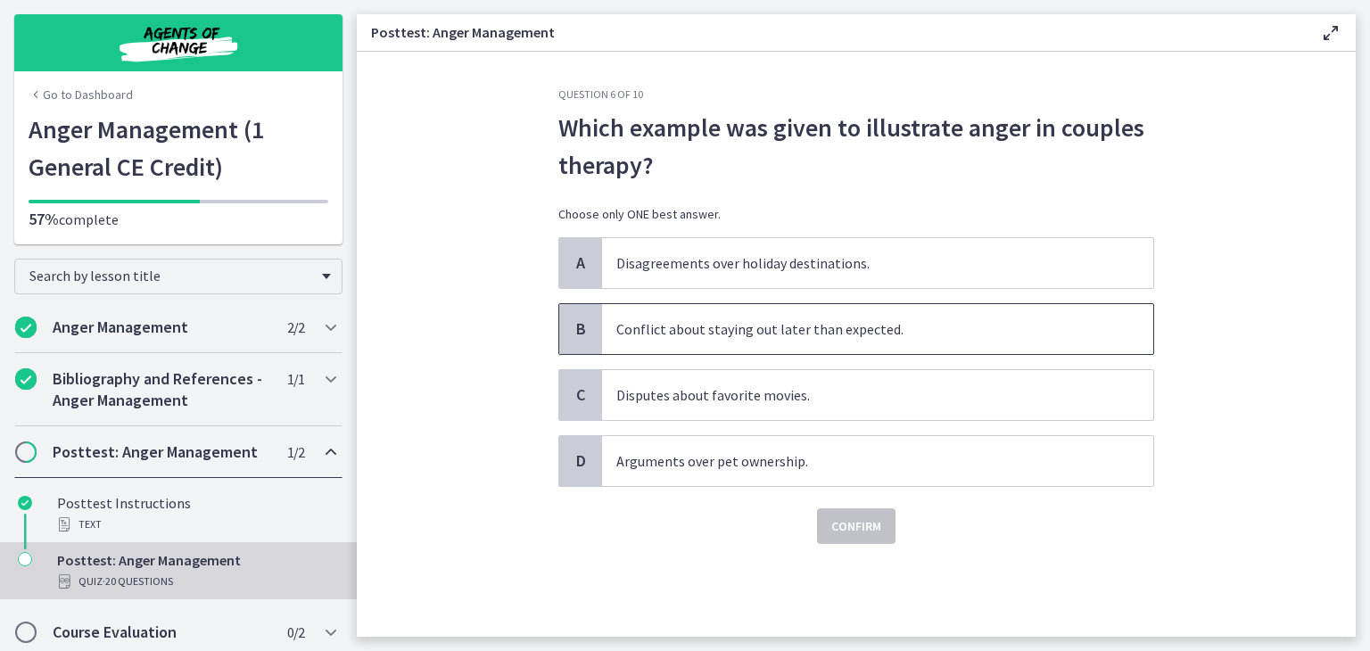
click at [576, 323] on span "B" at bounding box center [580, 328] width 21 height 21
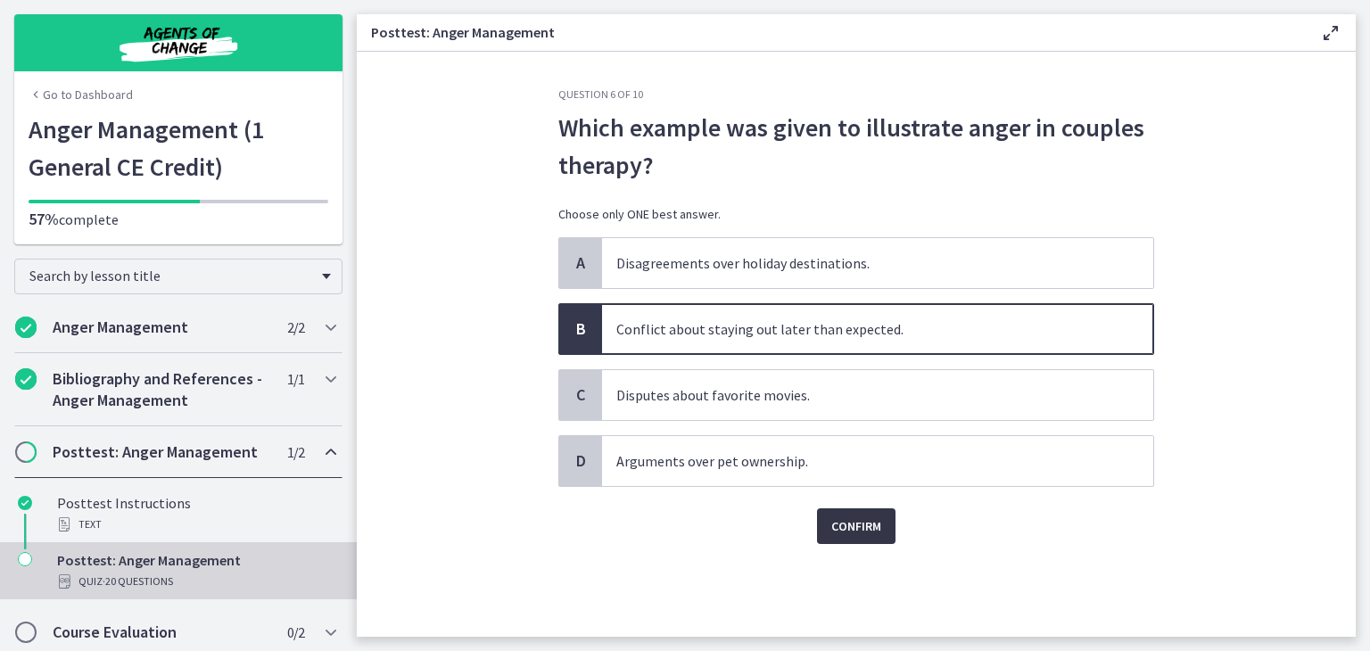
click at [861, 513] on button "Confirm" at bounding box center [856, 526] width 79 height 36
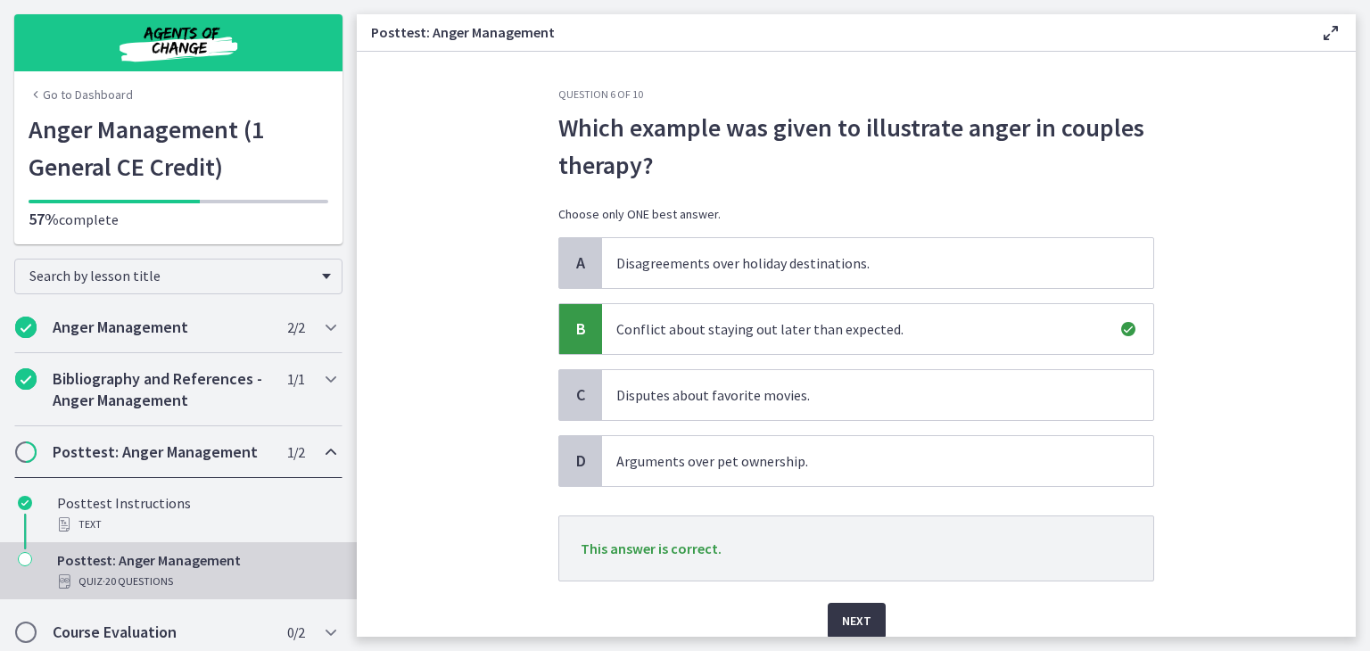
click at [864, 604] on button "Next" at bounding box center [857, 621] width 58 height 36
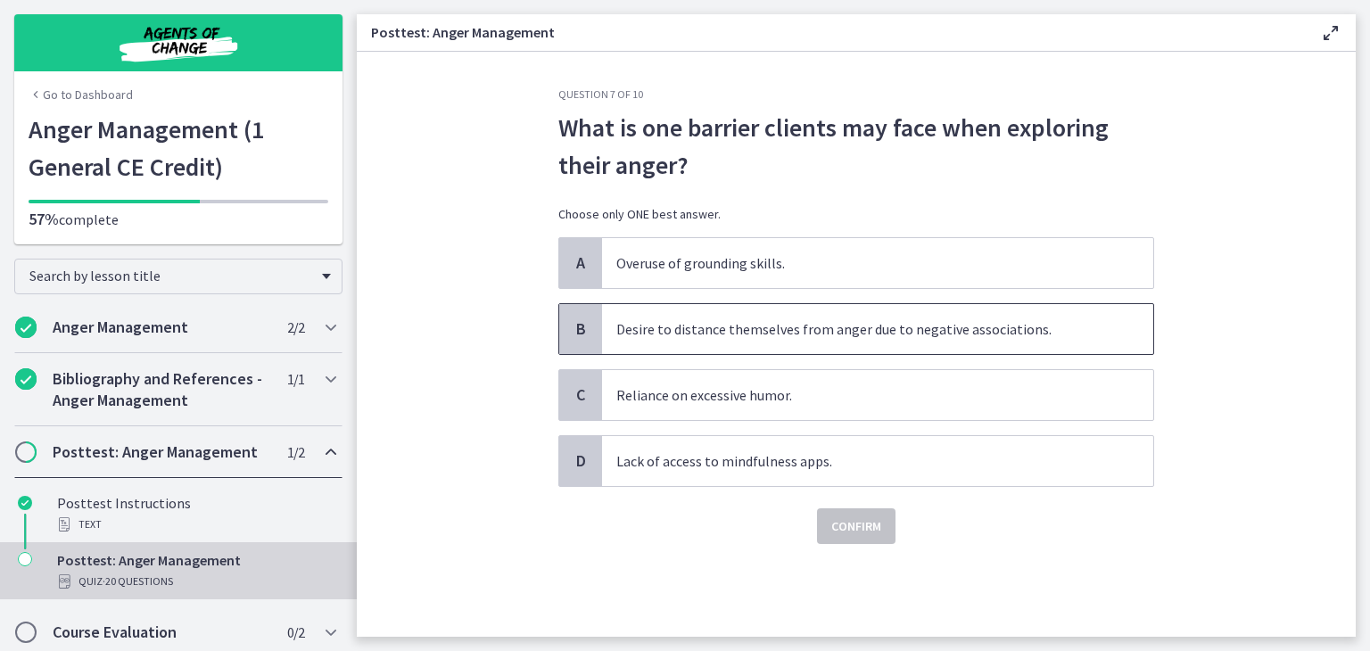
click at [585, 323] on span "B" at bounding box center [580, 328] width 21 height 21
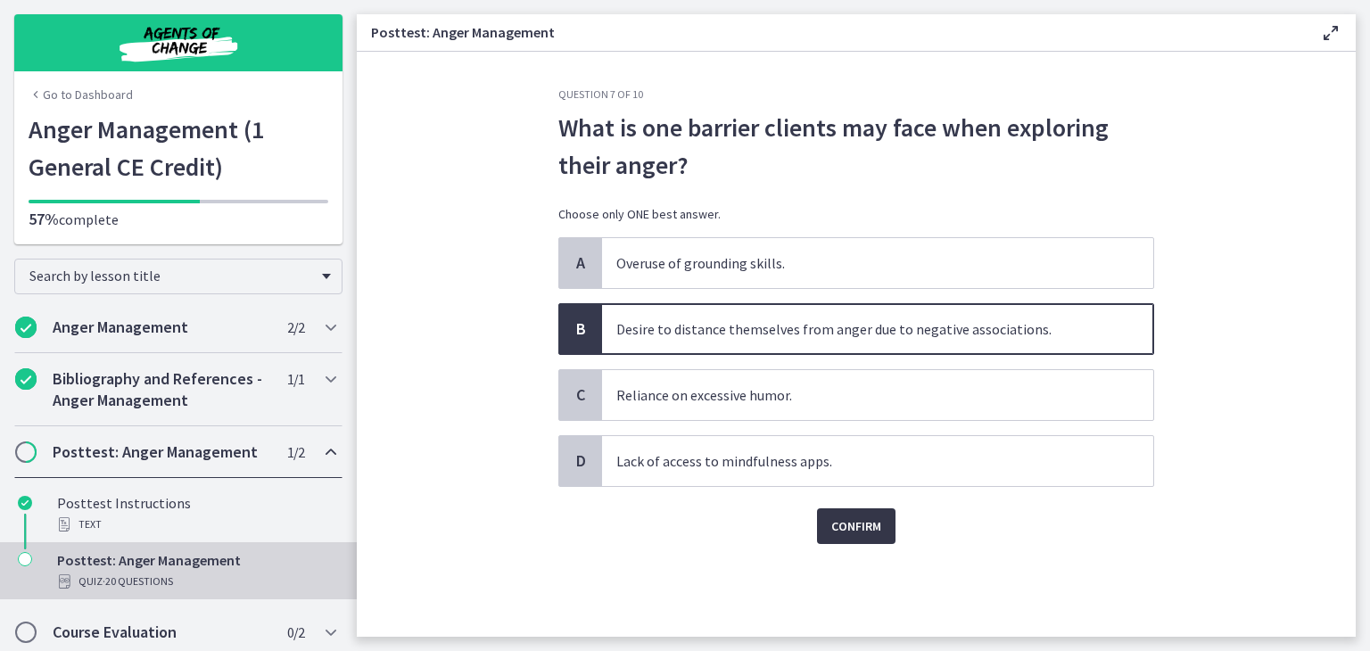
click at [848, 520] on span "Confirm" at bounding box center [856, 526] width 50 height 21
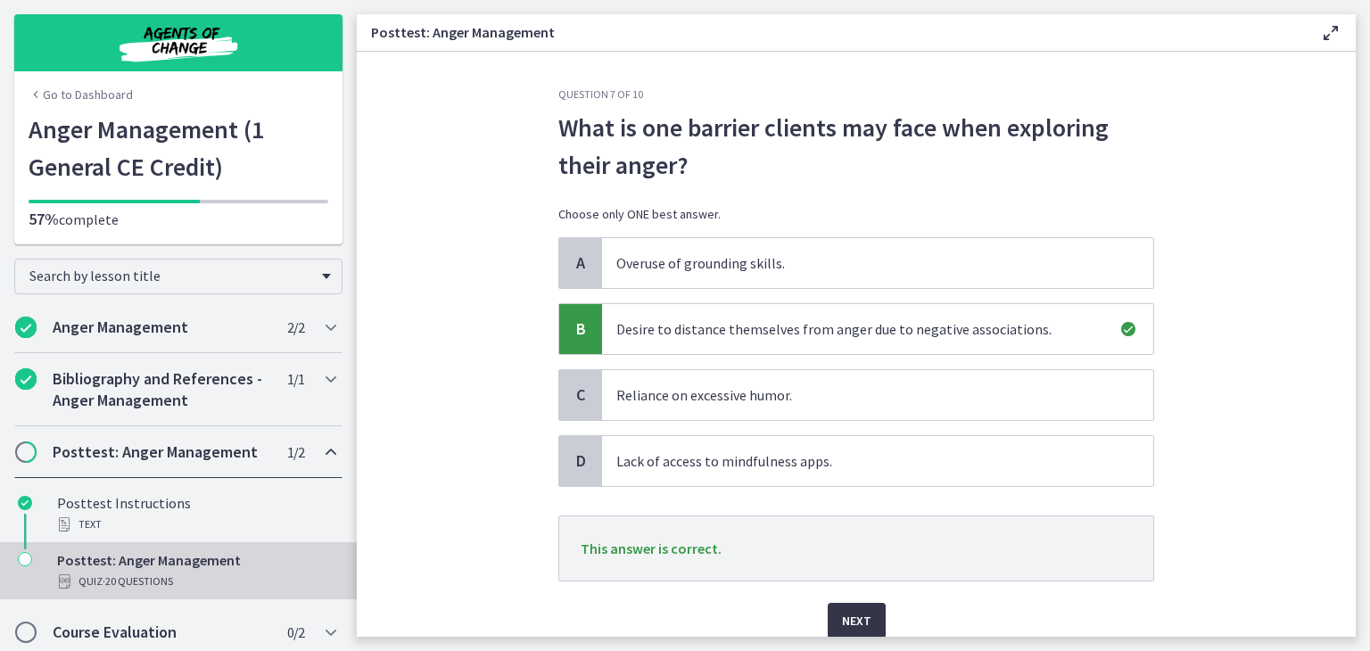
click at [862, 616] on span "Next" at bounding box center [856, 620] width 29 height 21
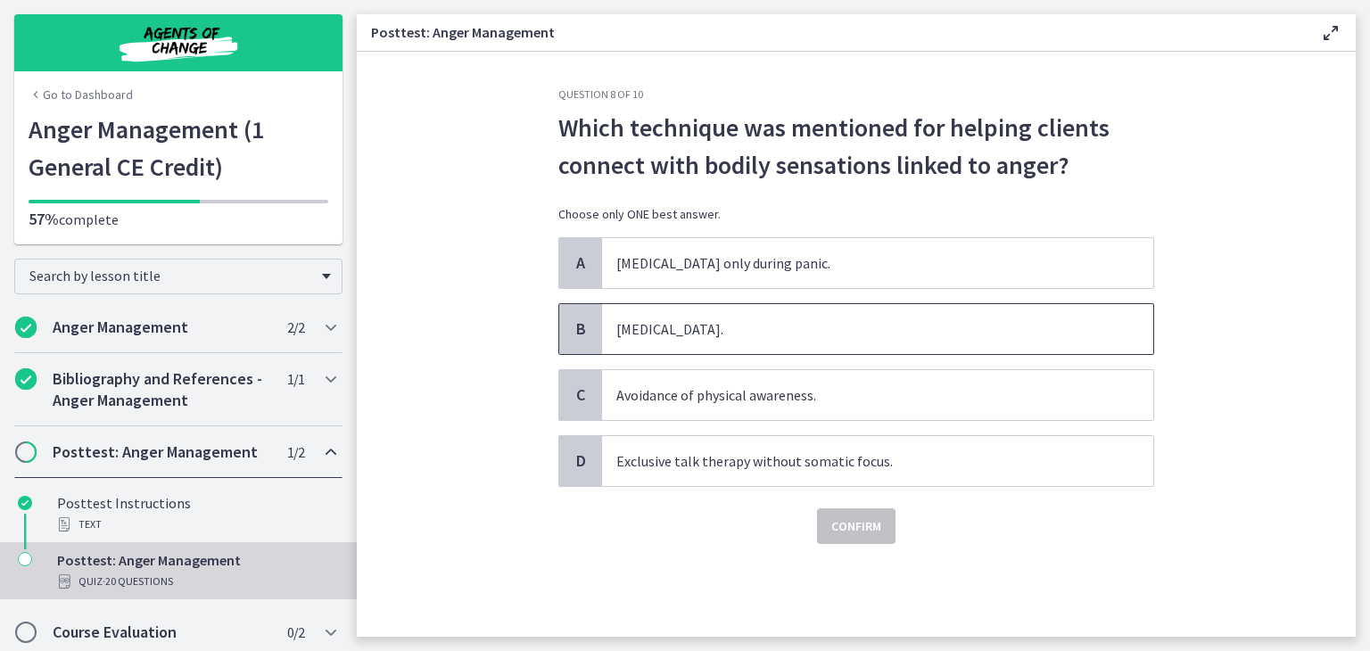
click at [575, 331] on span "B" at bounding box center [580, 328] width 21 height 21
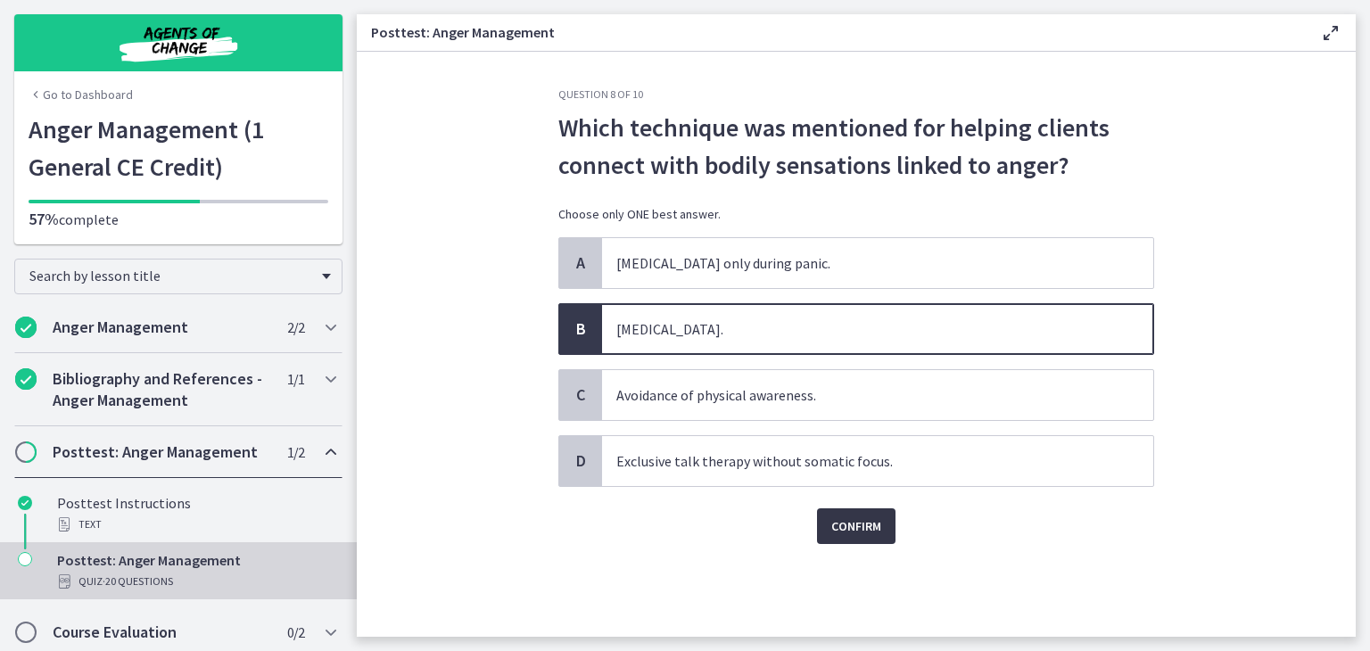
click at [859, 523] on span "Confirm" at bounding box center [856, 526] width 50 height 21
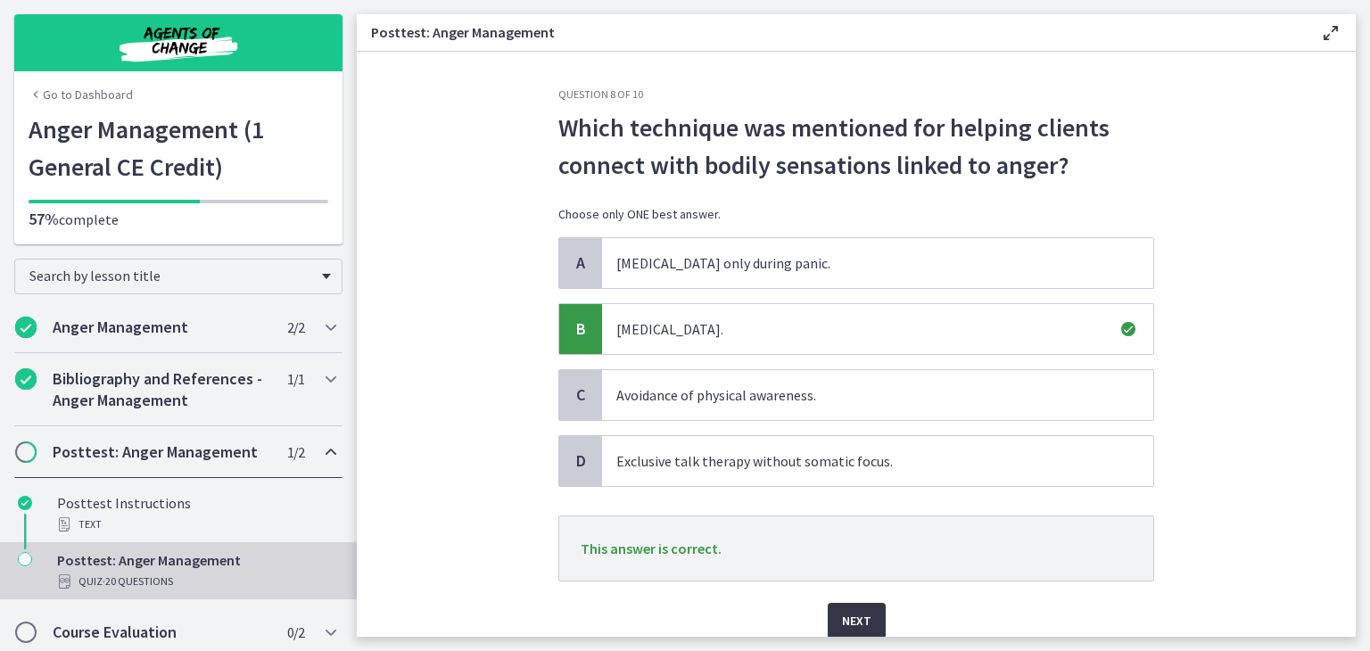
click at [853, 615] on span "Next" at bounding box center [856, 620] width 29 height 21
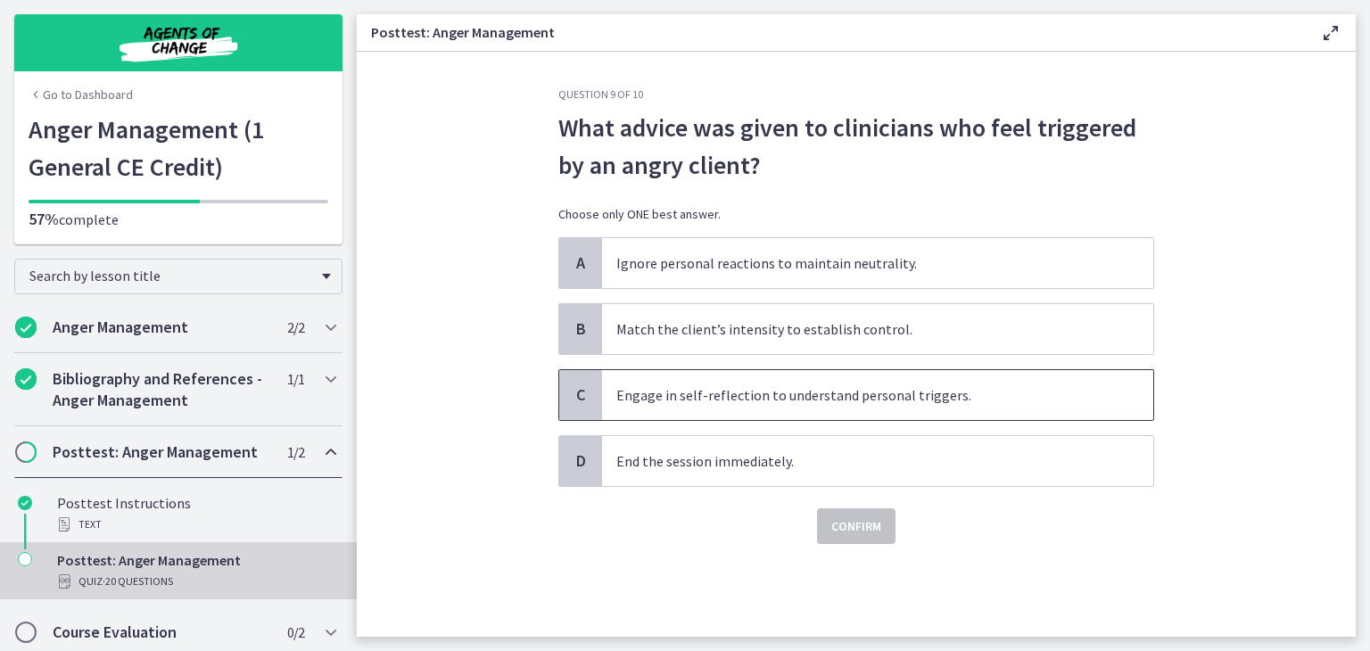
click at [574, 387] on span "C" at bounding box center [580, 394] width 21 height 21
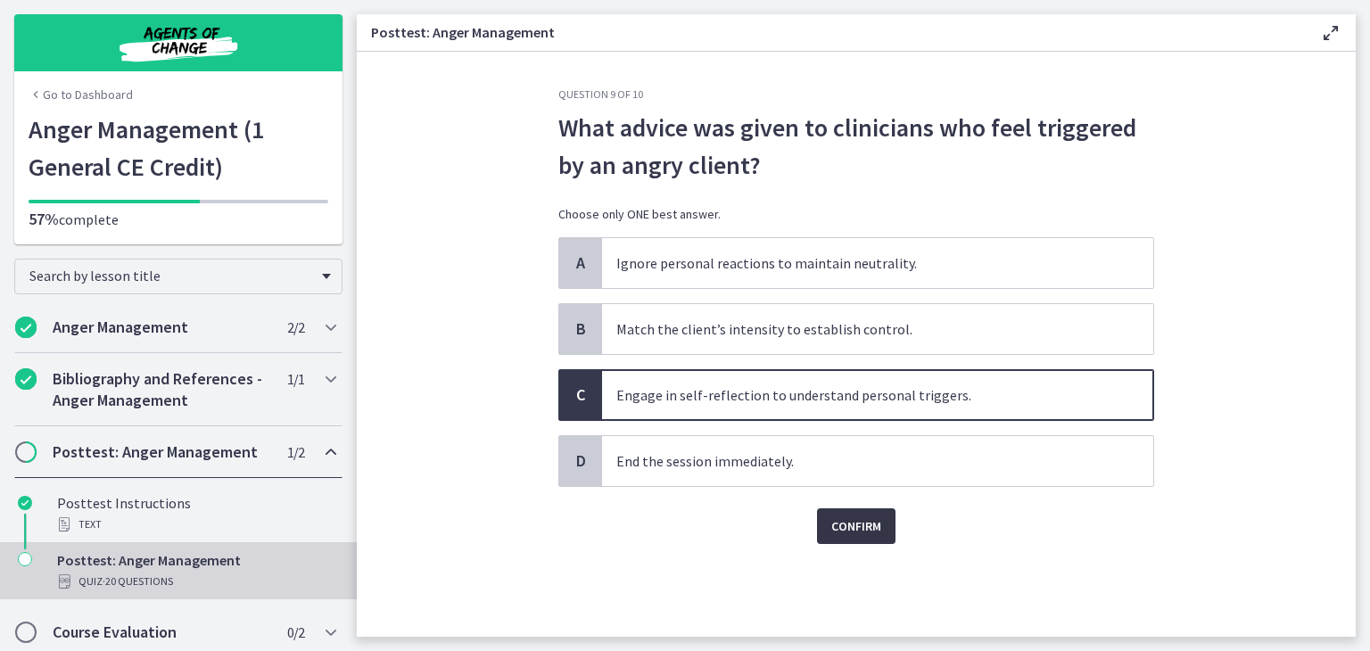
click at [872, 524] on span "Confirm" at bounding box center [856, 526] width 50 height 21
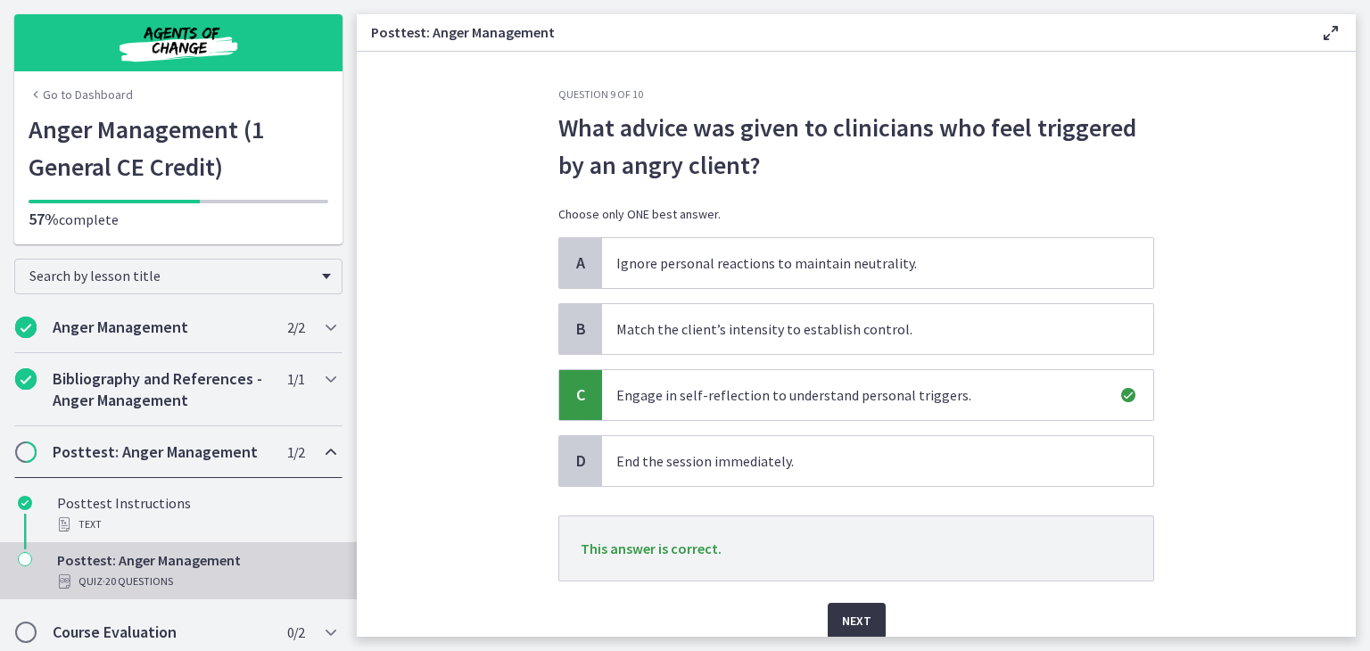
click at [856, 615] on span "Next" at bounding box center [856, 620] width 29 height 21
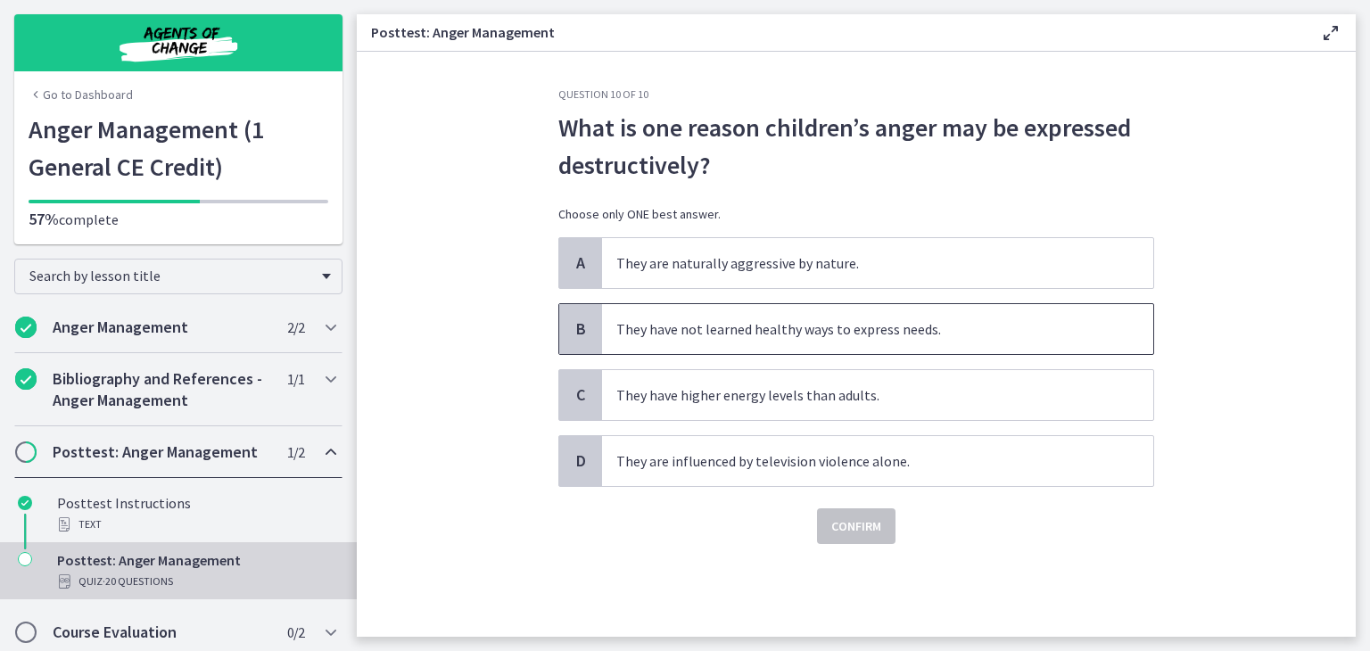
click at [588, 326] on span "B" at bounding box center [580, 328] width 21 height 21
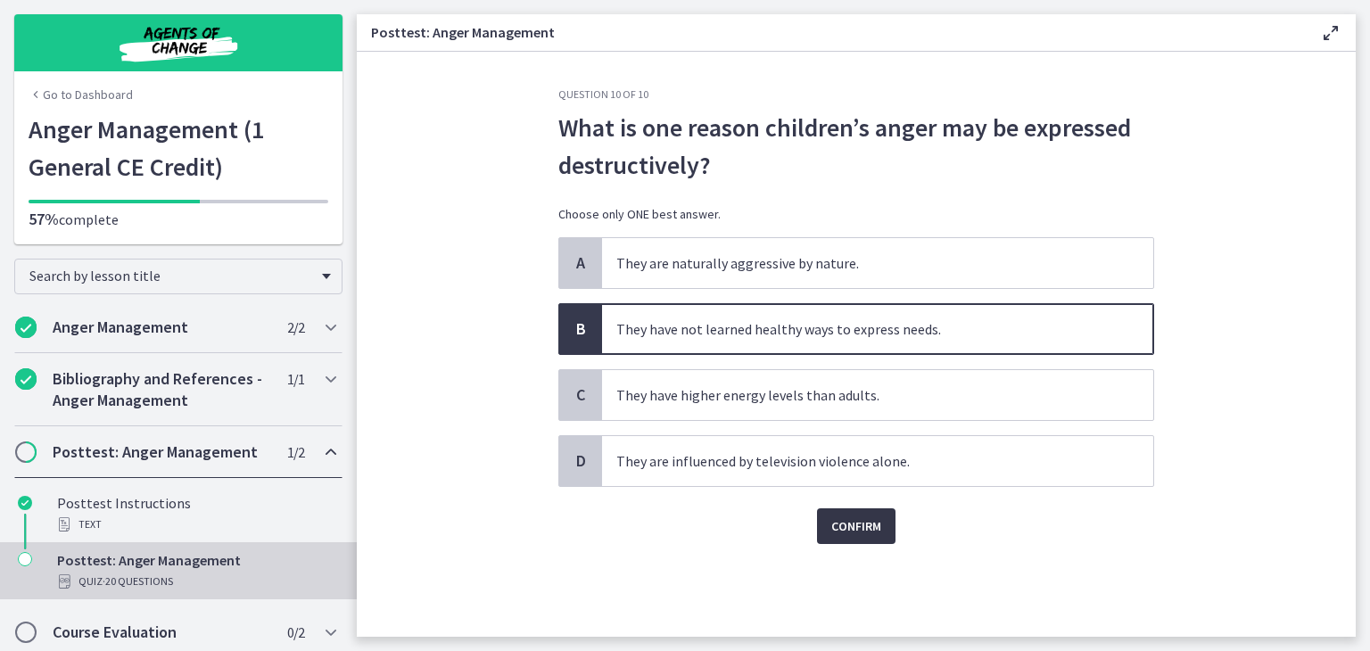
click at [848, 525] on span "Confirm" at bounding box center [856, 526] width 50 height 21
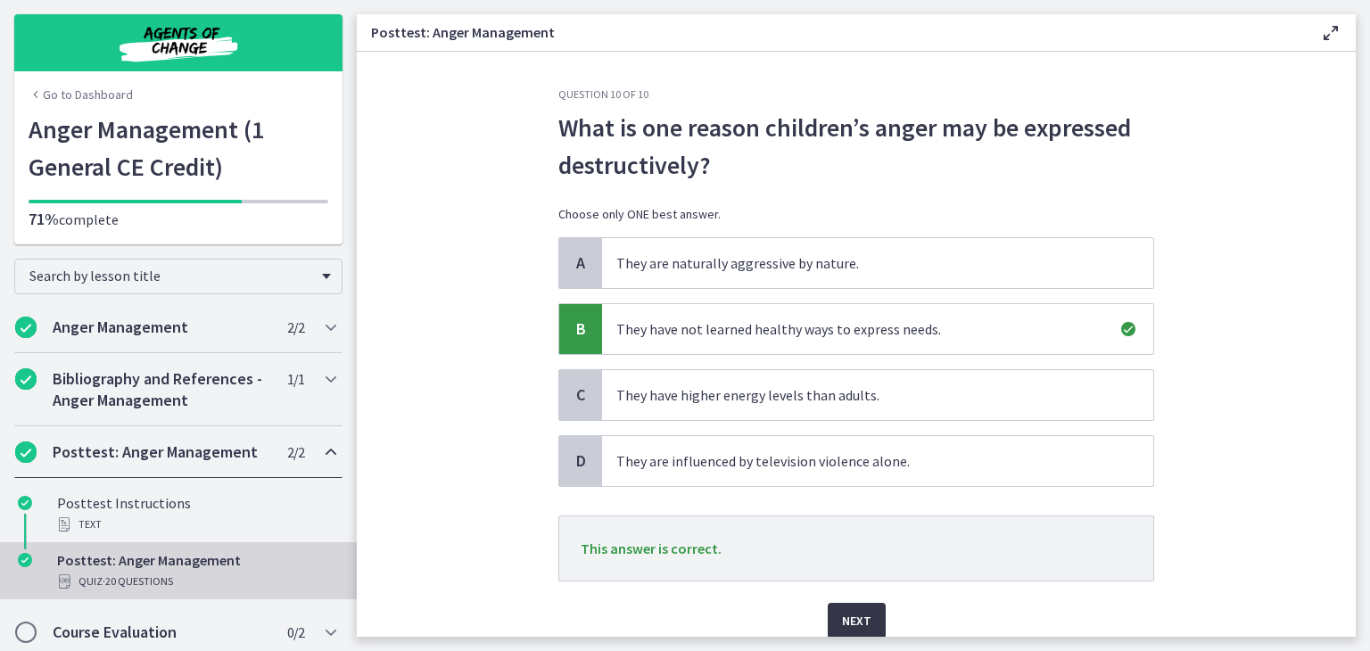
click at [845, 613] on span "Next" at bounding box center [856, 620] width 29 height 21
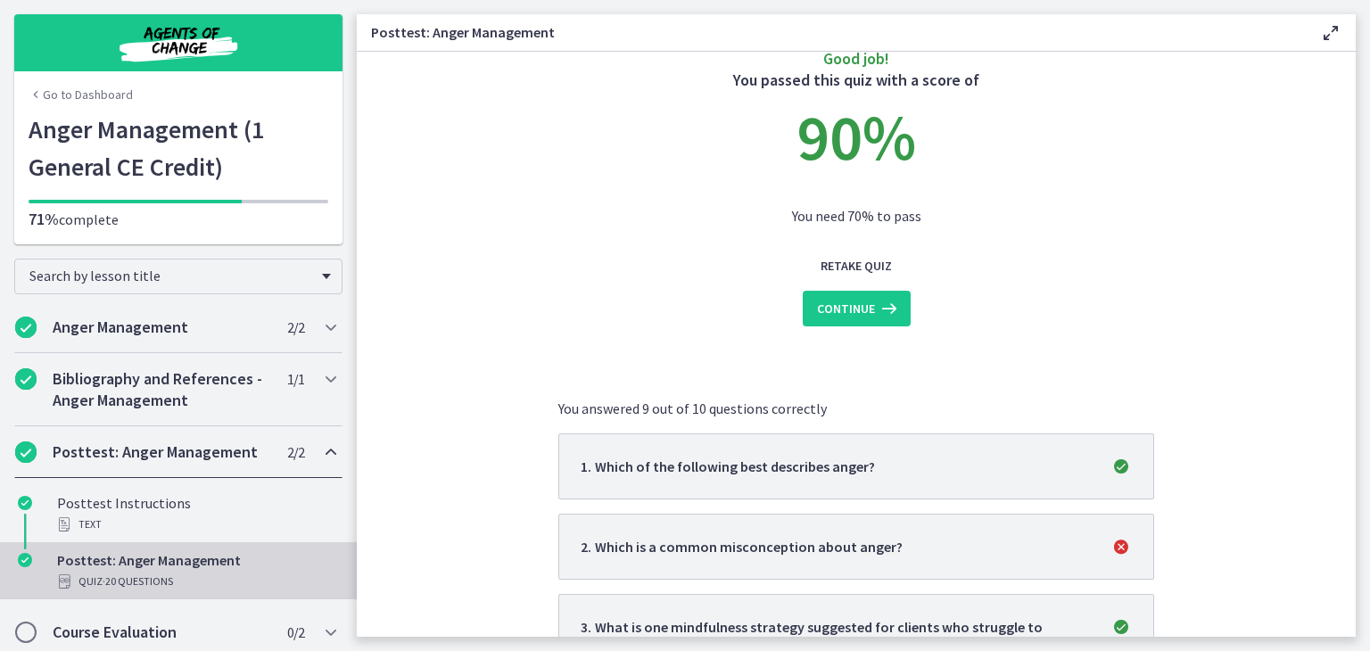
scroll to position [89, 0]
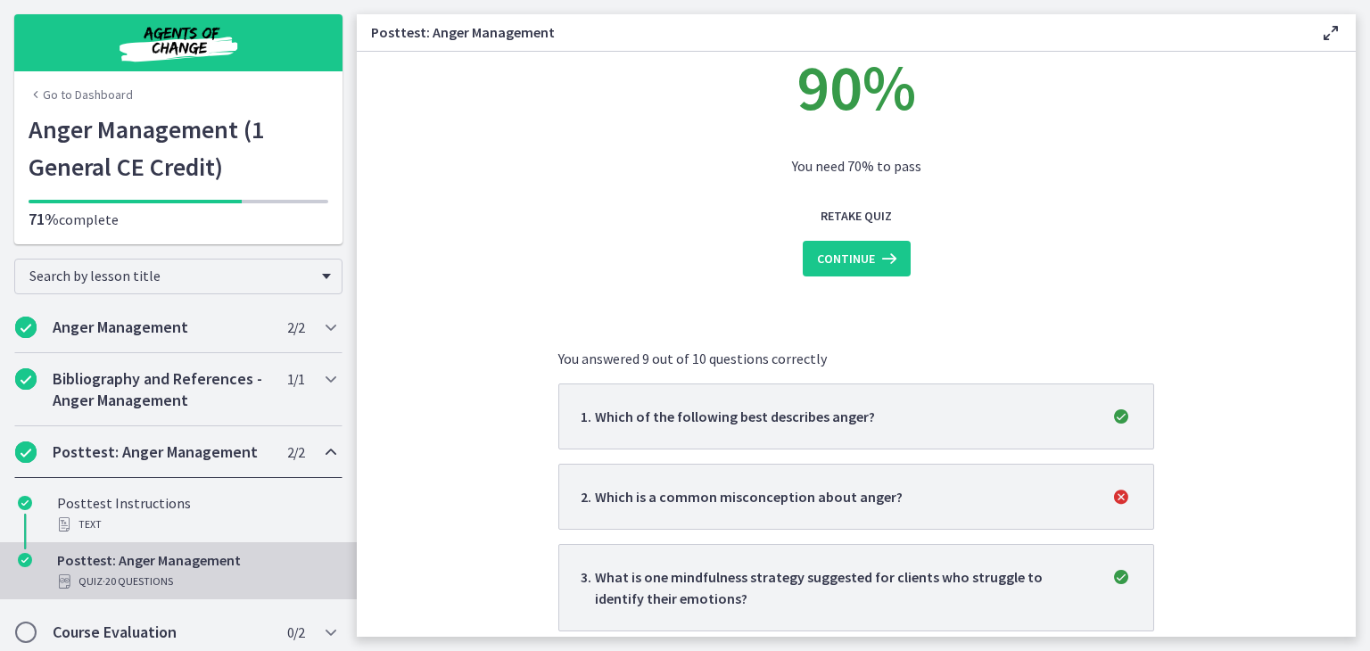
click at [1120, 496] on icon "incorrect" at bounding box center [1121, 496] width 21 height 21
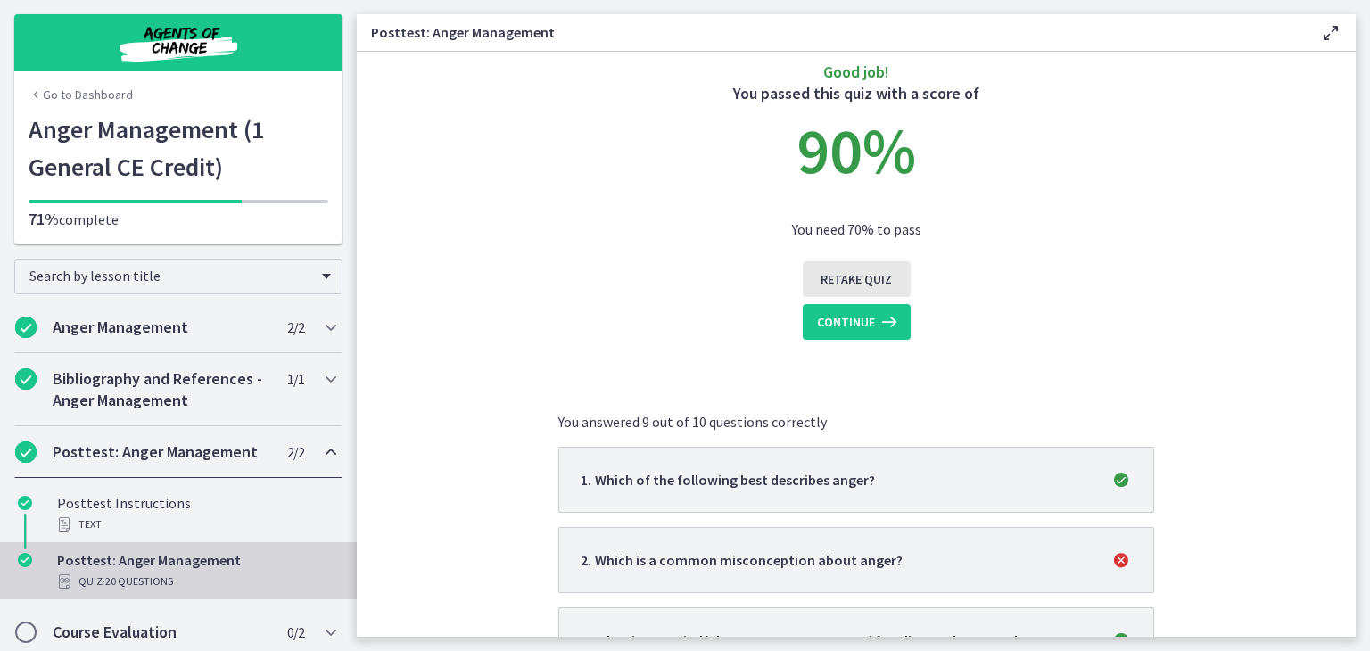
scroll to position [0, 0]
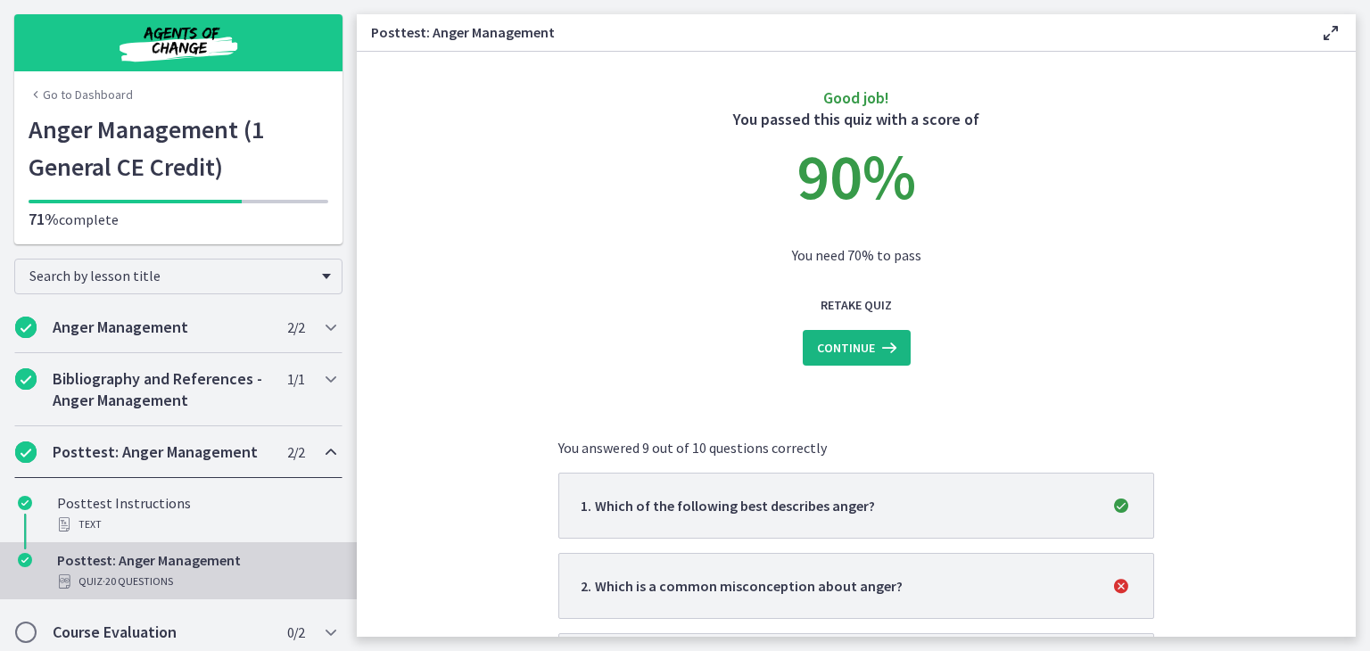
click at [847, 347] on span "Continue" at bounding box center [846, 347] width 58 height 21
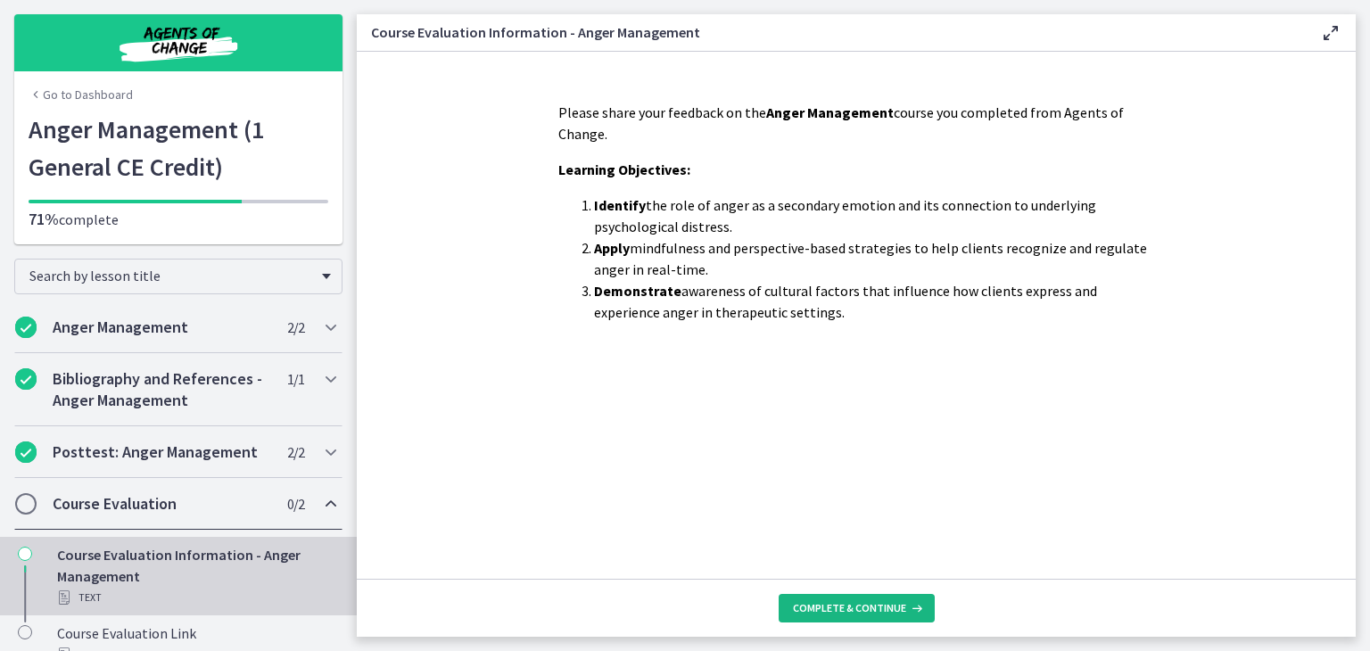
click at [844, 604] on span "Complete & continue" at bounding box center [849, 608] width 113 height 14
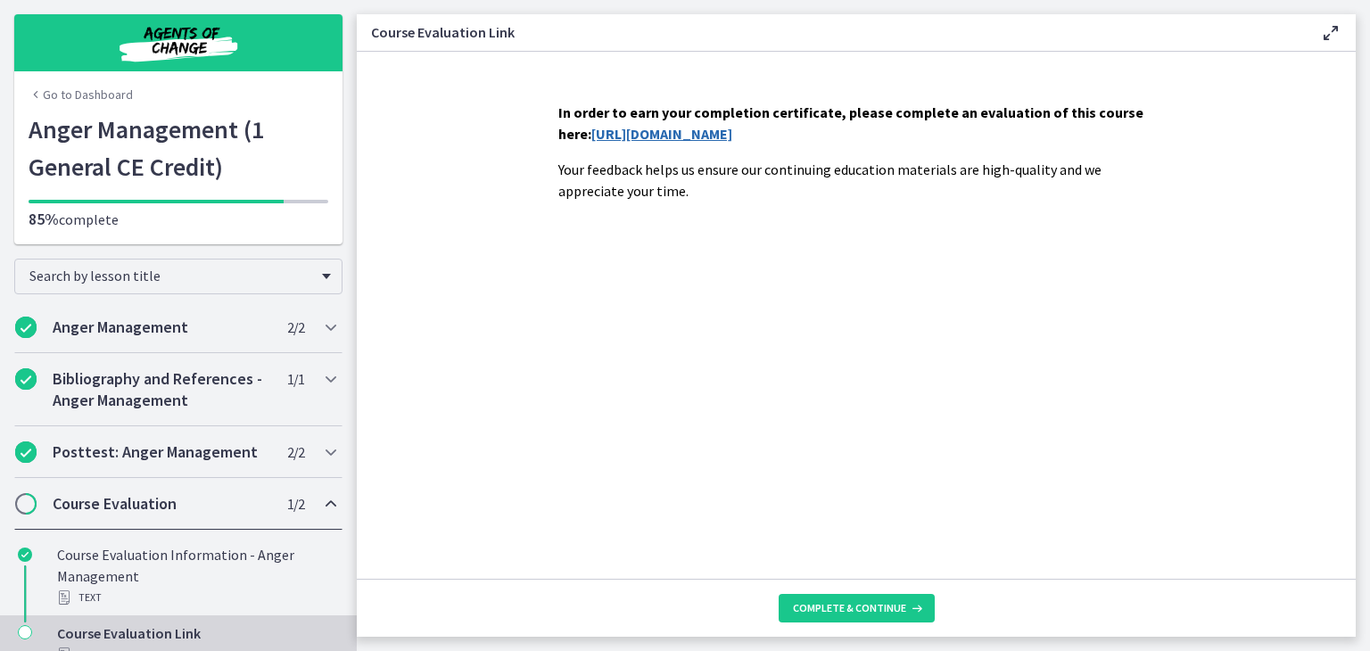
click at [696, 133] on link "[URL][DOMAIN_NAME]" at bounding box center [661, 134] width 141 height 18
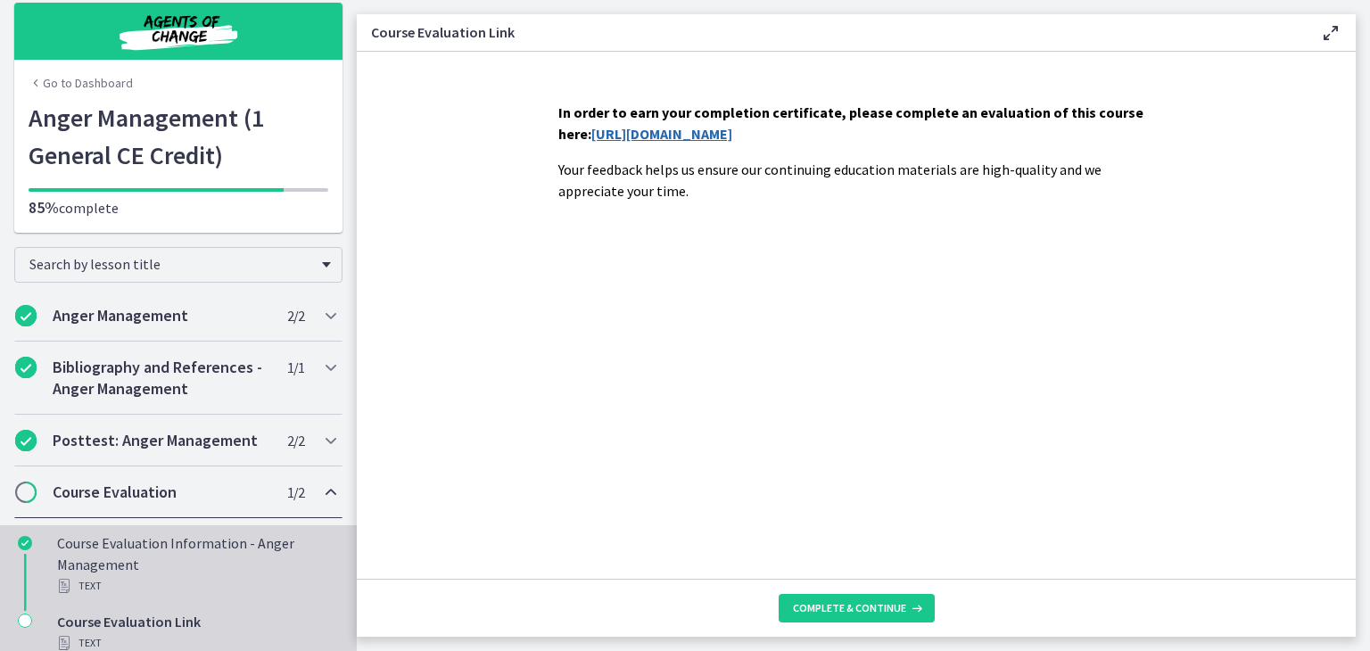
scroll to position [29, 0]
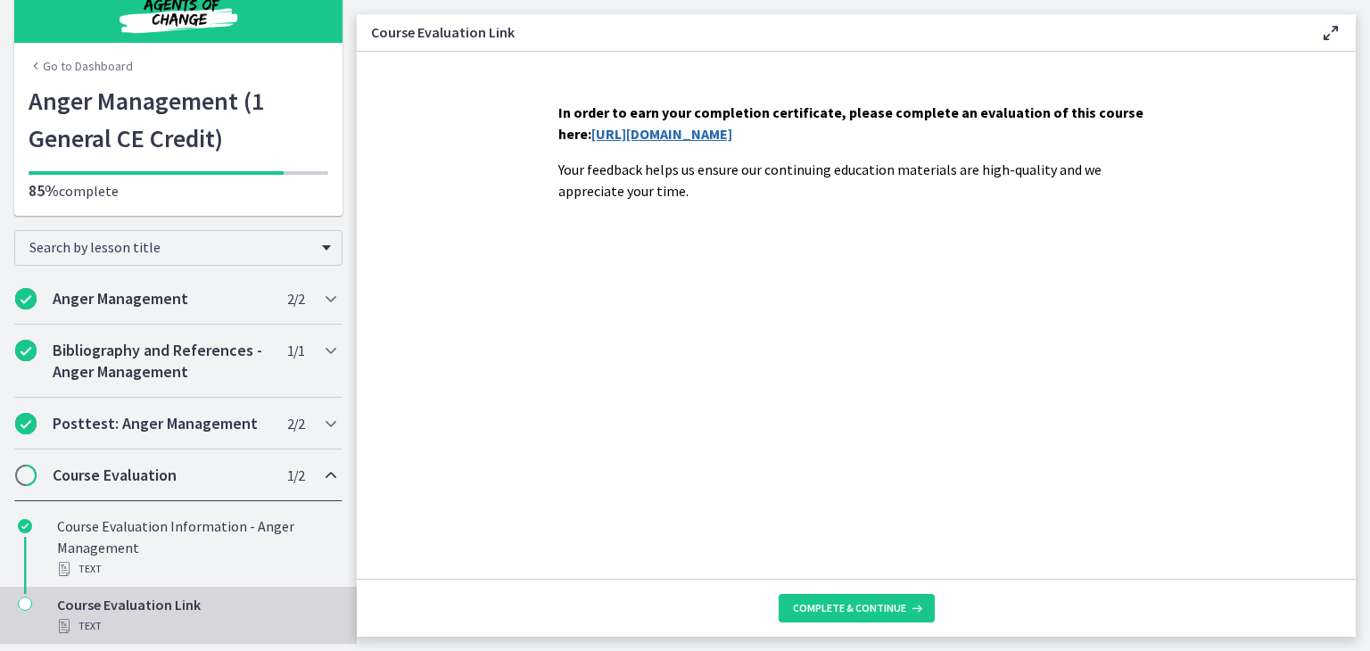
click at [121, 602] on div "Course Evaluation Link Text" at bounding box center [196, 615] width 278 height 43
click at [64, 624] on icon "Chapters" at bounding box center [64, 626] width 14 height 14
click at [89, 595] on div "Course Evaluation Link Text" at bounding box center [196, 615] width 278 height 43
click at [844, 599] on button "Complete & continue" at bounding box center [857, 608] width 156 height 29
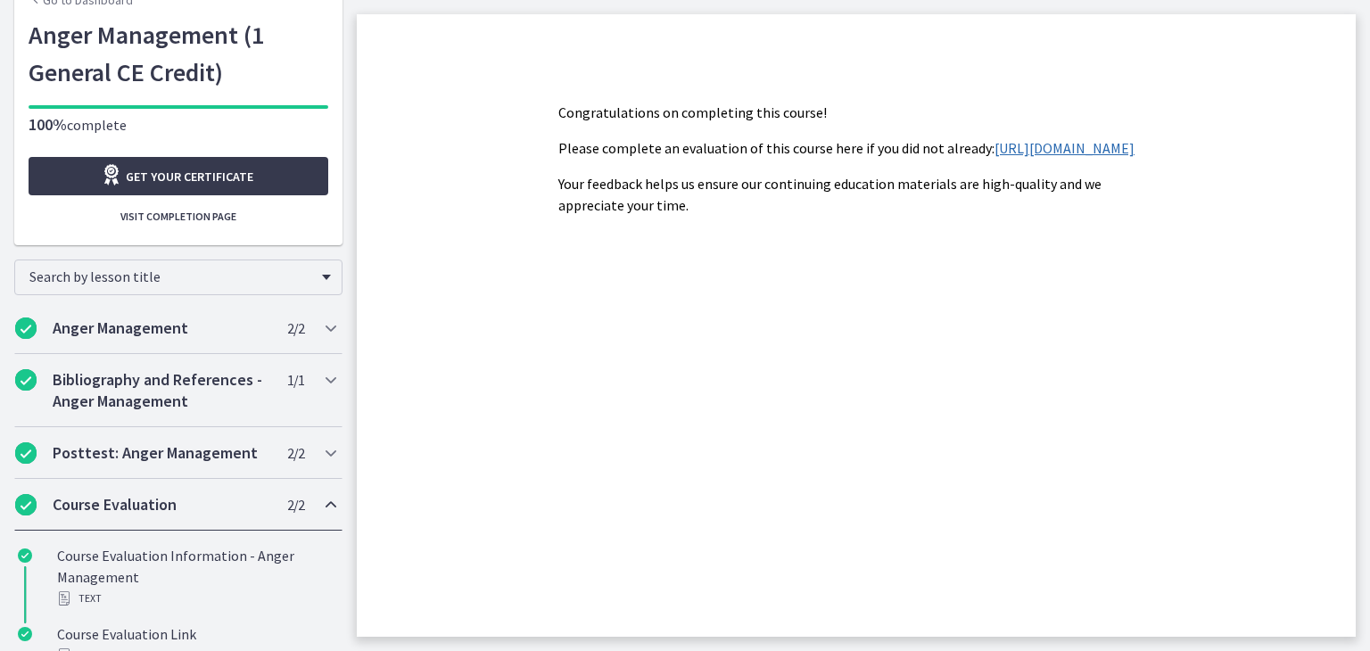
scroll to position [125, 0]
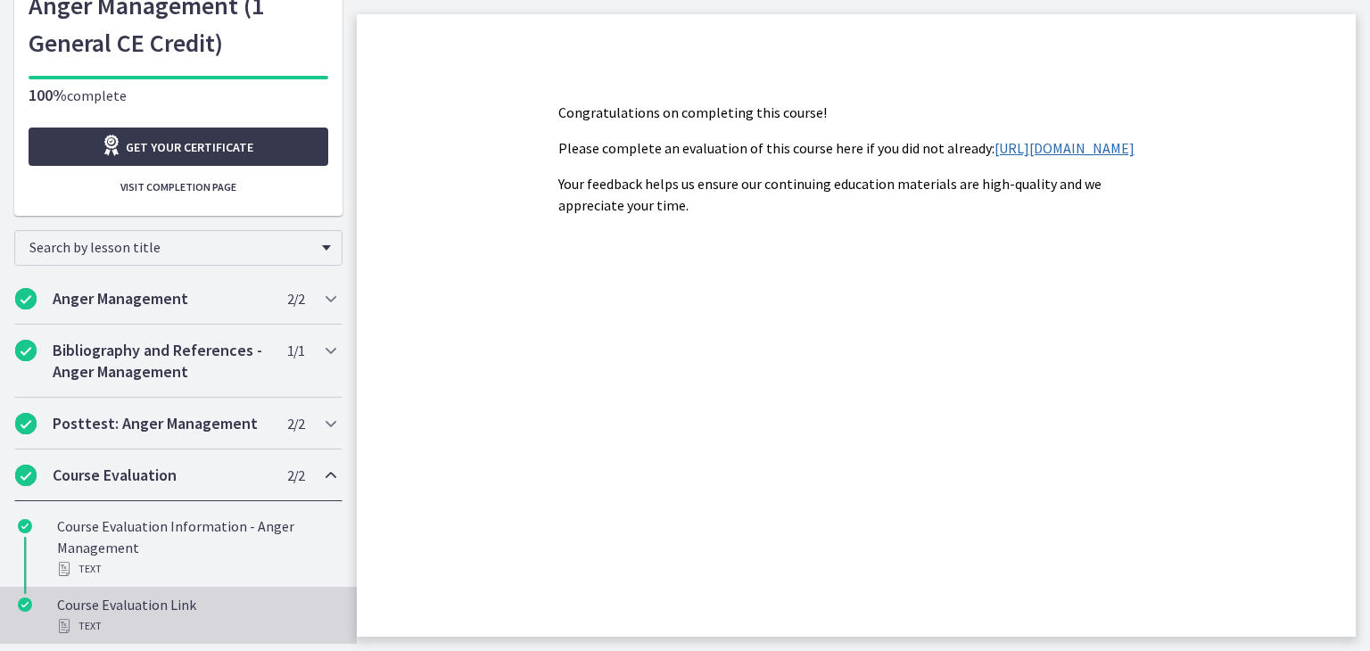
click at [161, 601] on div "Course Evaluation Link Text" at bounding box center [196, 615] width 278 height 43
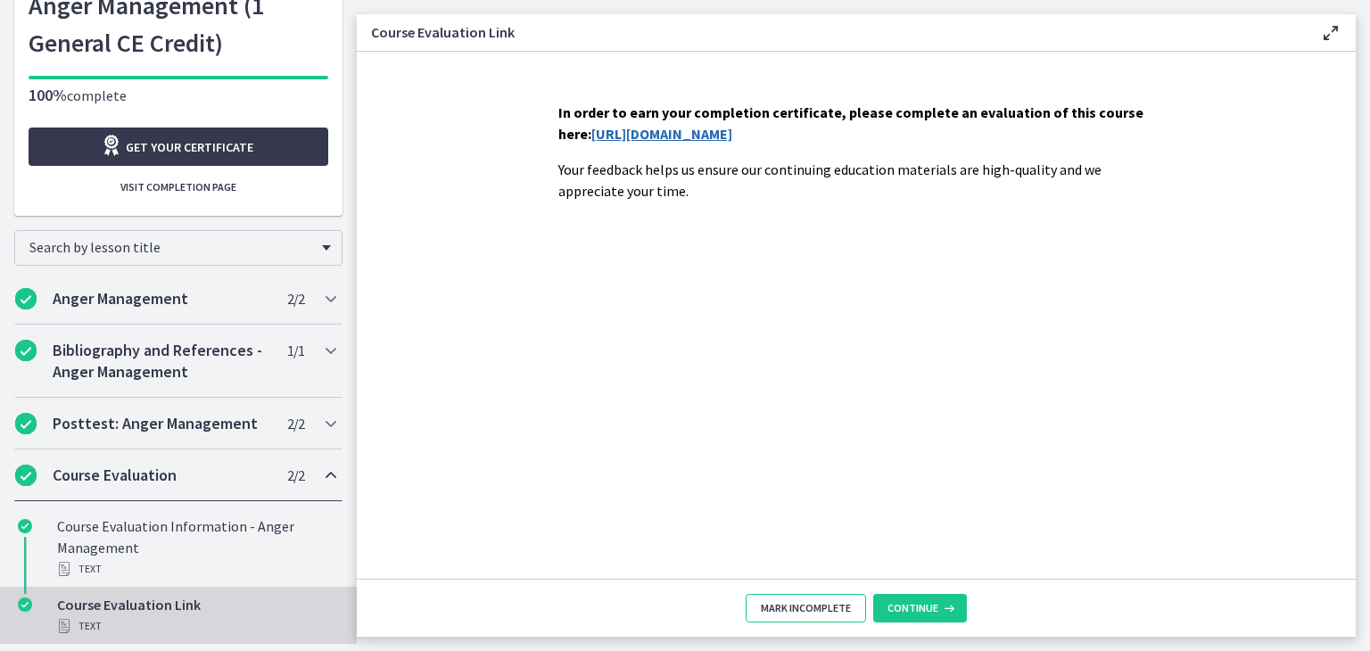
click at [803, 606] on span "Mark Incomplete" at bounding box center [806, 608] width 90 height 14
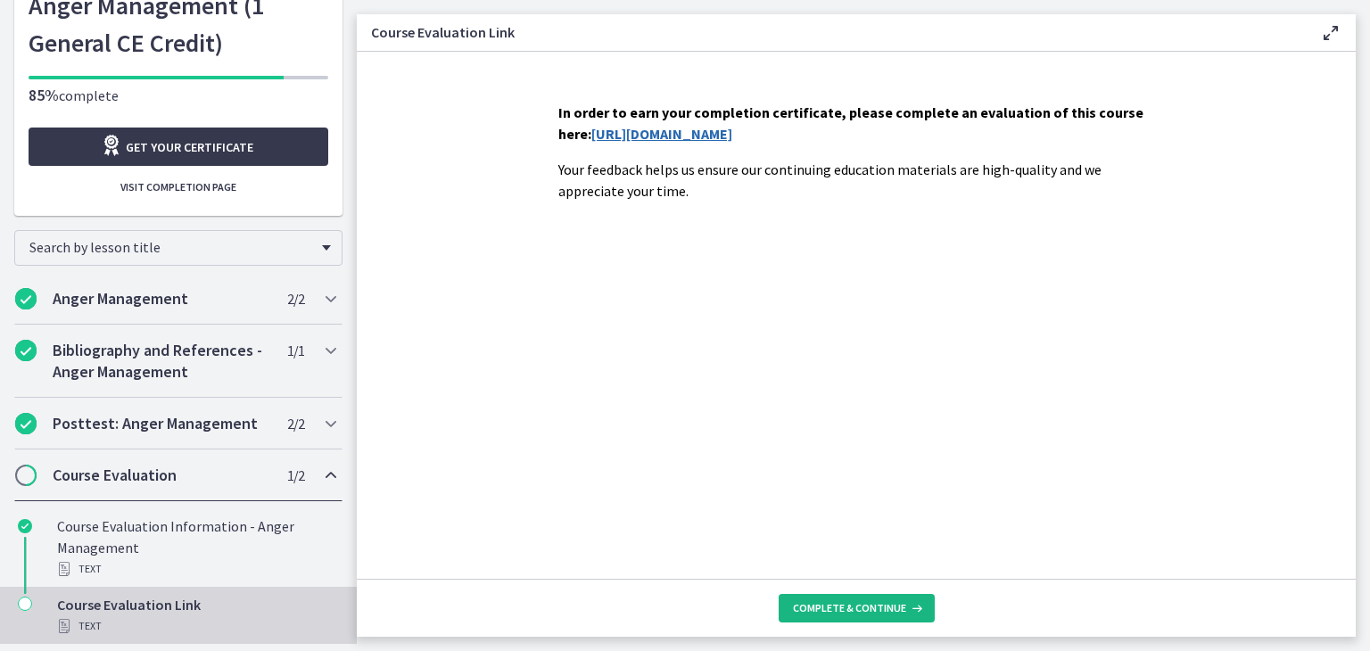
click at [881, 604] on span "Complete & continue" at bounding box center [849, 608] width 113 height 14
